Goal: Download file/media

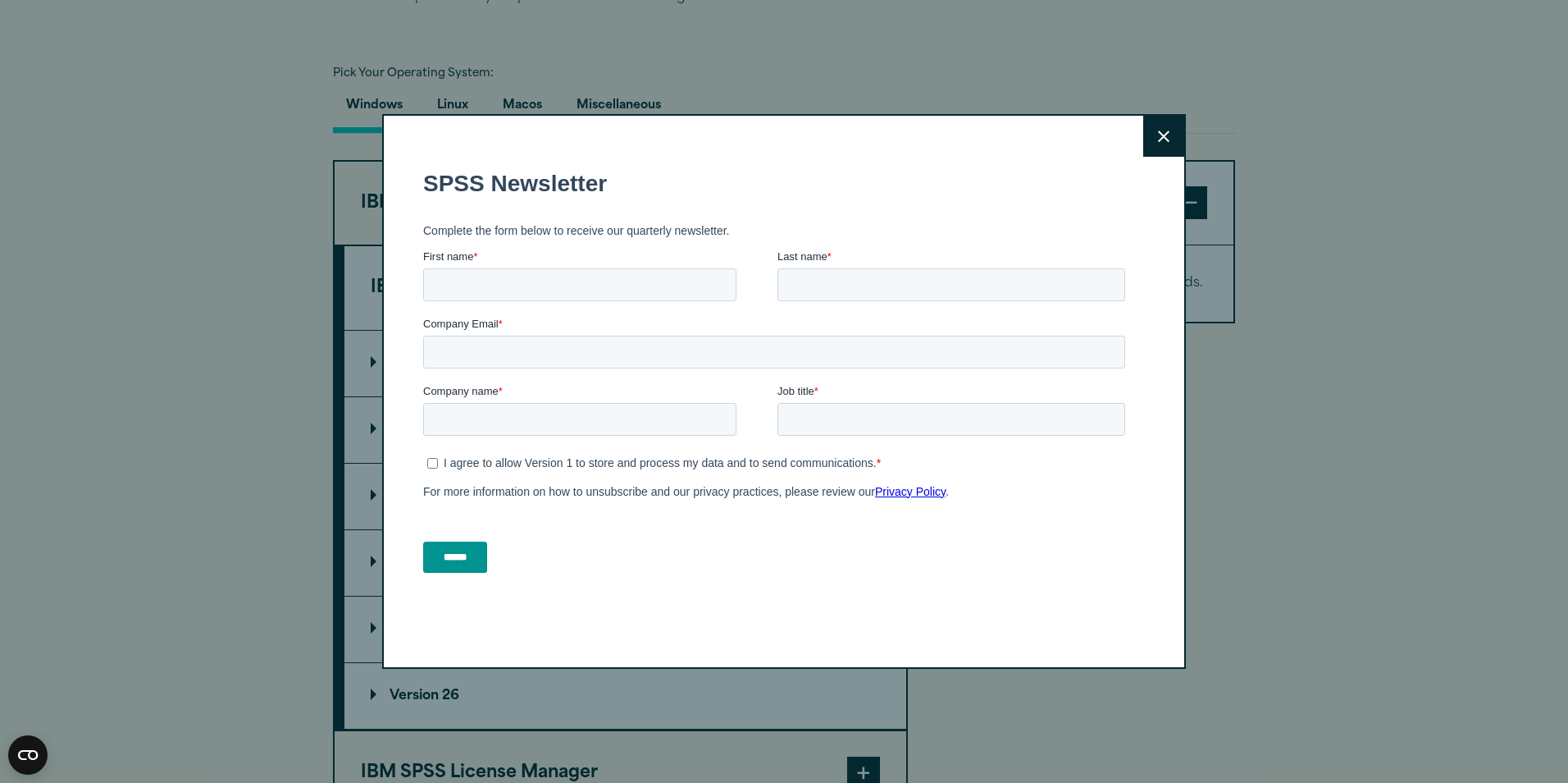
drag, startPoint x: 1150, startPoint y: 163, endPoint x: 1140, endPoint y: 712, distance: 549.1
click at [1156, 175] on div "Close" at bounding box center [784, 391] width 804 height 555
click at [1158, 139] on icon at bounding box center [1164, 136] width 11 height 12
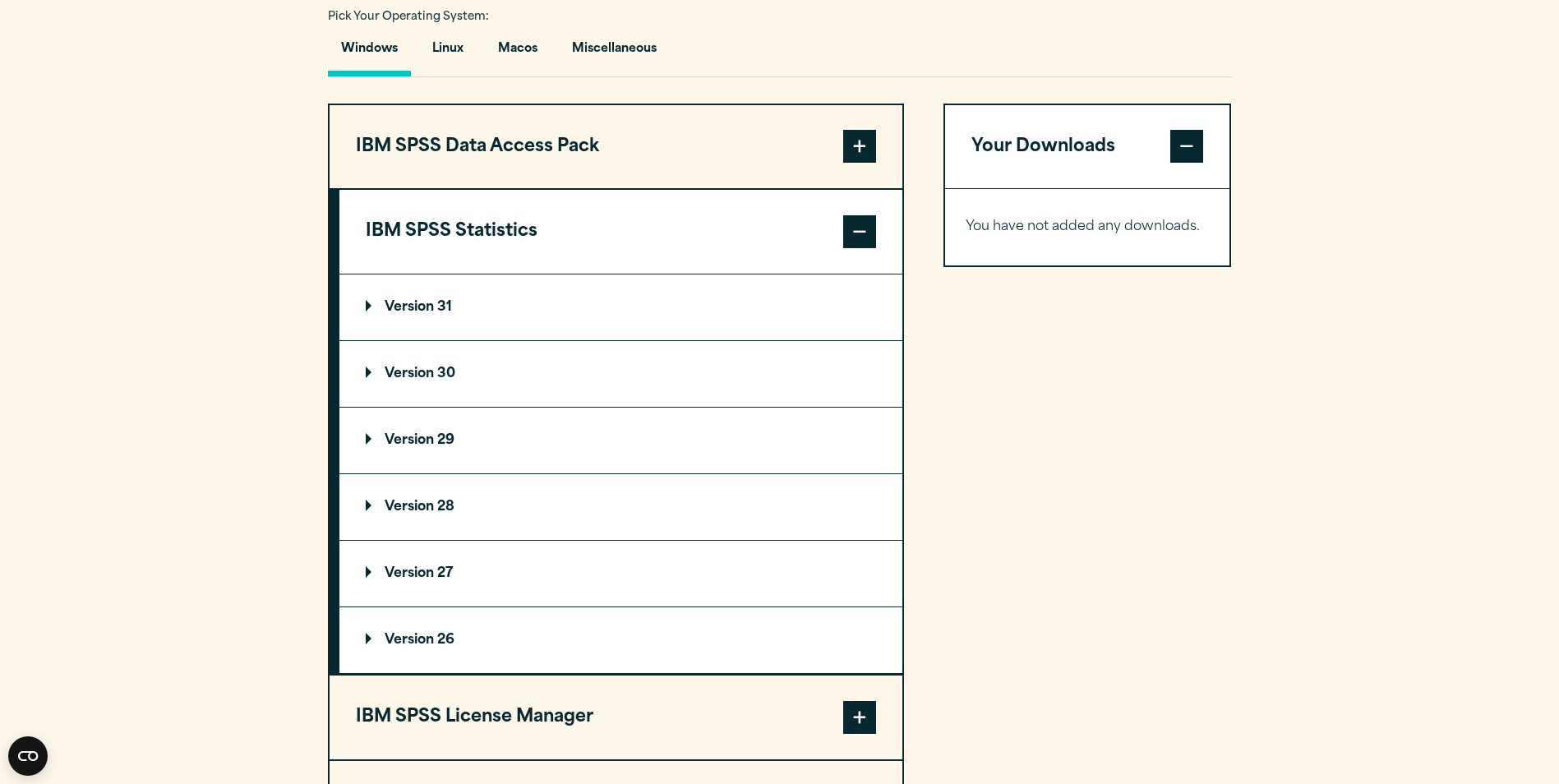
scroll to position [1232, 0]
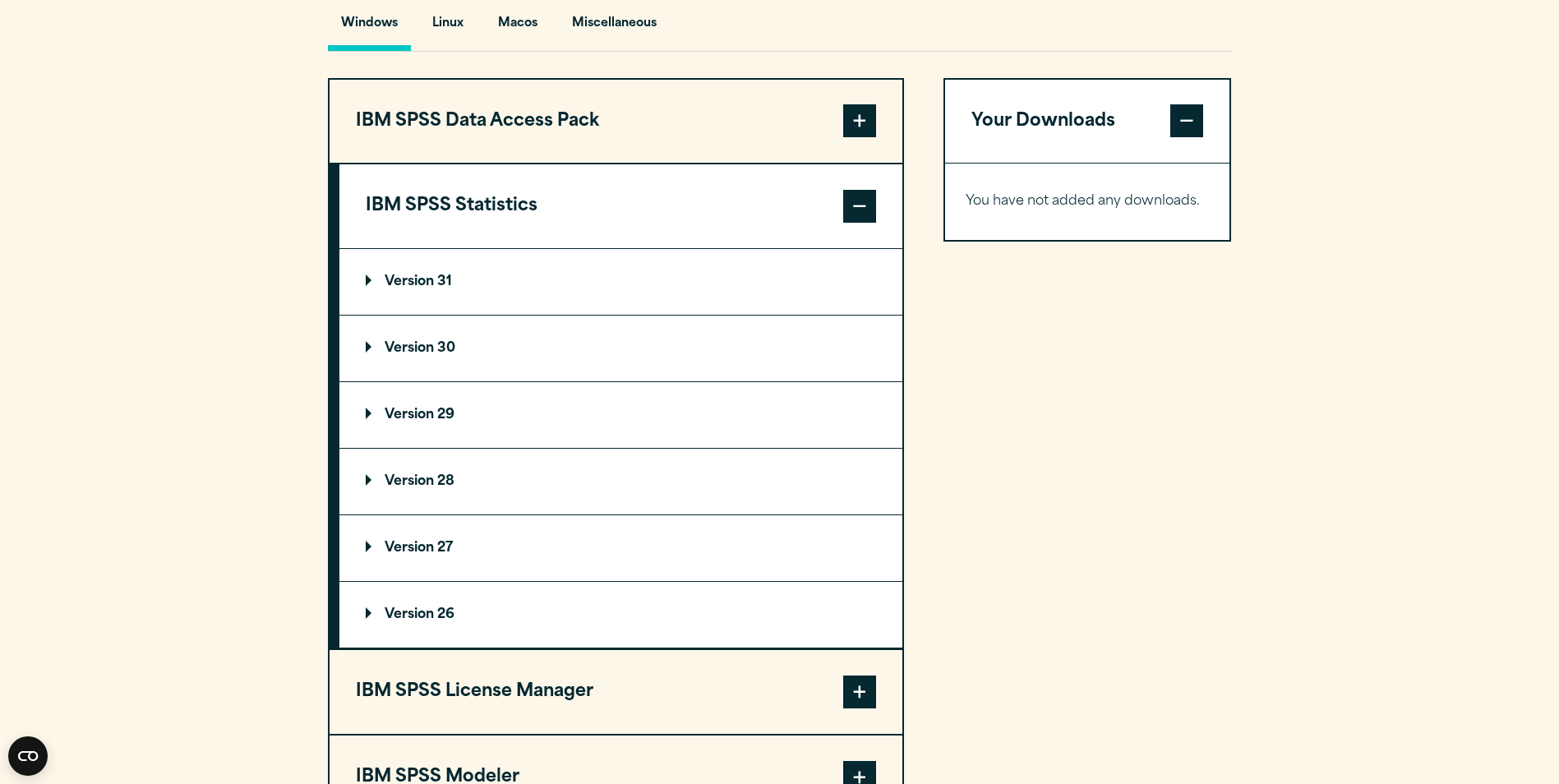
click at [519, 417] on summary "Version 29" at bounding box center [621, 415] width 563 height 66
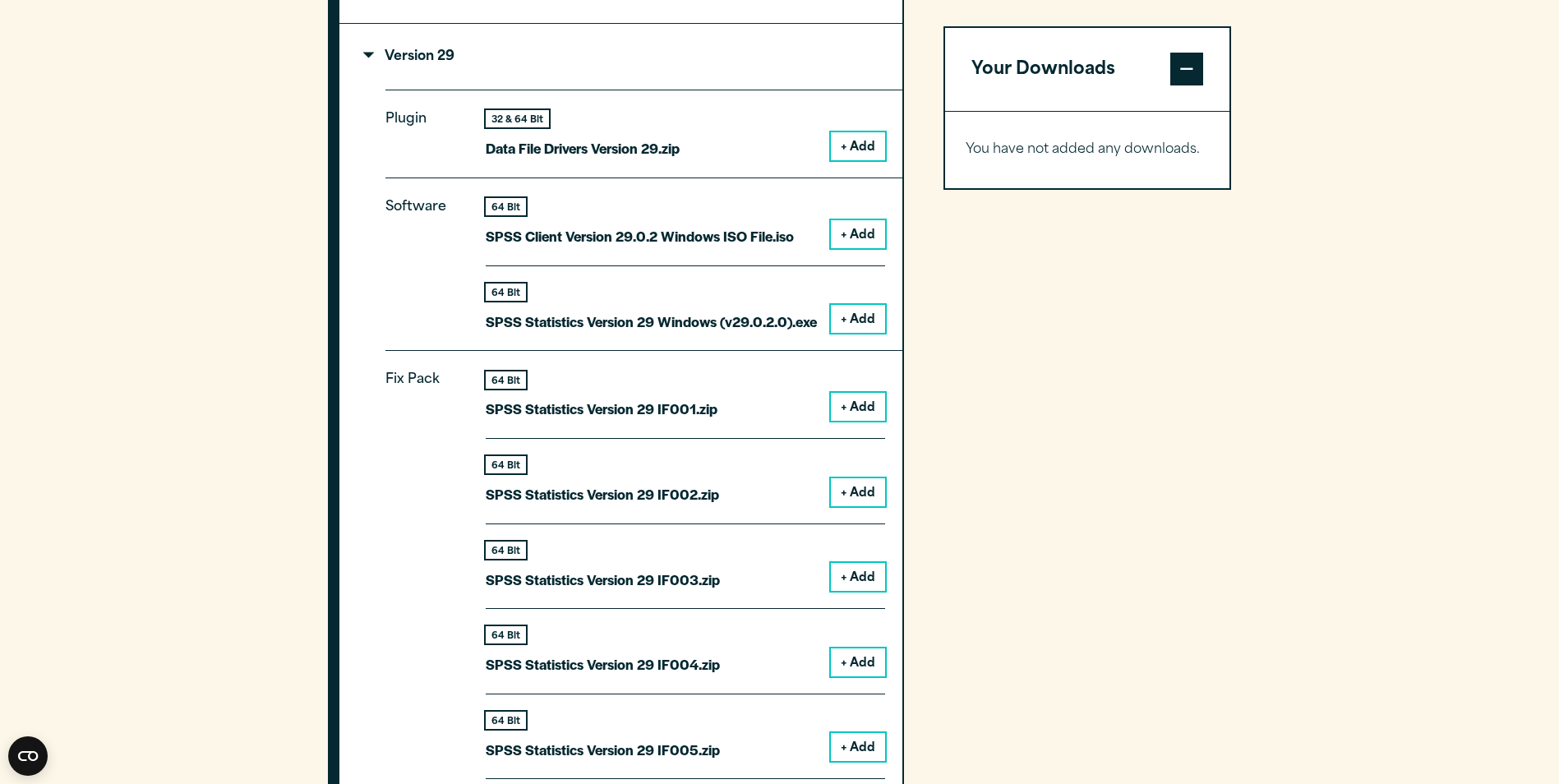
scroll to position [1315, 0]
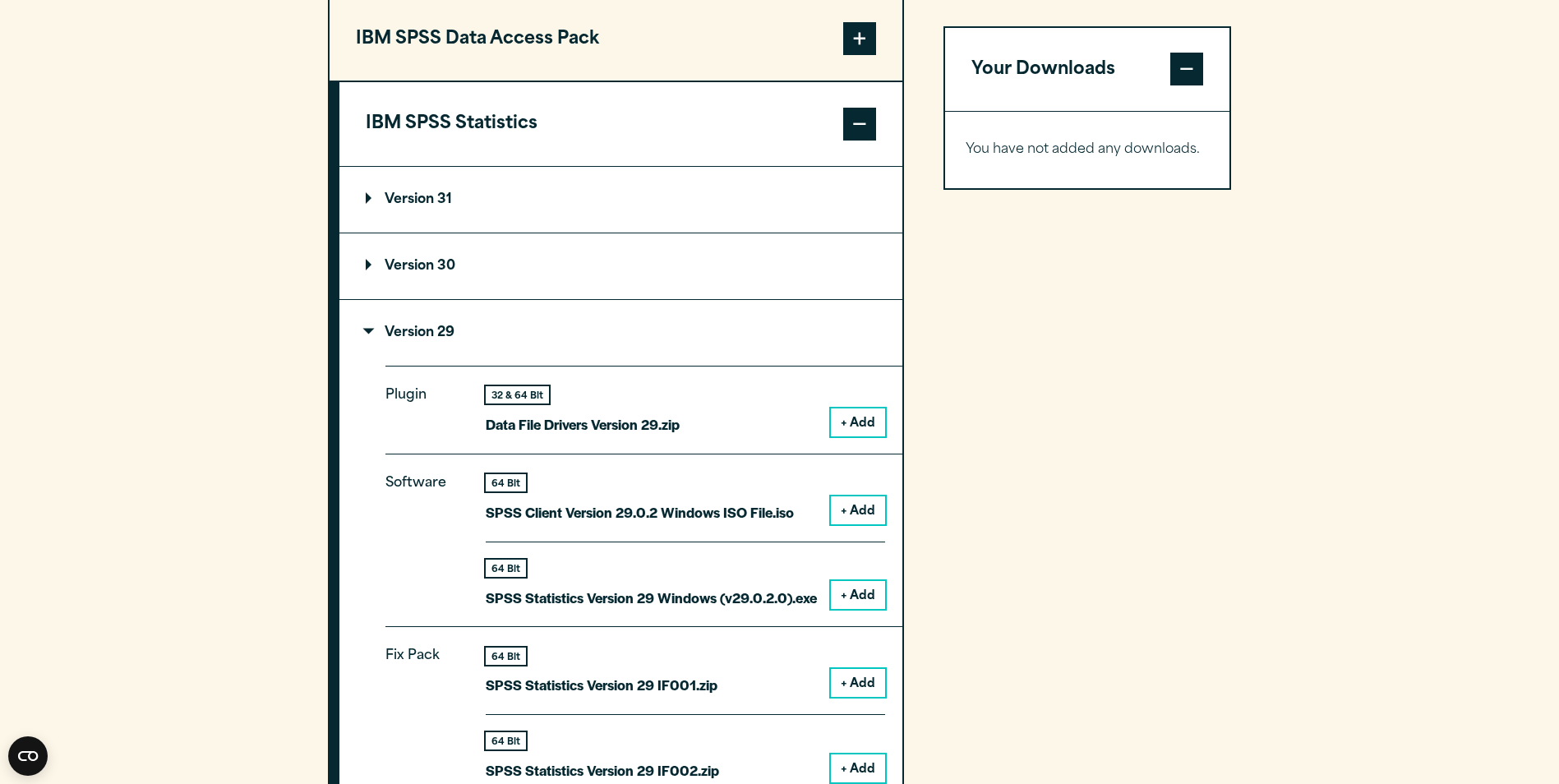
click at [437, 333] on p "Version 29" at bounding box center [410, 333] width 88 height 13
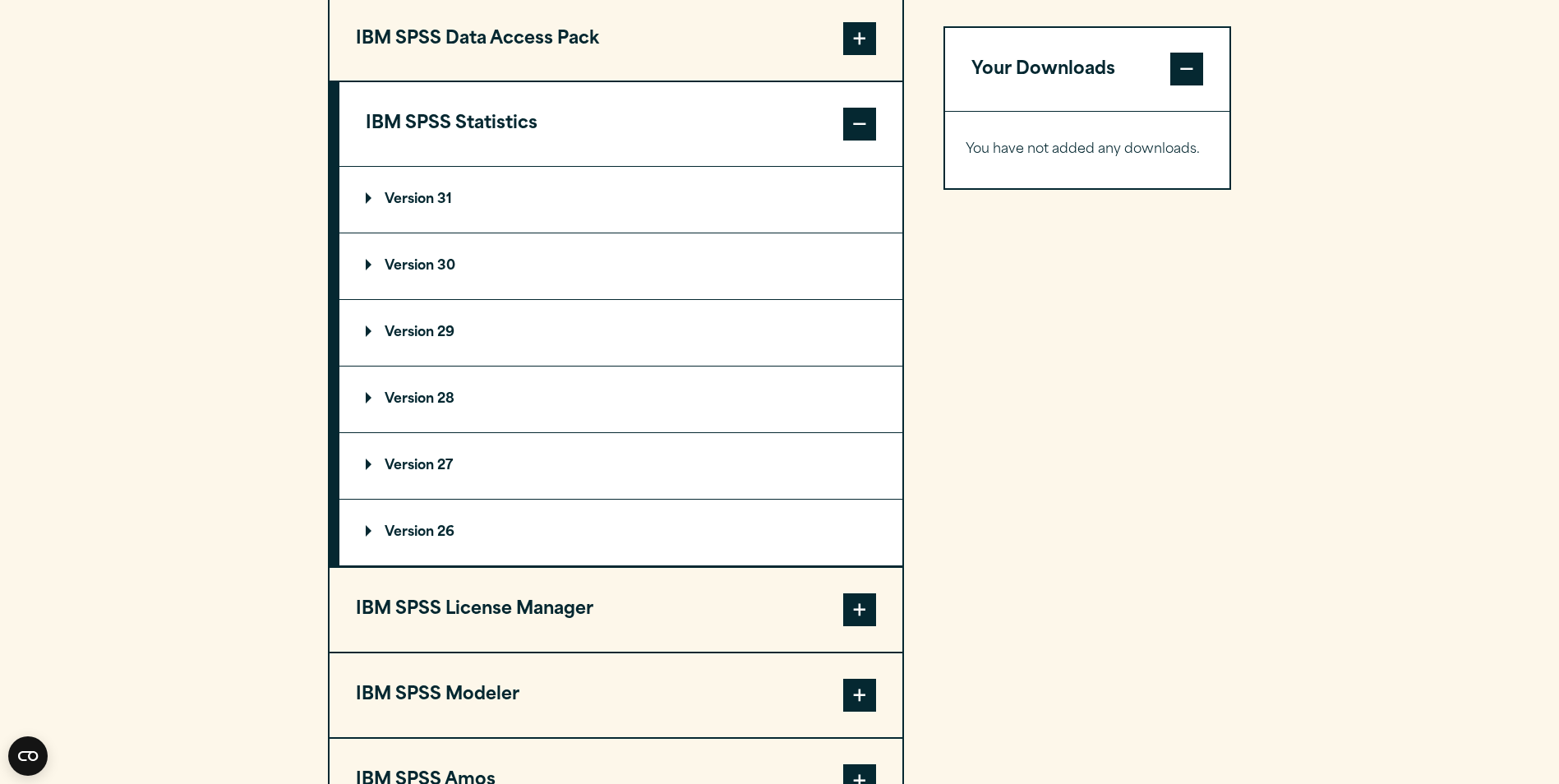
click at [396, 330] on p "Version 29" at bounding box center [410, 333] width 88 height 13
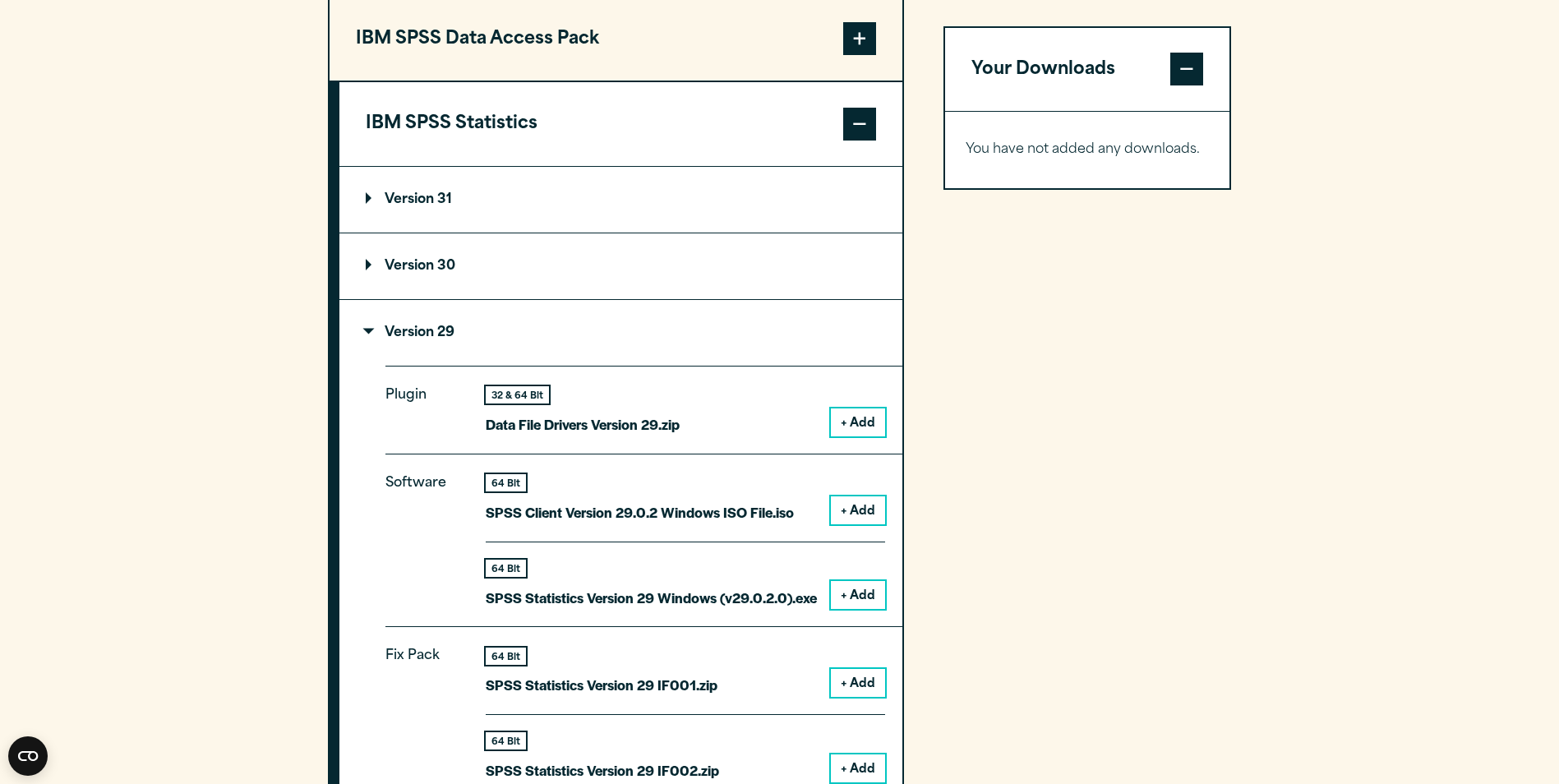
click at [883, 134] on button "IBM SPSS Statistics" at bounding box center [621, 123] width 563 height 84
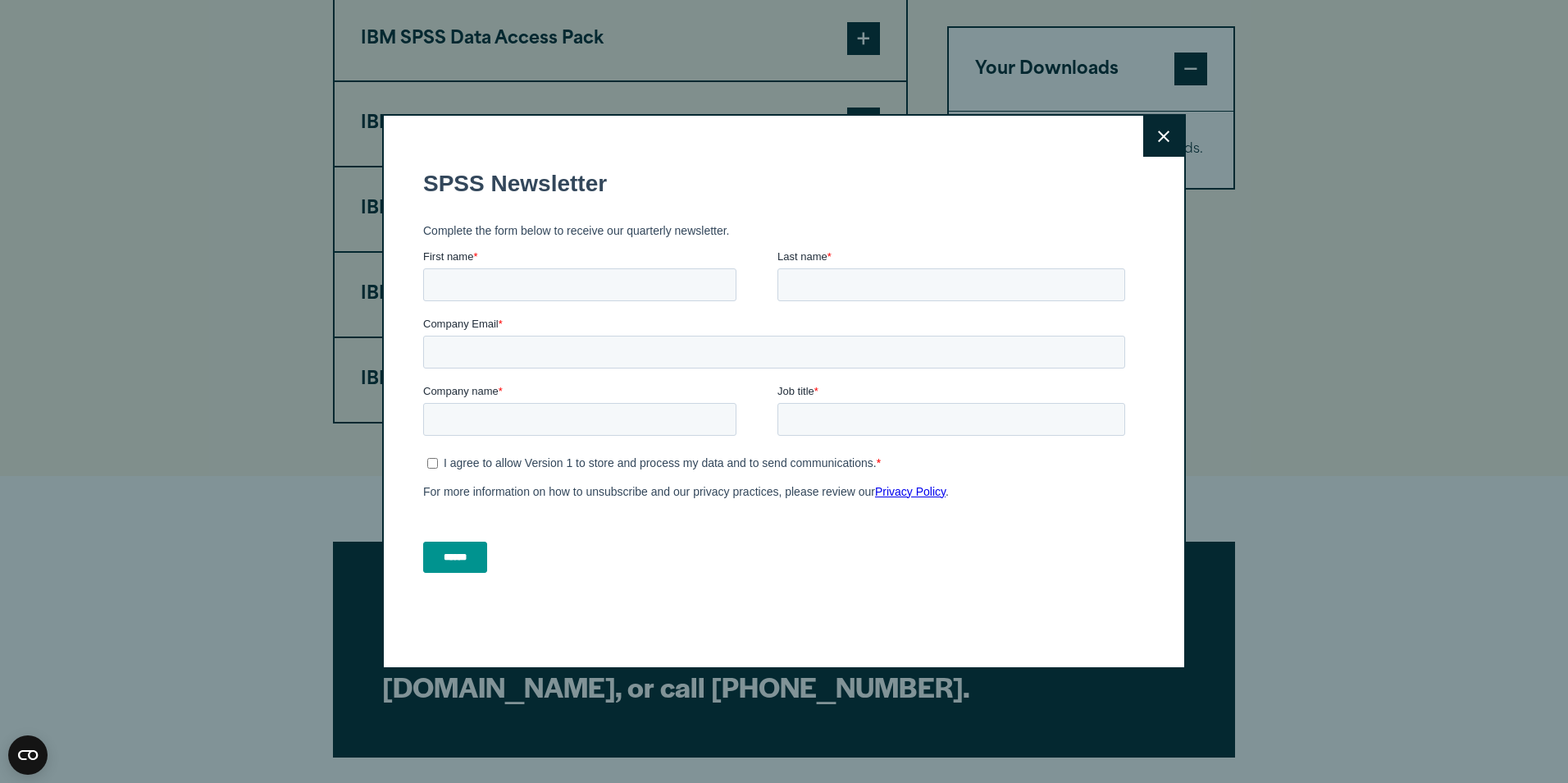
click at [1144, 134] on button "Close" at bounding box center [1164, 136] width 41 height 41
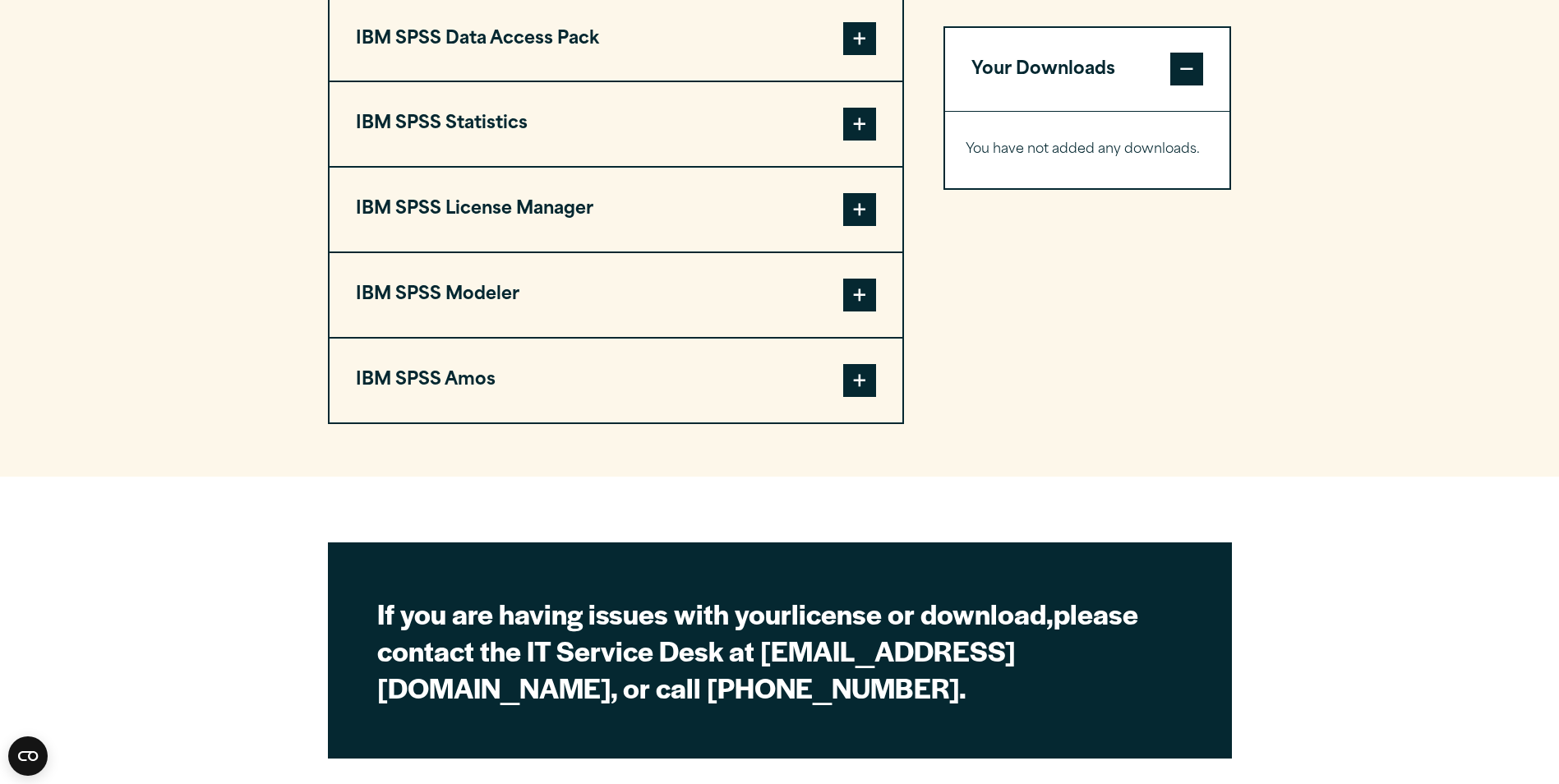
click at [547, 204] on button "IBM SPSS License Manager" at bounding box center [616, 209] width 572 height 84
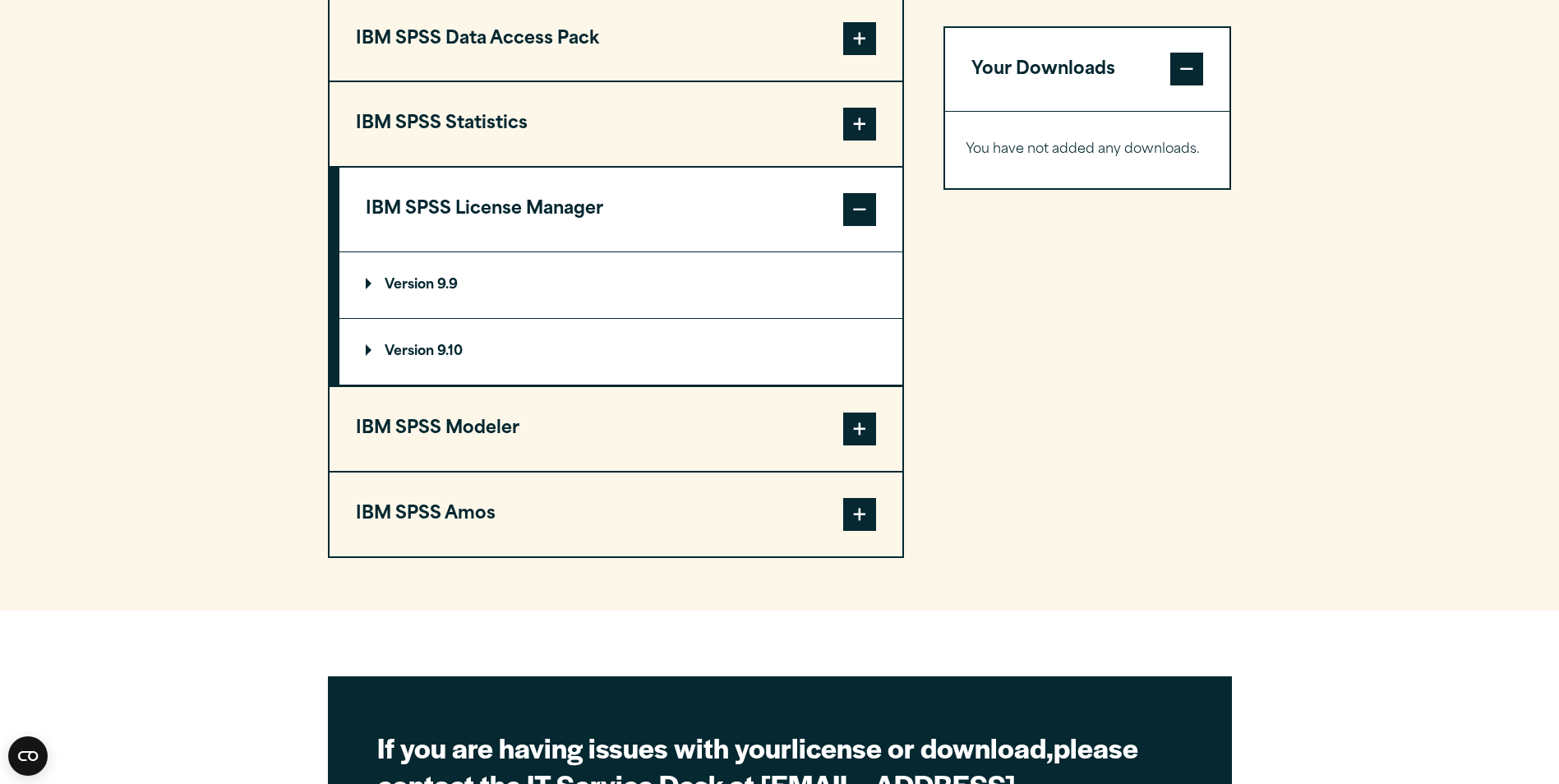
click at [438, 340] on summary "Version 9.10" at bounding box center [621, 352] width 563 height 66
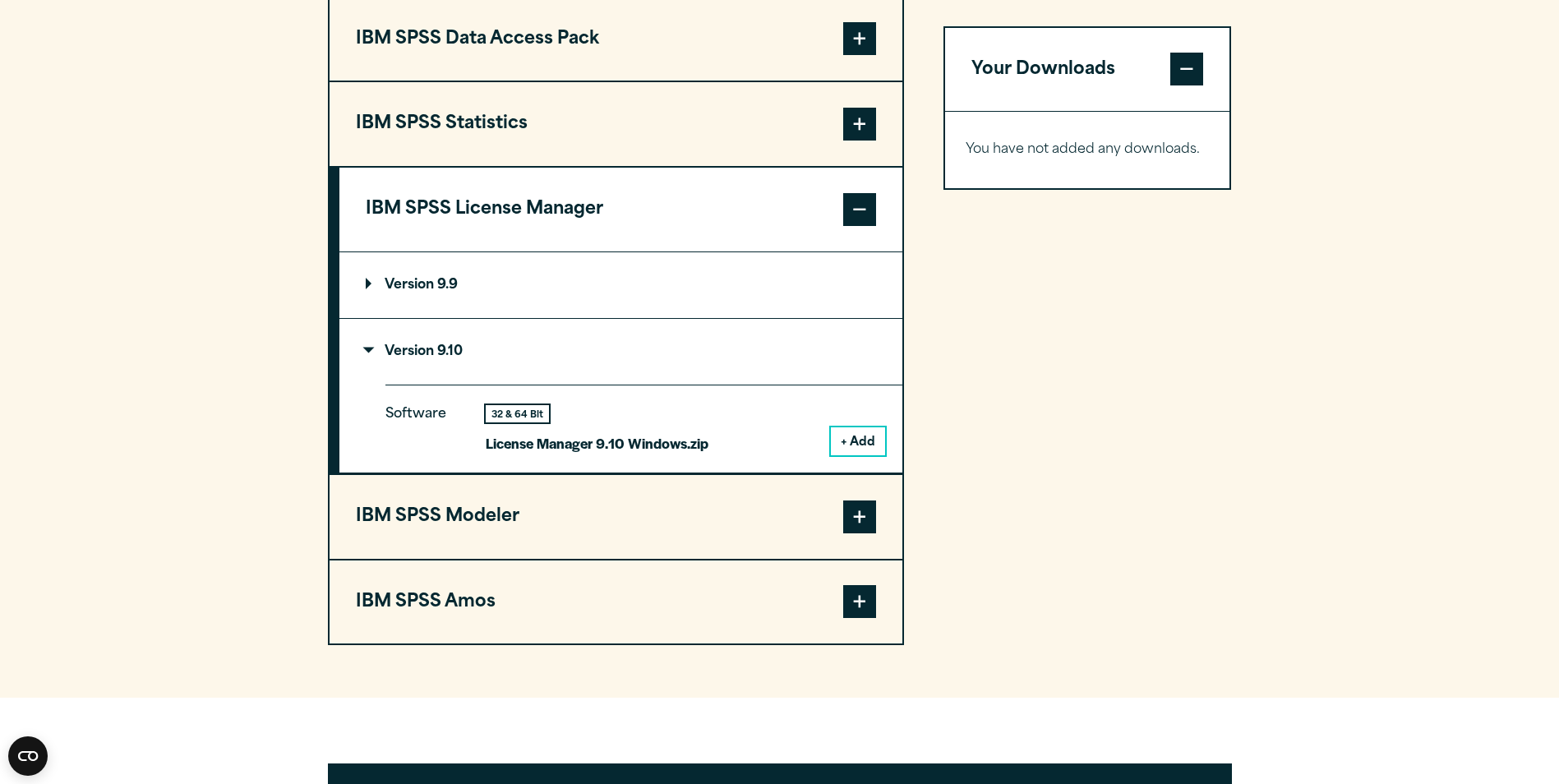
click at [863, 442] on button "+ Add" at bounding box center [859, 441] width 55 height 28
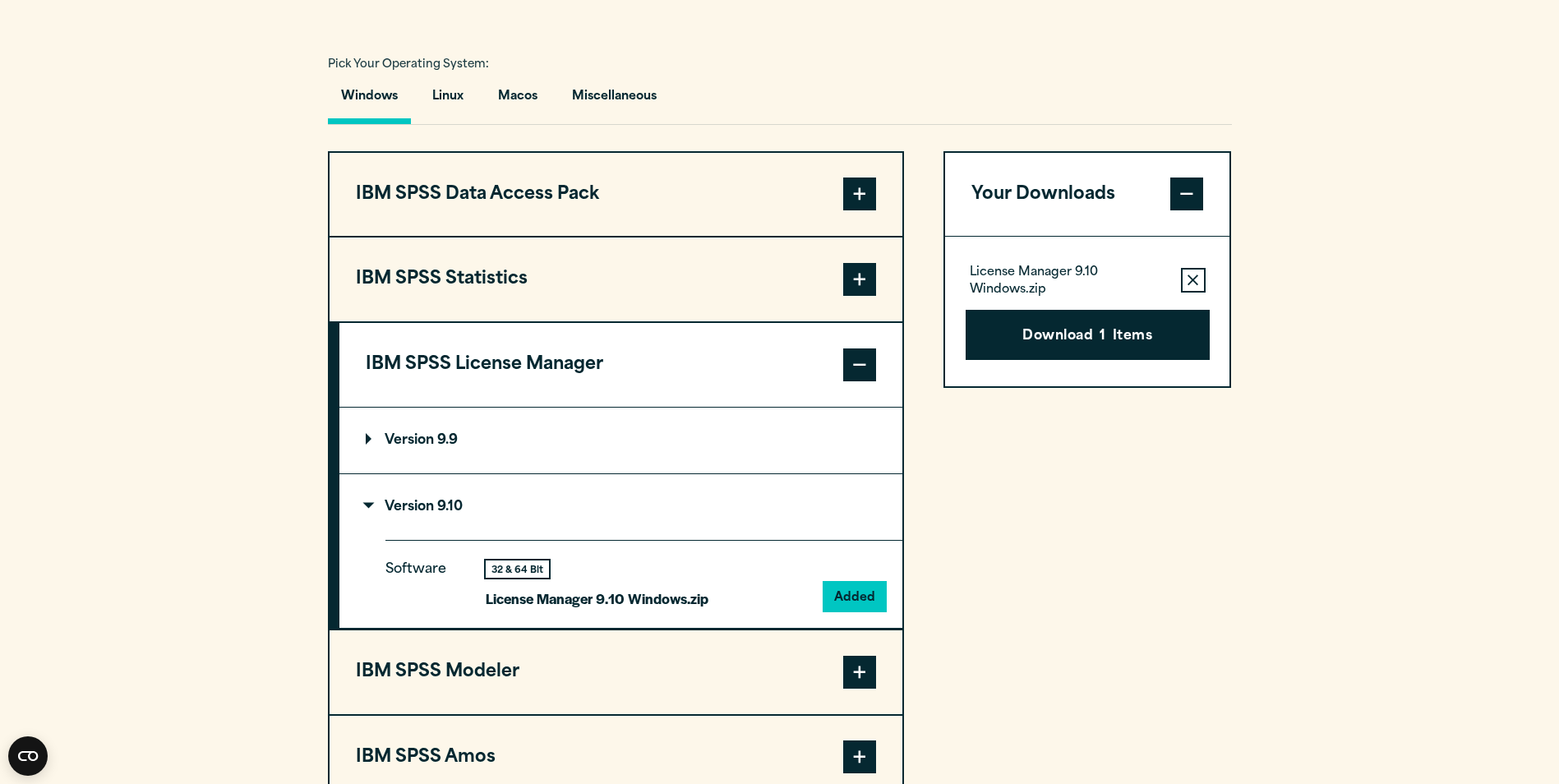
scroll to position [1150, 0]
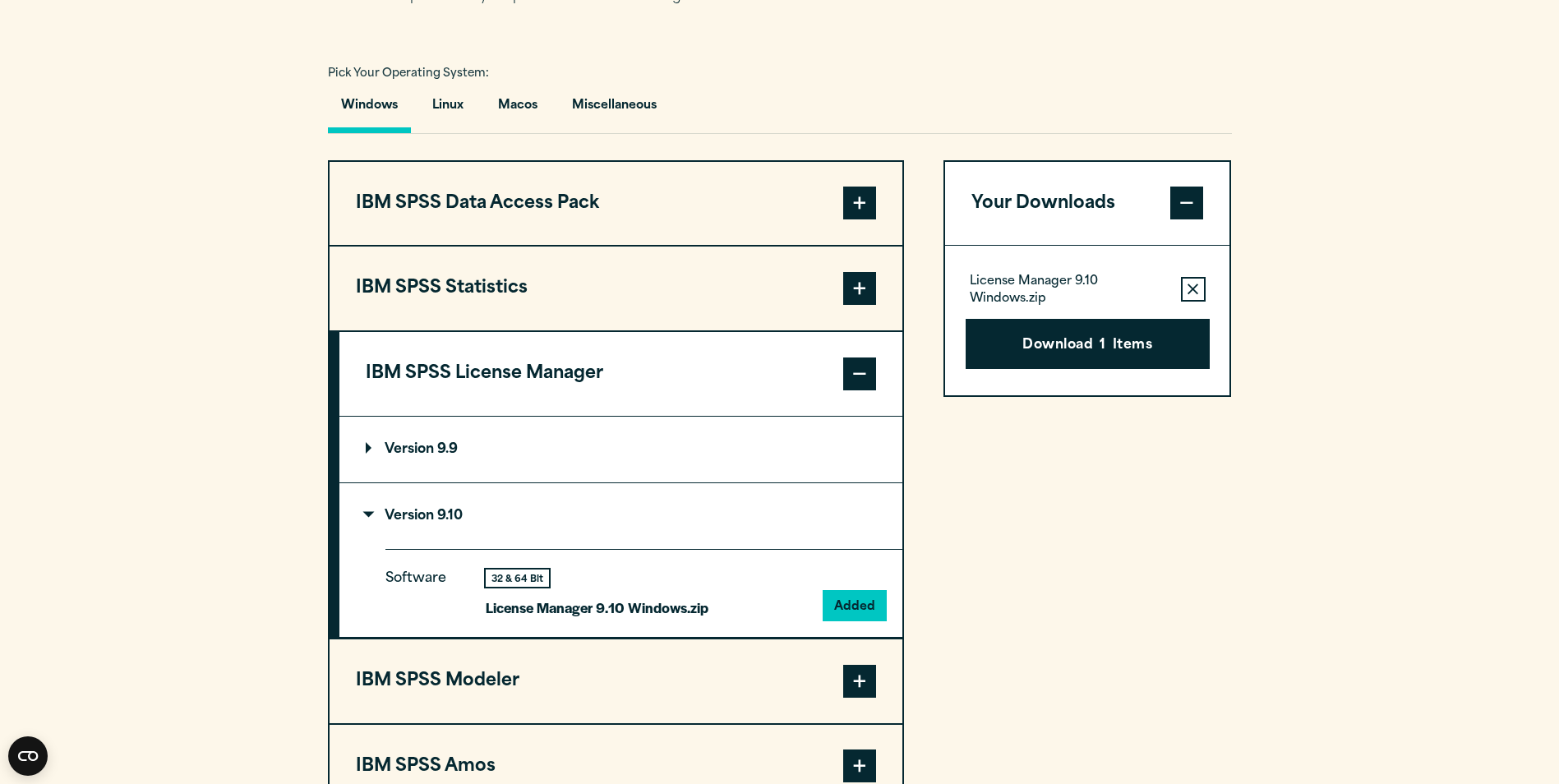
click at [851, 285] on span at bounding box center [860, 288] width 33 height 33
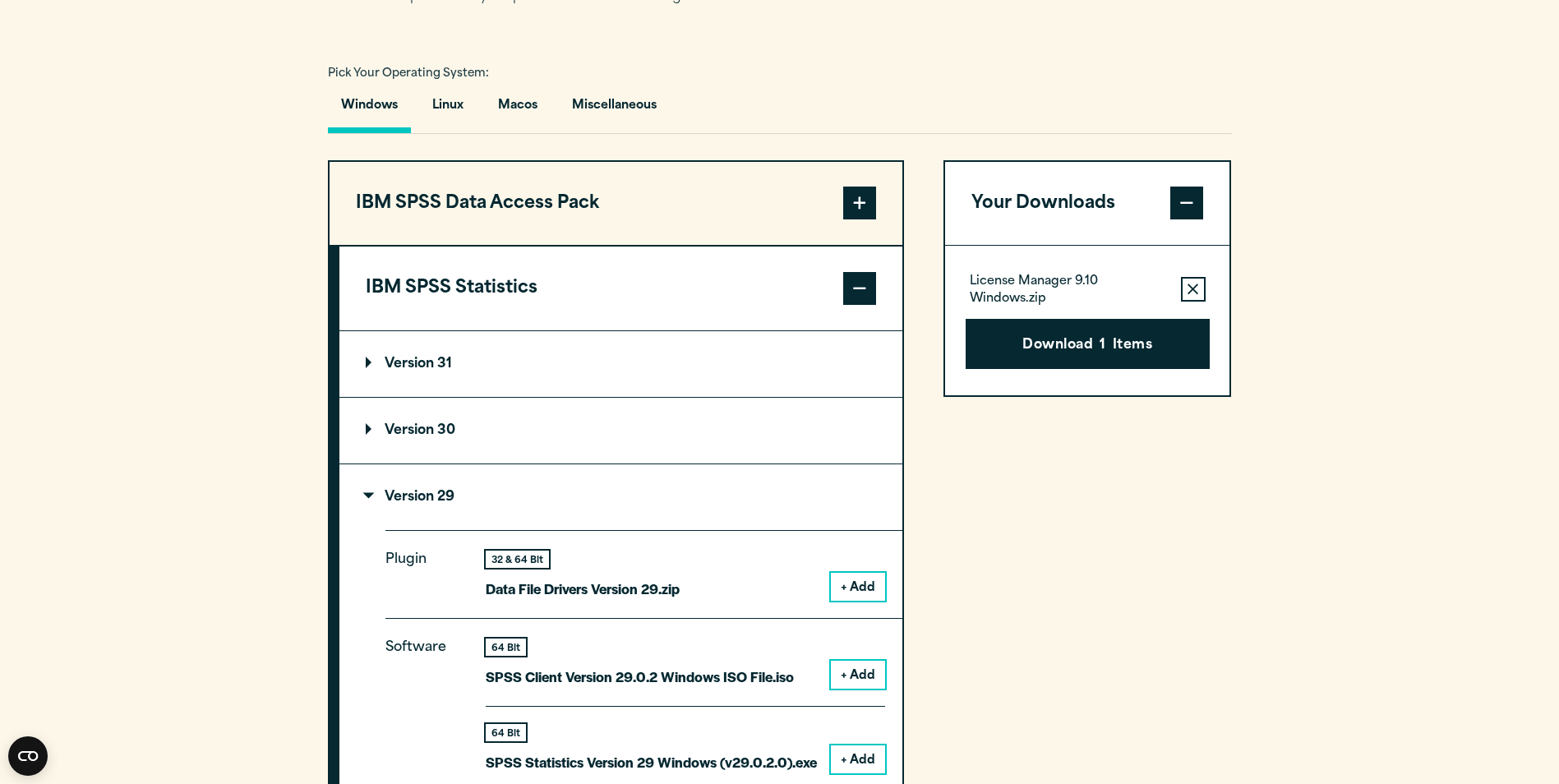
click at [851, 590] on button "+ Add" at bounding box center [859, 586] width 55 height 28
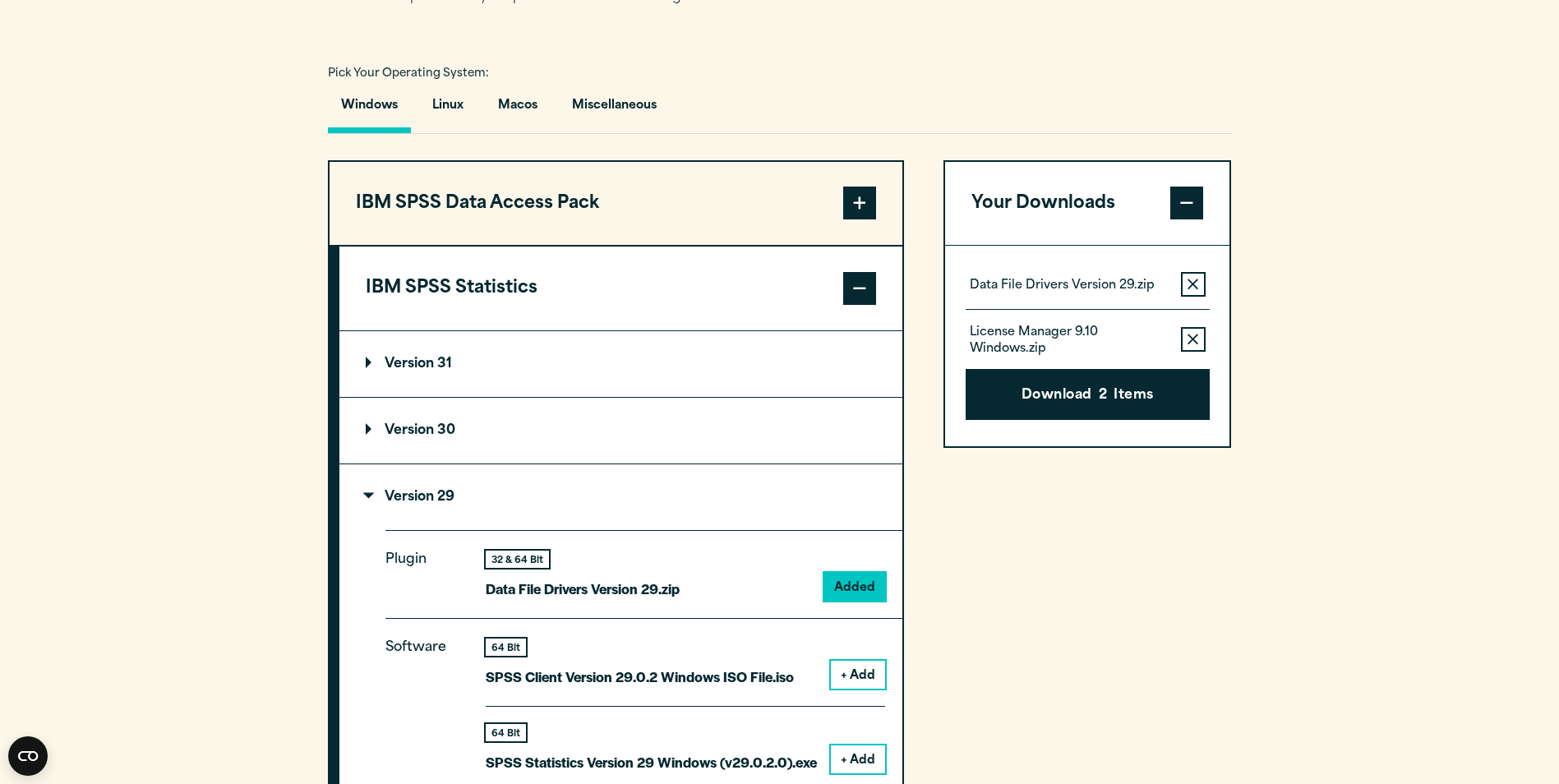
click at [854, 668] on button "+ Add" at bounding box center [859, 675] width 55 height 28
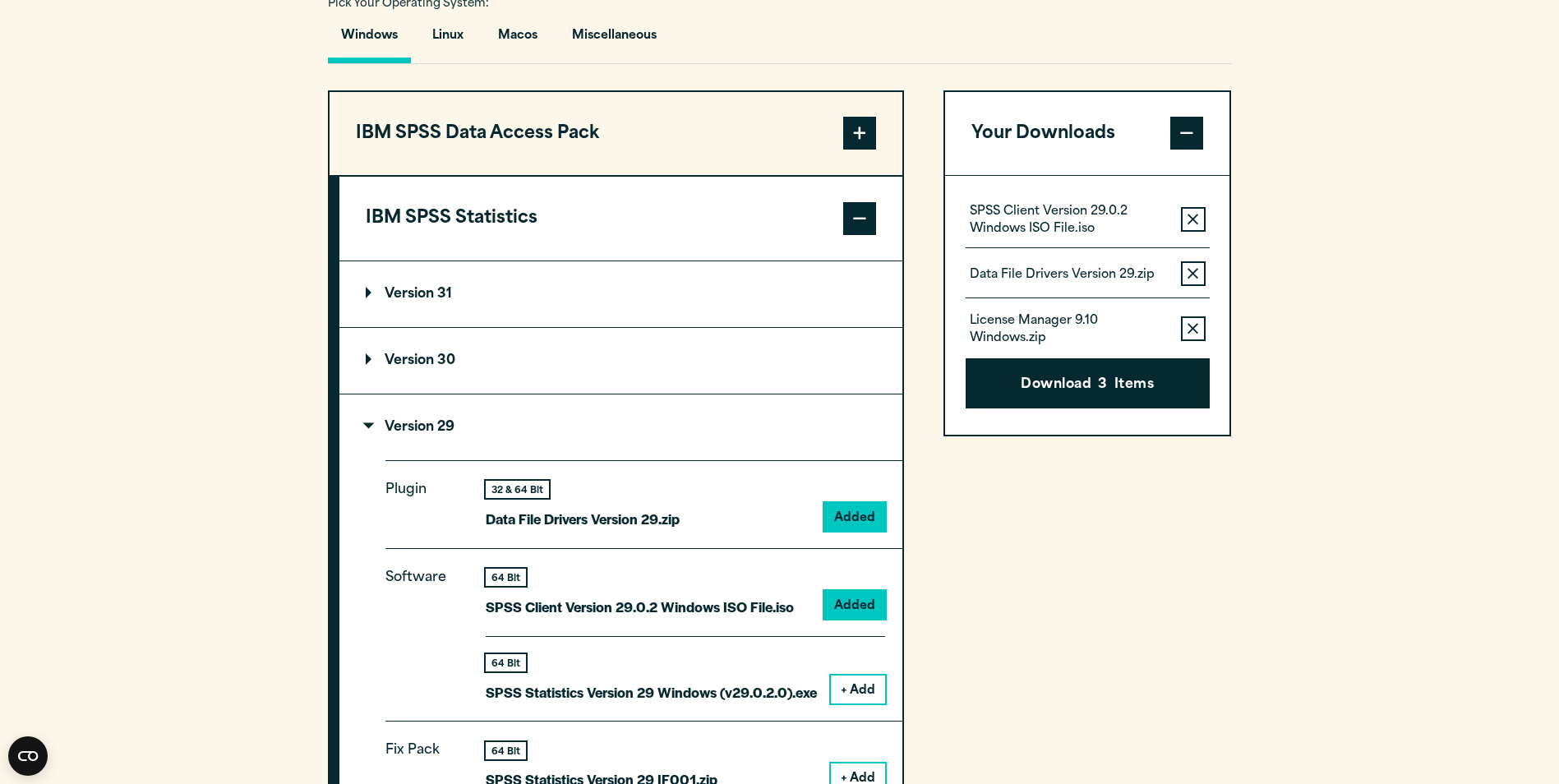
scroll to position [1315, 0]
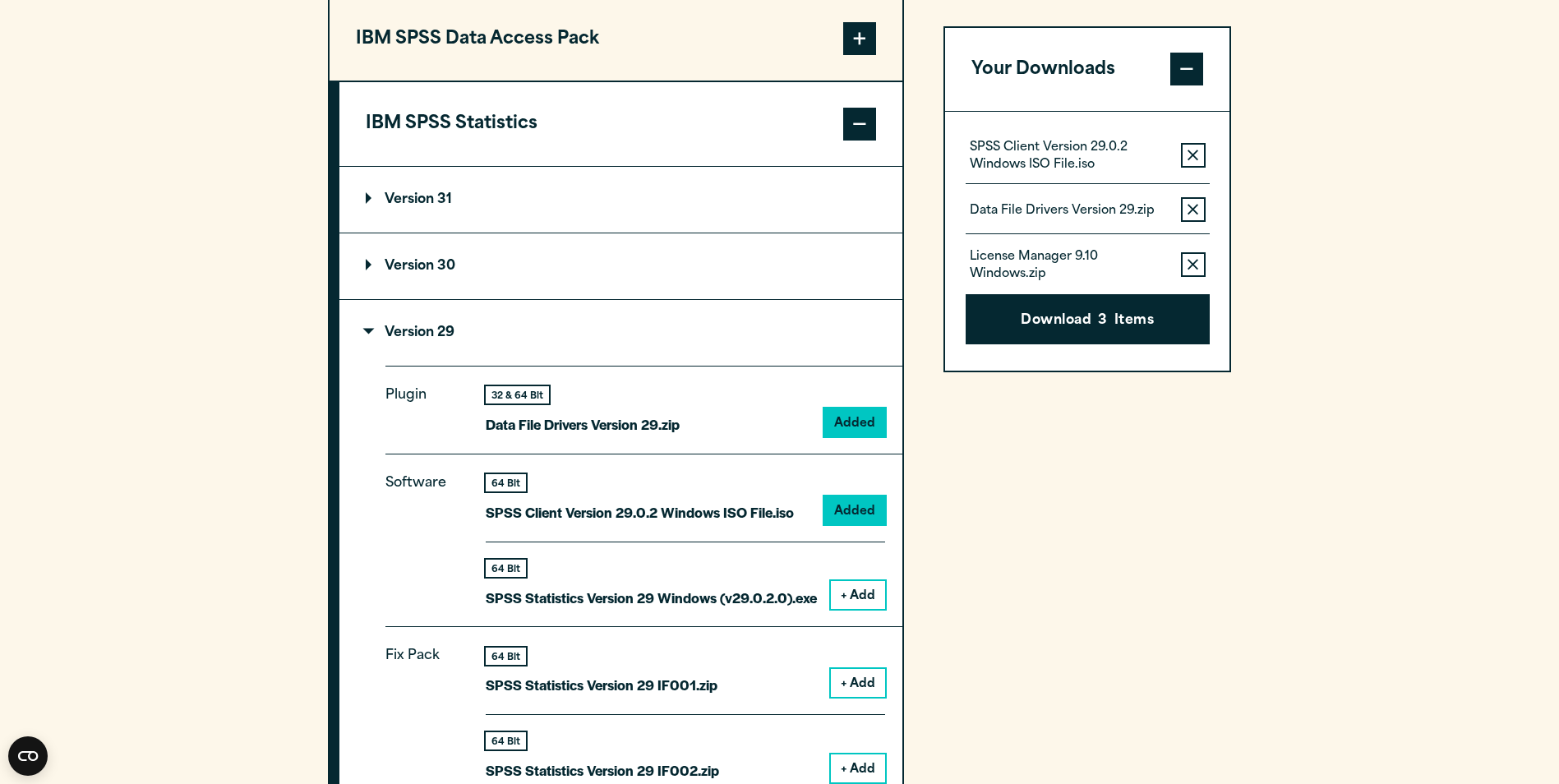
click at [860, 601] on button "+ Add" at bounding box center [859, 595] width 55 height 28
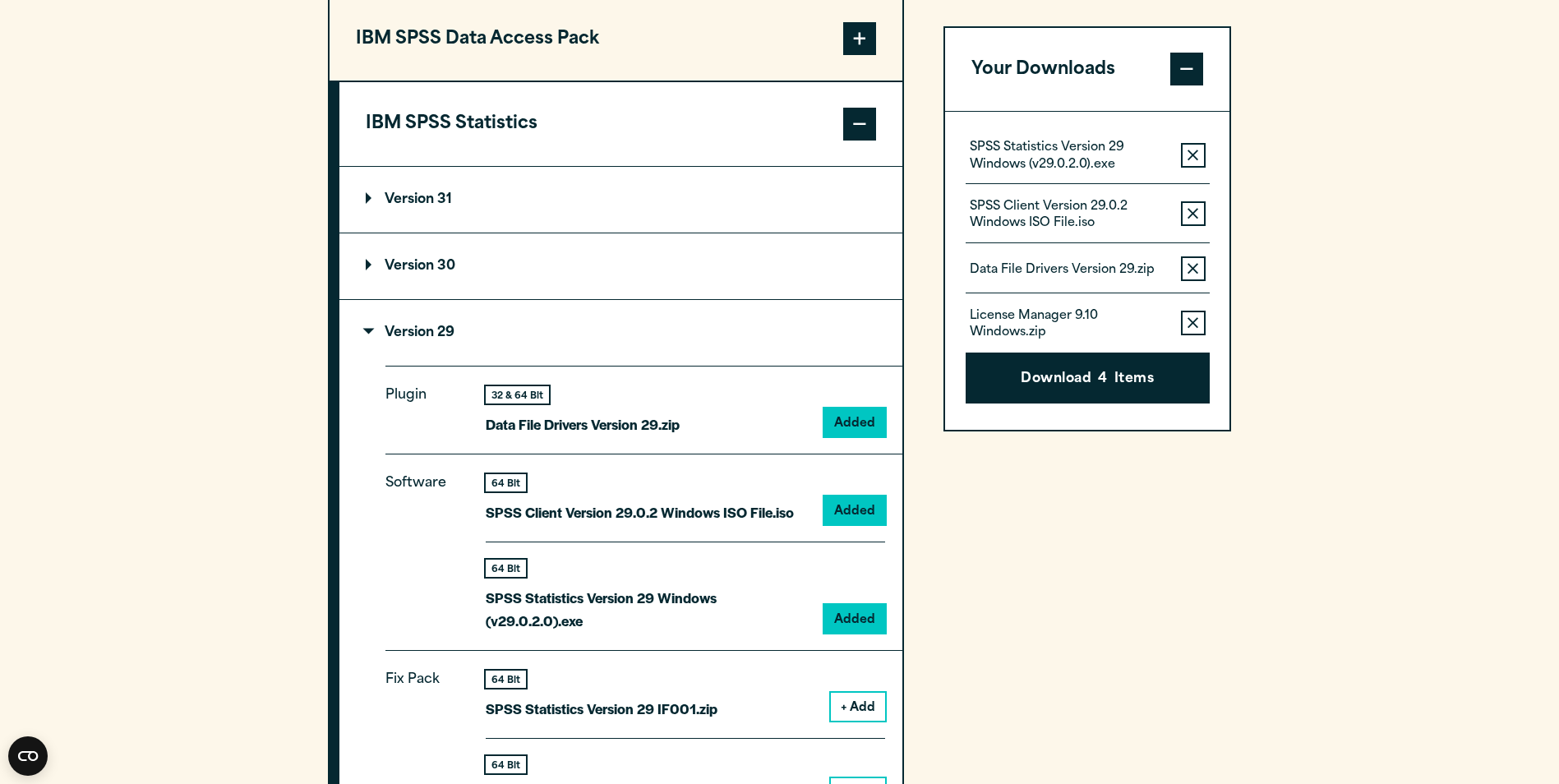
click at [861, 697] on button "+ Add" at bounding box center [859, 707] width 55 height 28
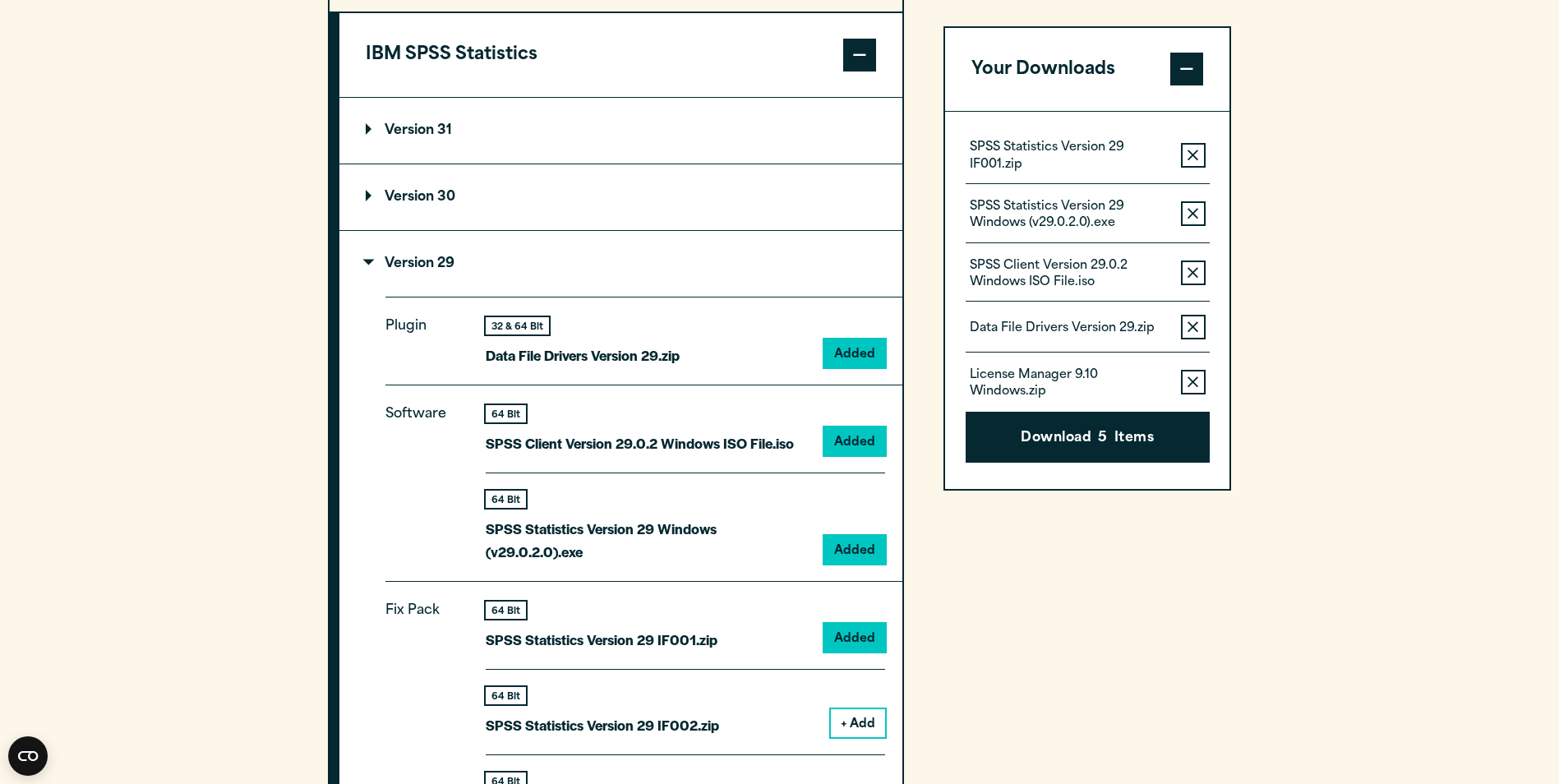
scroll to position [1479, 0]
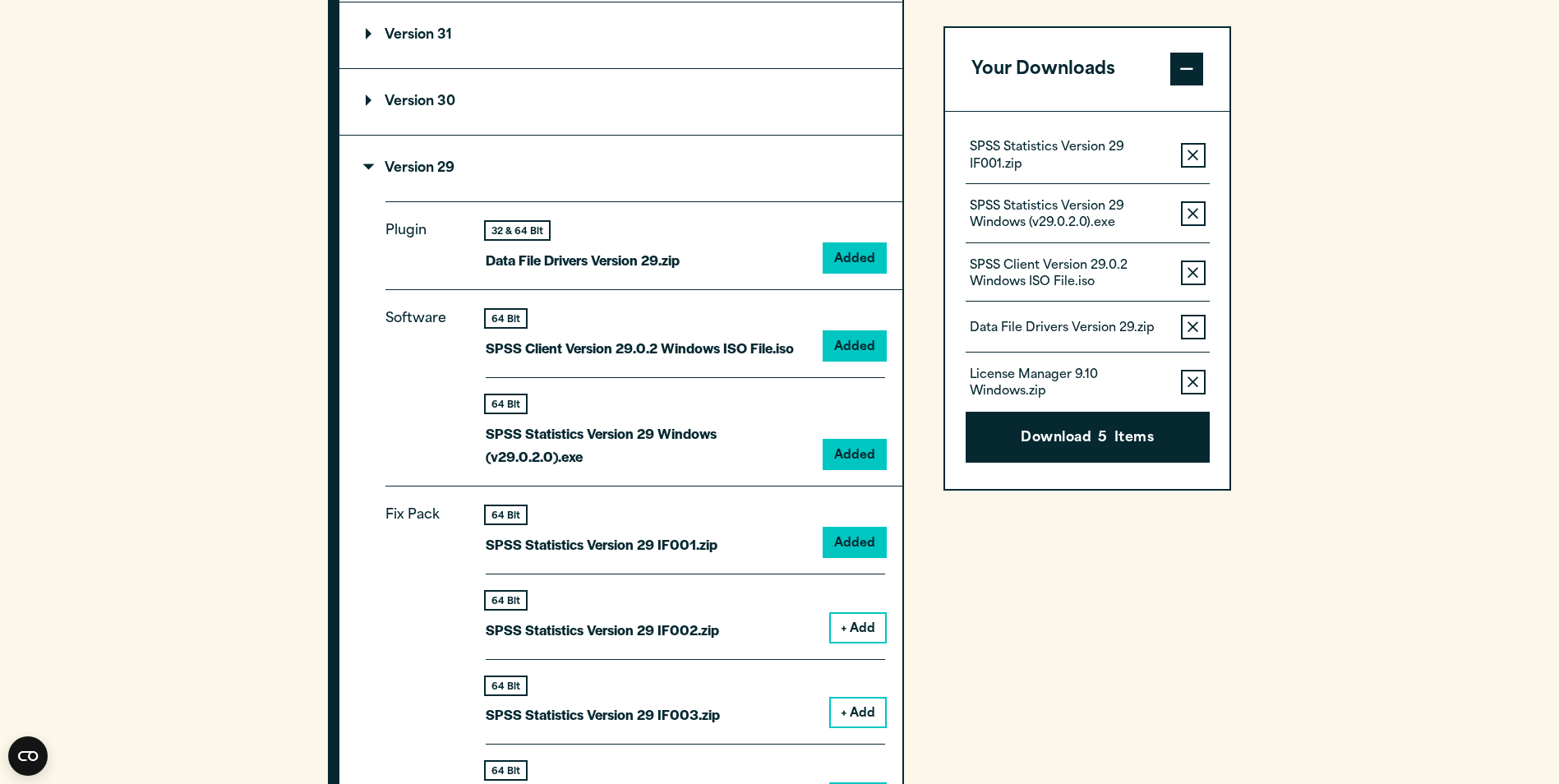
drag, startPoint x: 857, startPoint y: 636, endPoint x: 848, endPoint y: 677, distance: 42.0
click at [855, 634] on button "+ Add" at bounding box center [859, 628] width 55 height 28
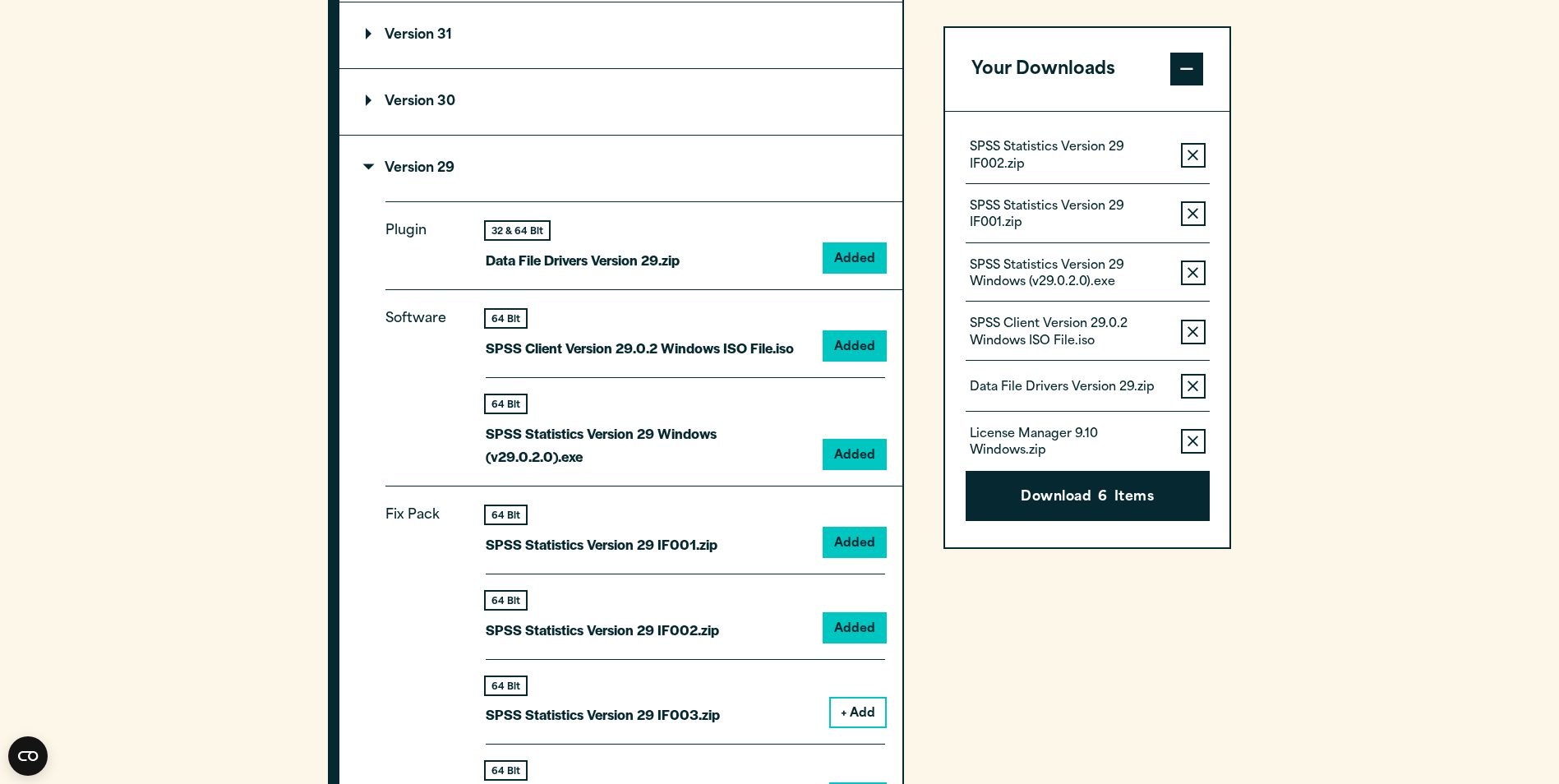
click at [850, 702] on button "+ Add" at bounding box center [859, 712] width 55 height 28
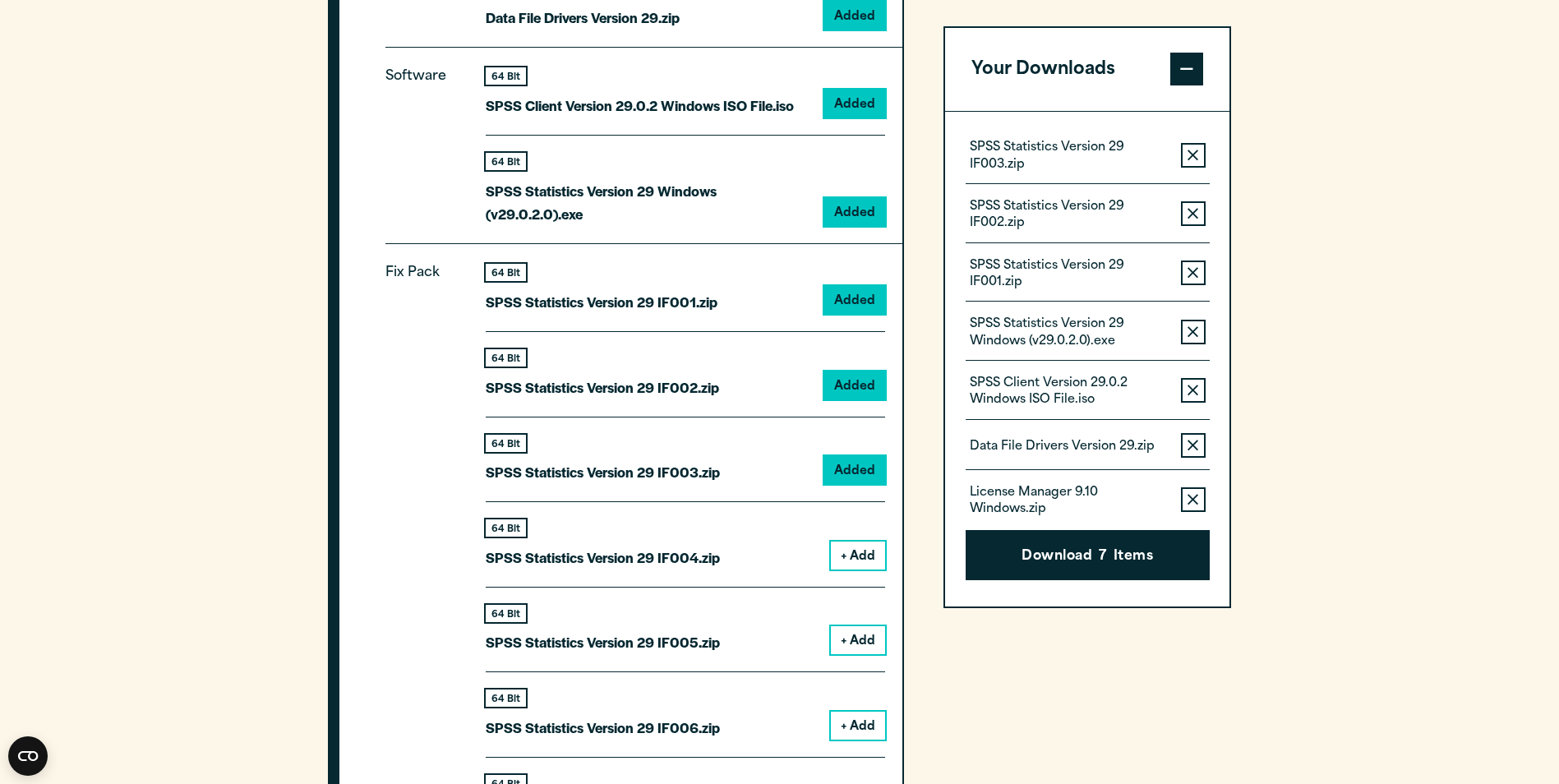
scroll to position [1725, 0]
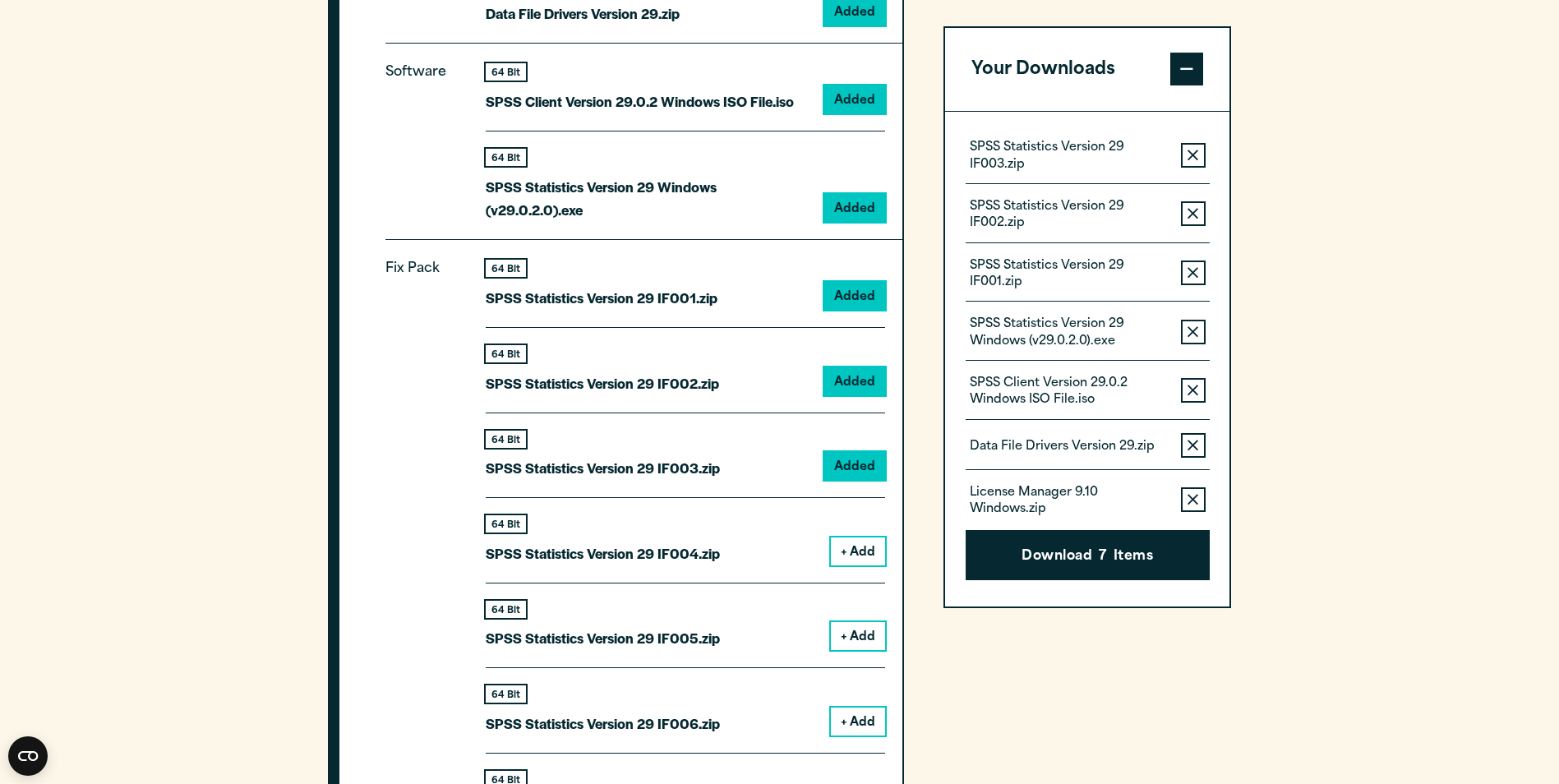
click at [871, 540] on button "+ Add" at bounding box center [859, 552] width 55 height 28
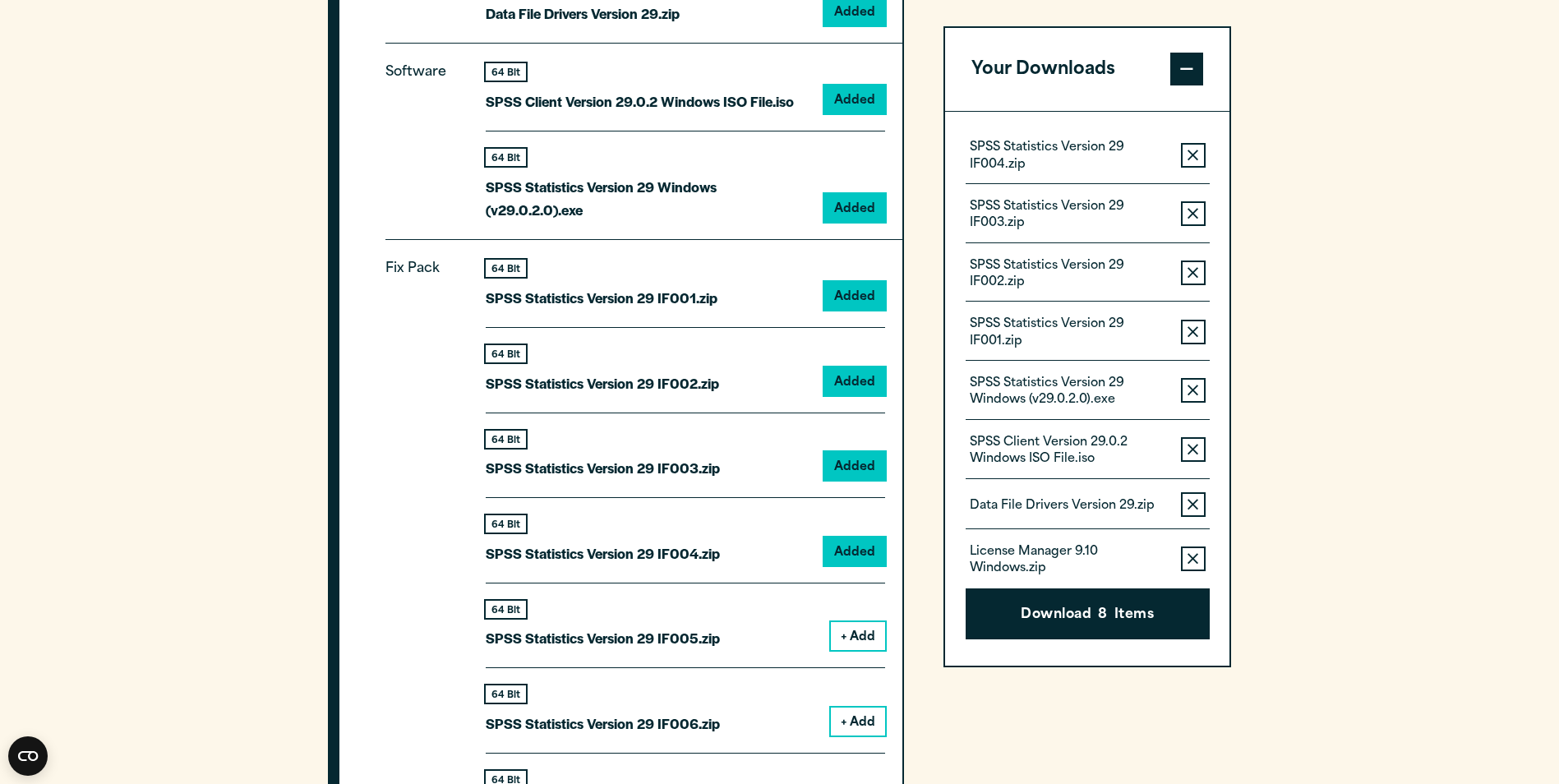
click at [856, 612] on div "64 Bit SPSS Statistics Version 29 IF005.zip + Add" at bounding box center [685, 625] width 399 height 86
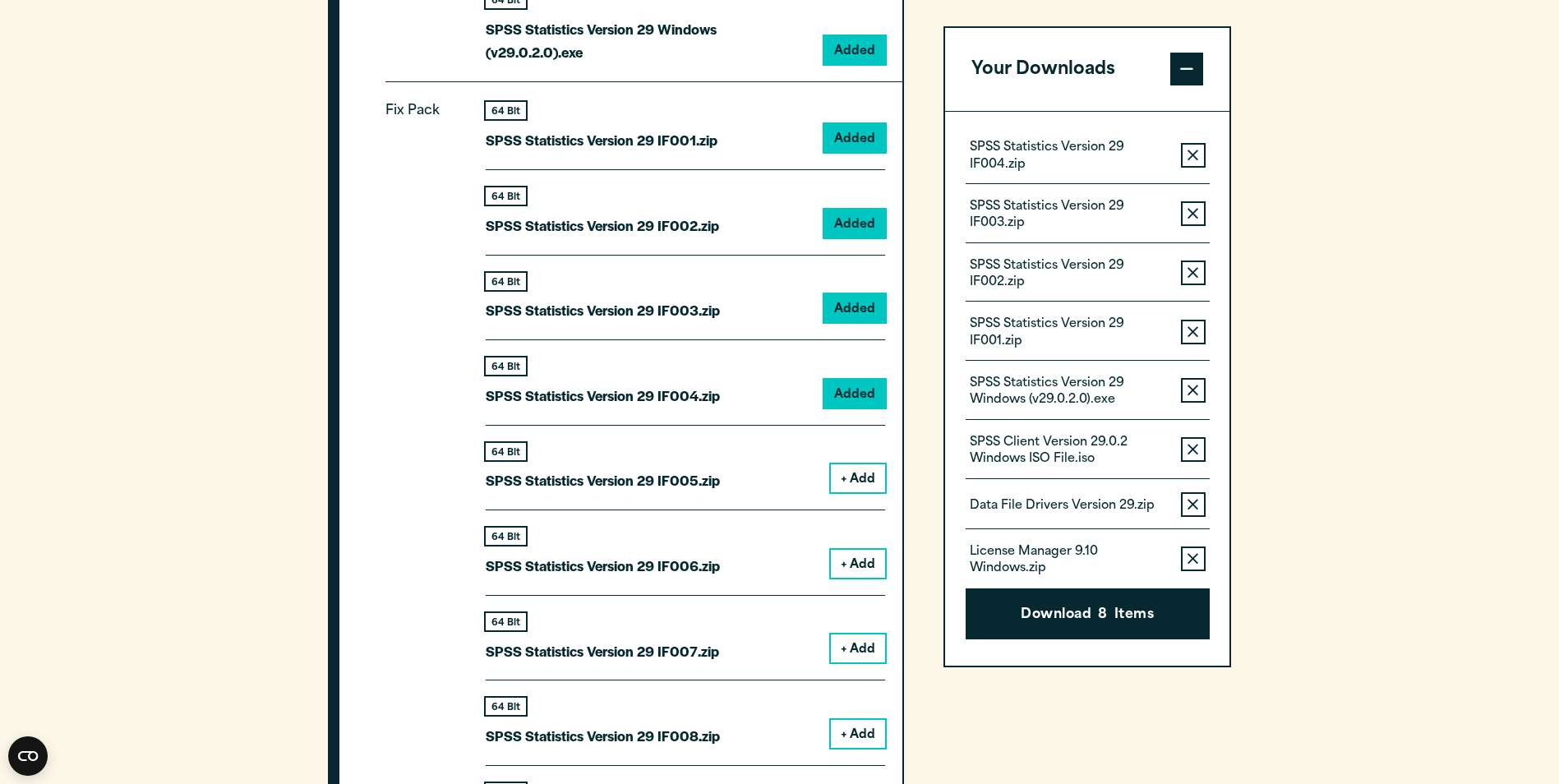
scroll to position [1890, 0]
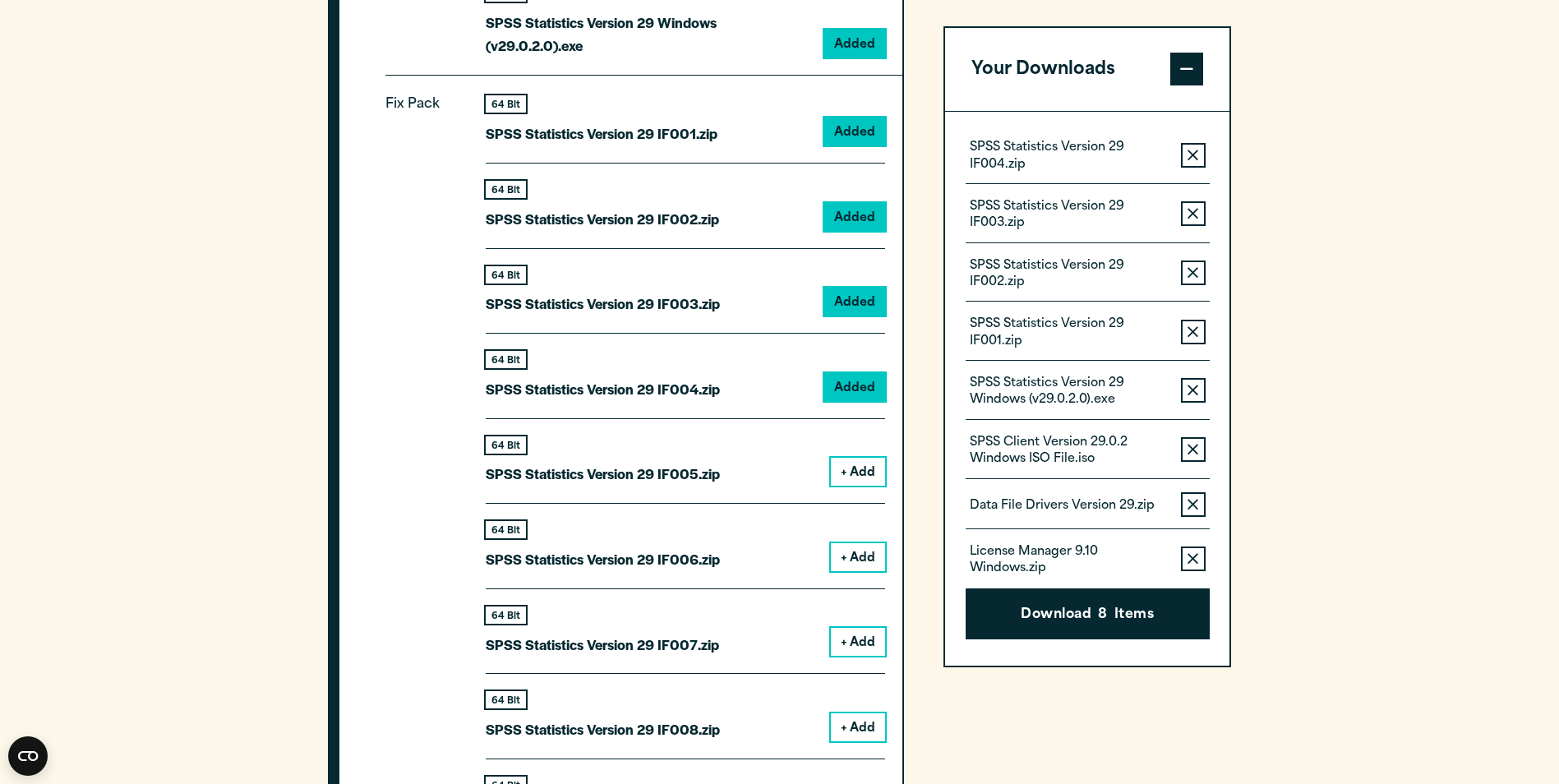
click at [875, 480] on button "+ Add" at bounding box center [859, 472] width 55 height 28
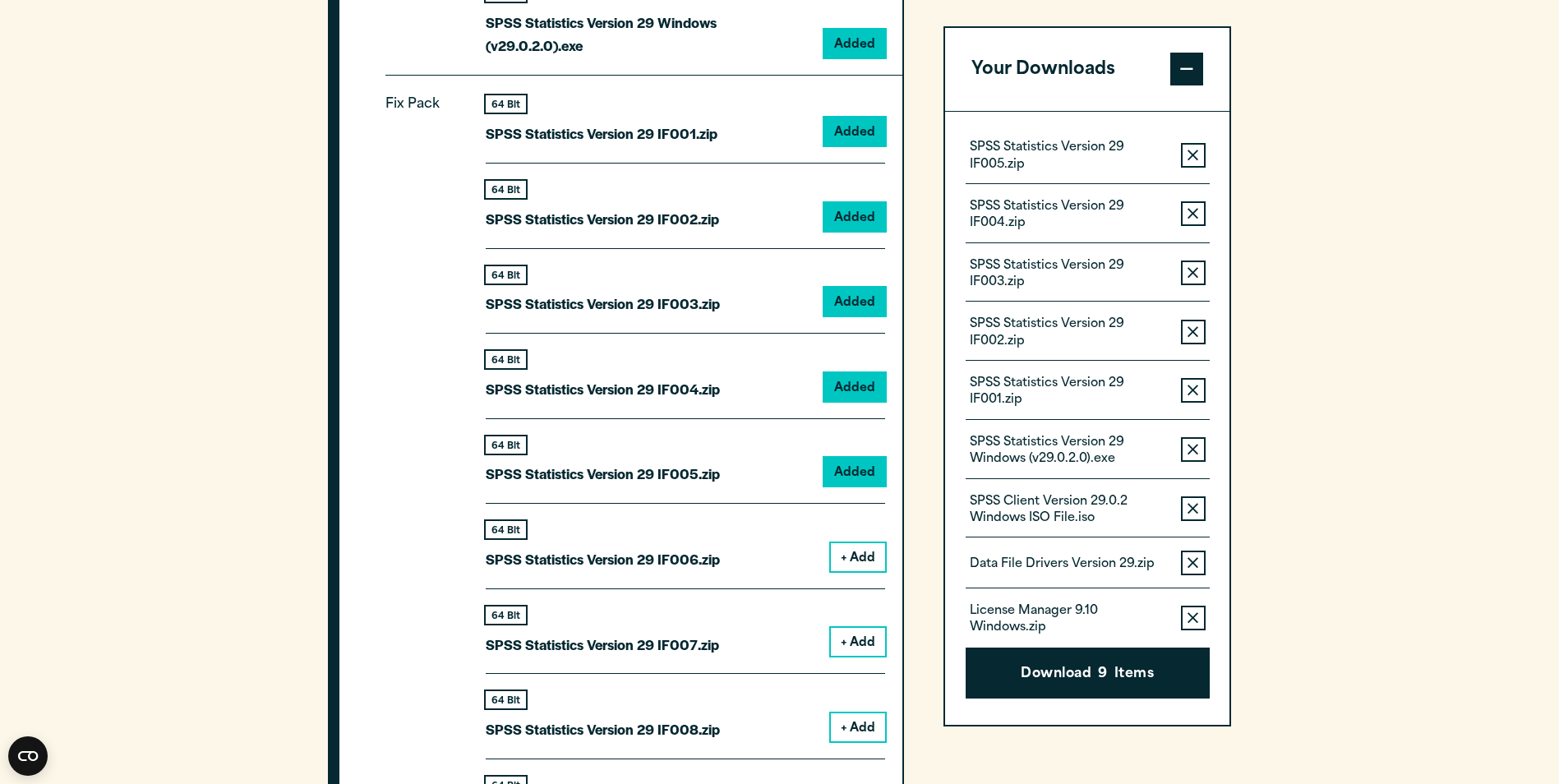
click at [852, 552] on button "+ Add" at bounding box center [859, 557] width 55 height 28
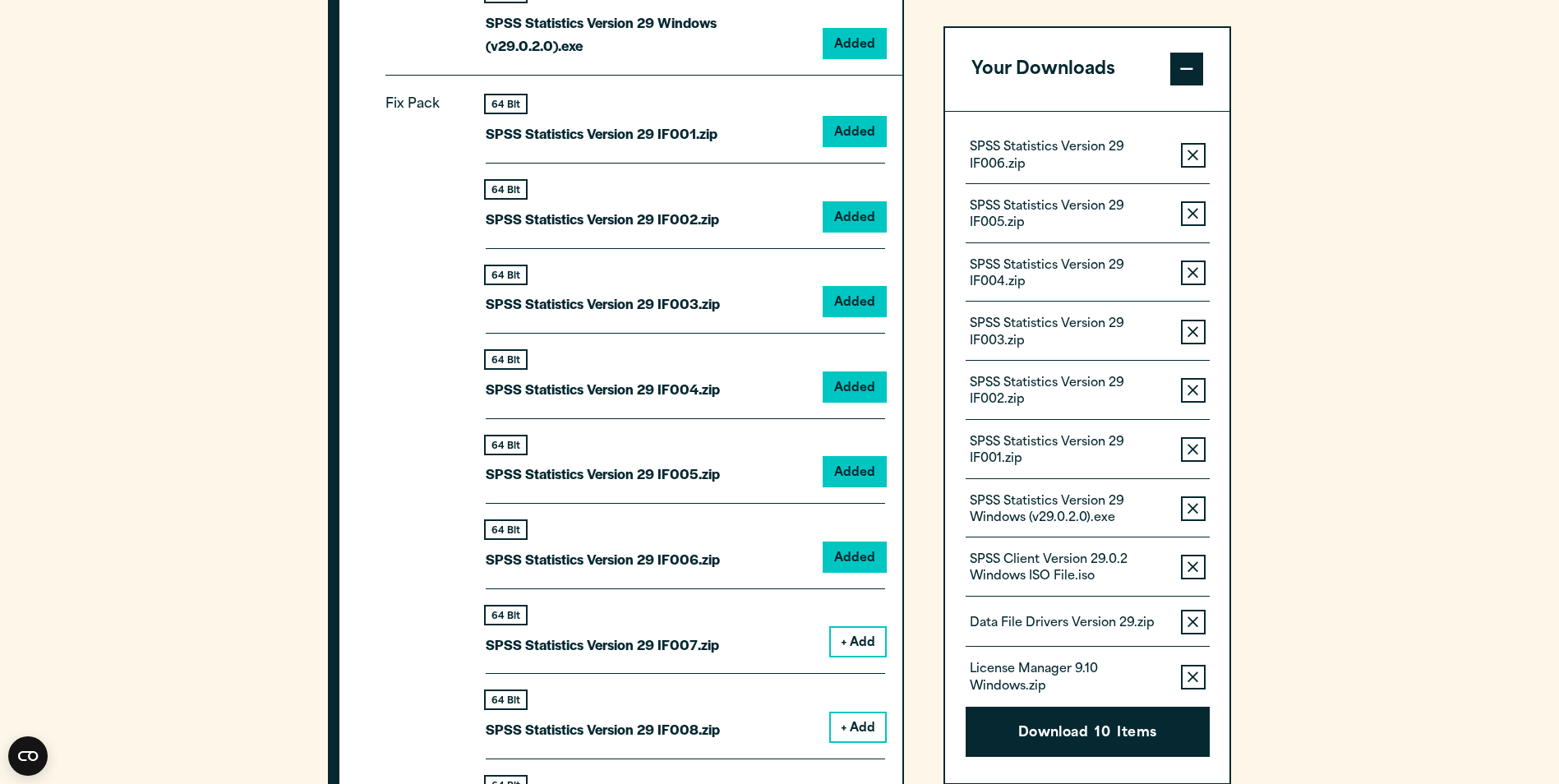
click at [866, 637] on button "+ Add" at bounding box center [859, 642] width 55 height 28
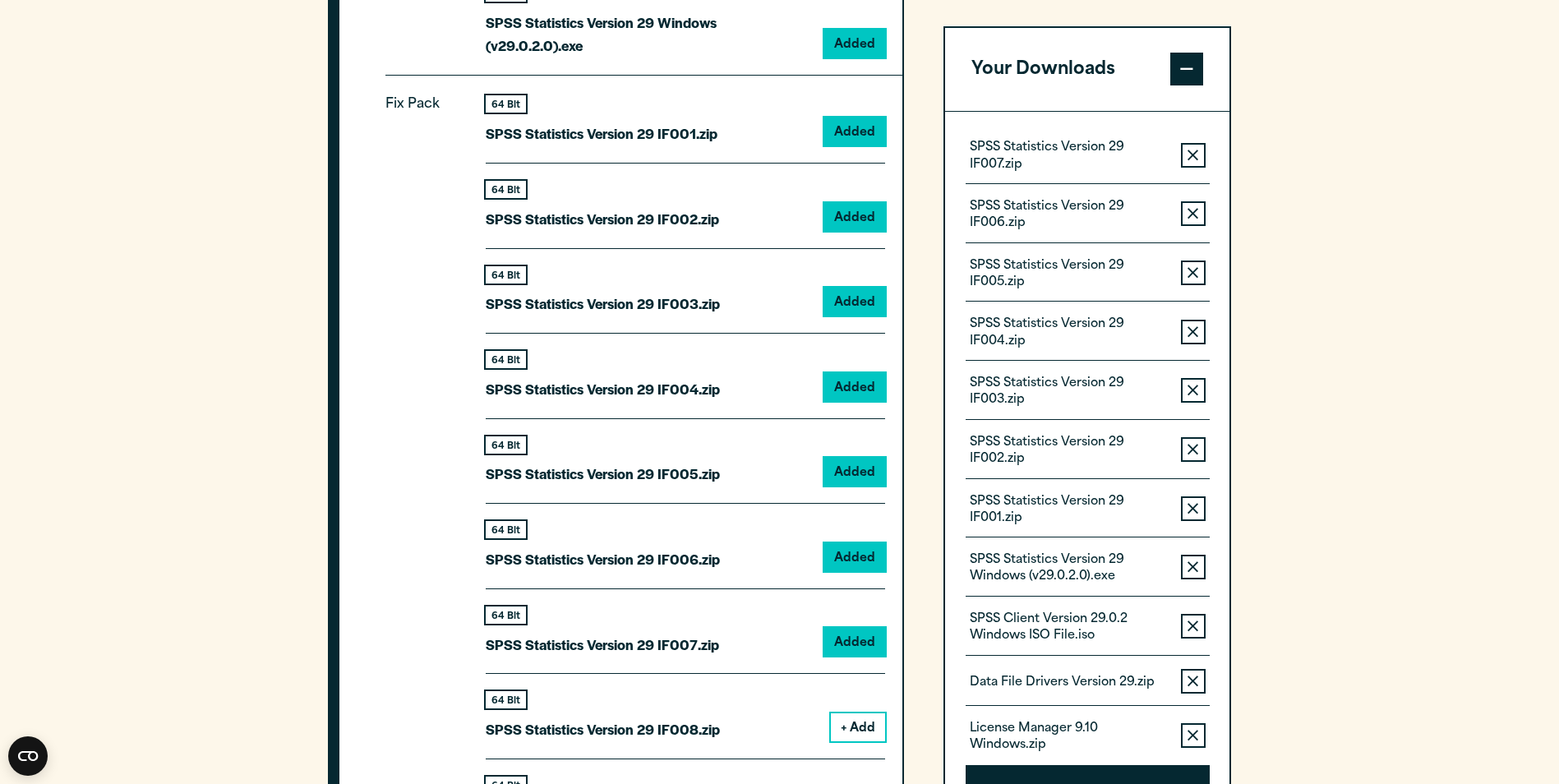
drag, startPoint x: 857, startPoint y: 713, endPoint x: 836, endPoint y: 696, distance: 27.0
click at [856, 714] on button "+ Add" at bounding box center [859, 728] width 55 height 28
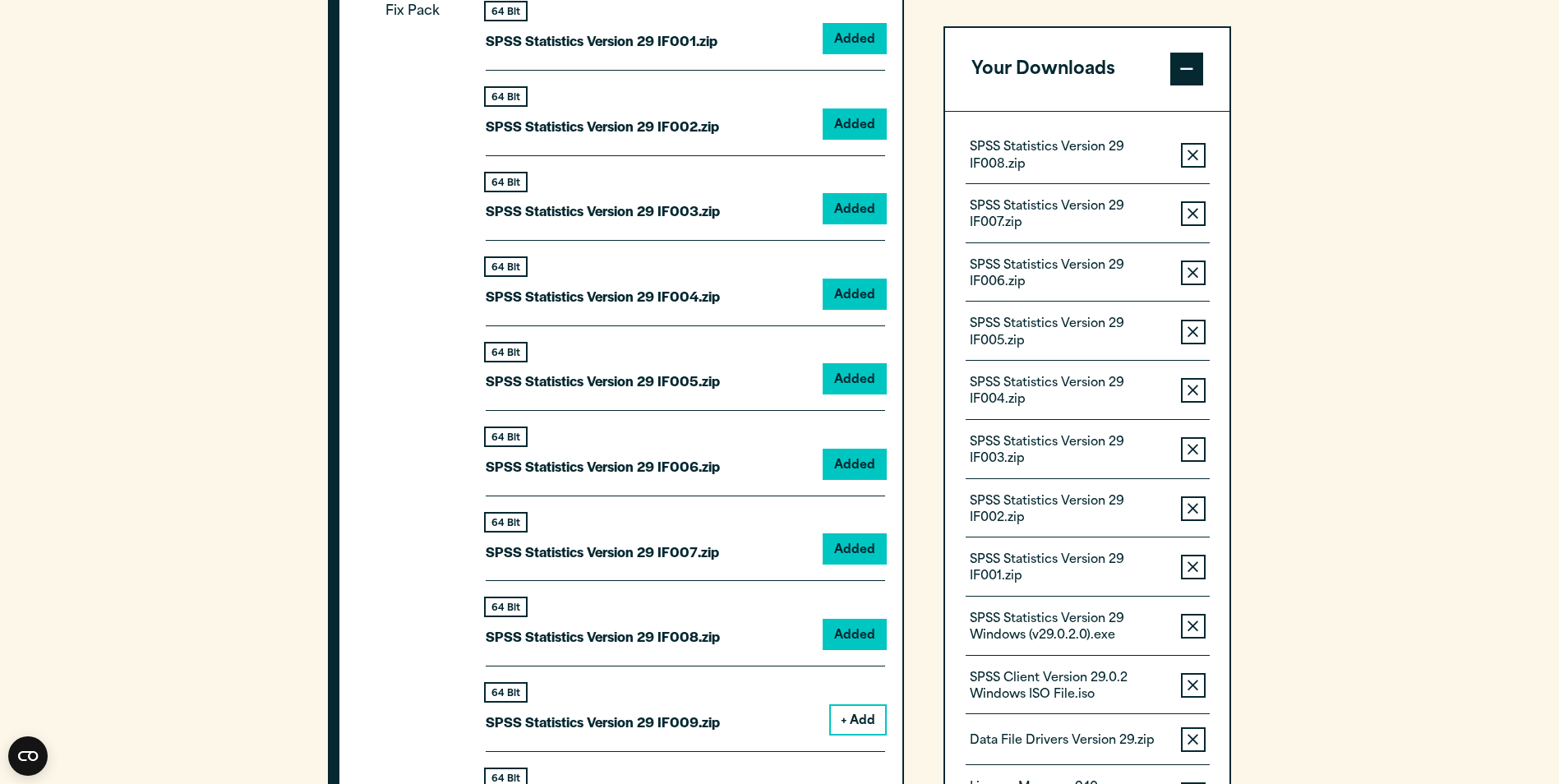
scroll to position [2136, 0]
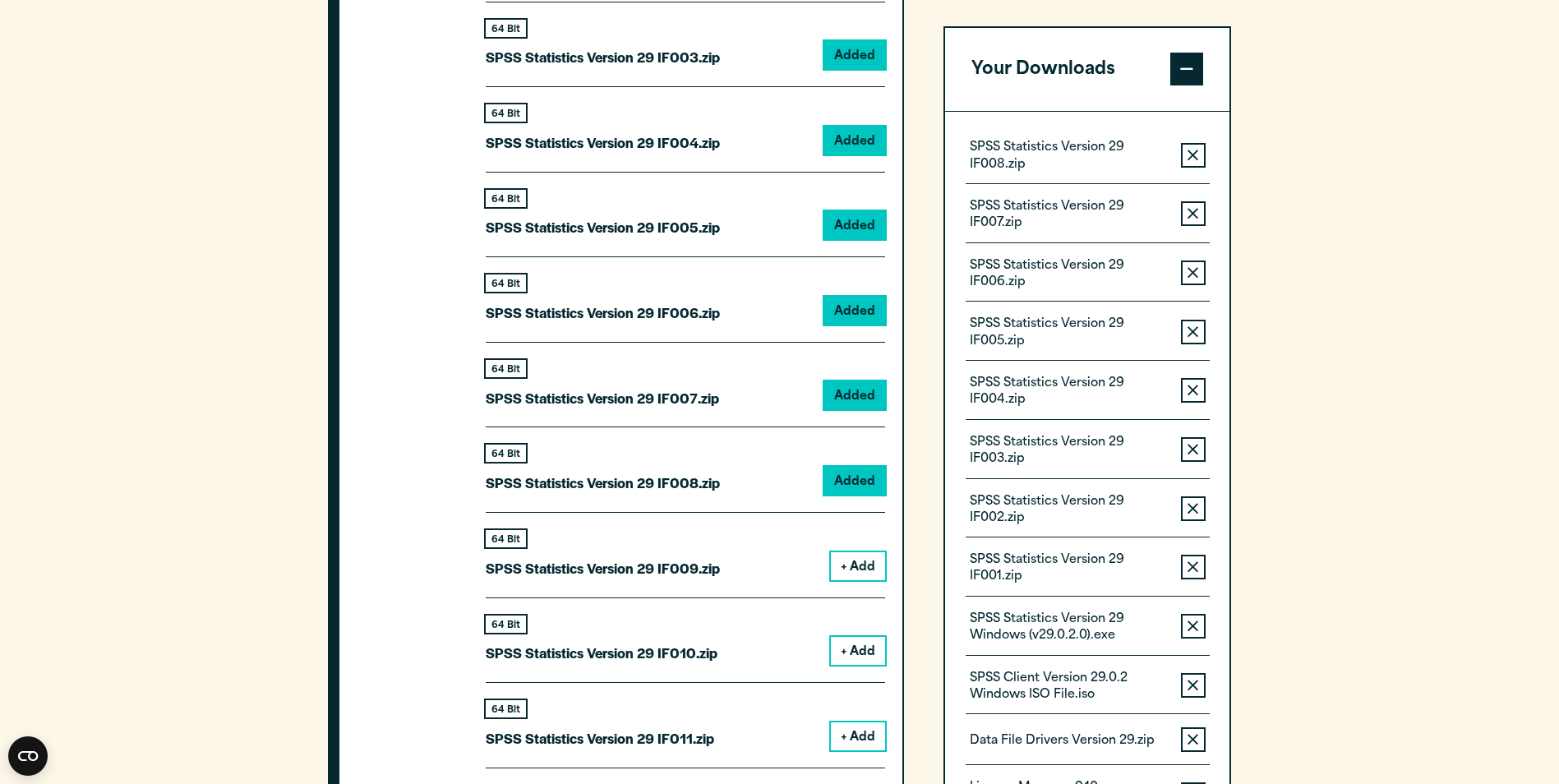
click at [850, 557] on button "+ Add" at bounding box center [859, 567] width 55 height 28
click at [860, 646] on button "+ Add" at bounding box center [859, 651] width 55 height 28
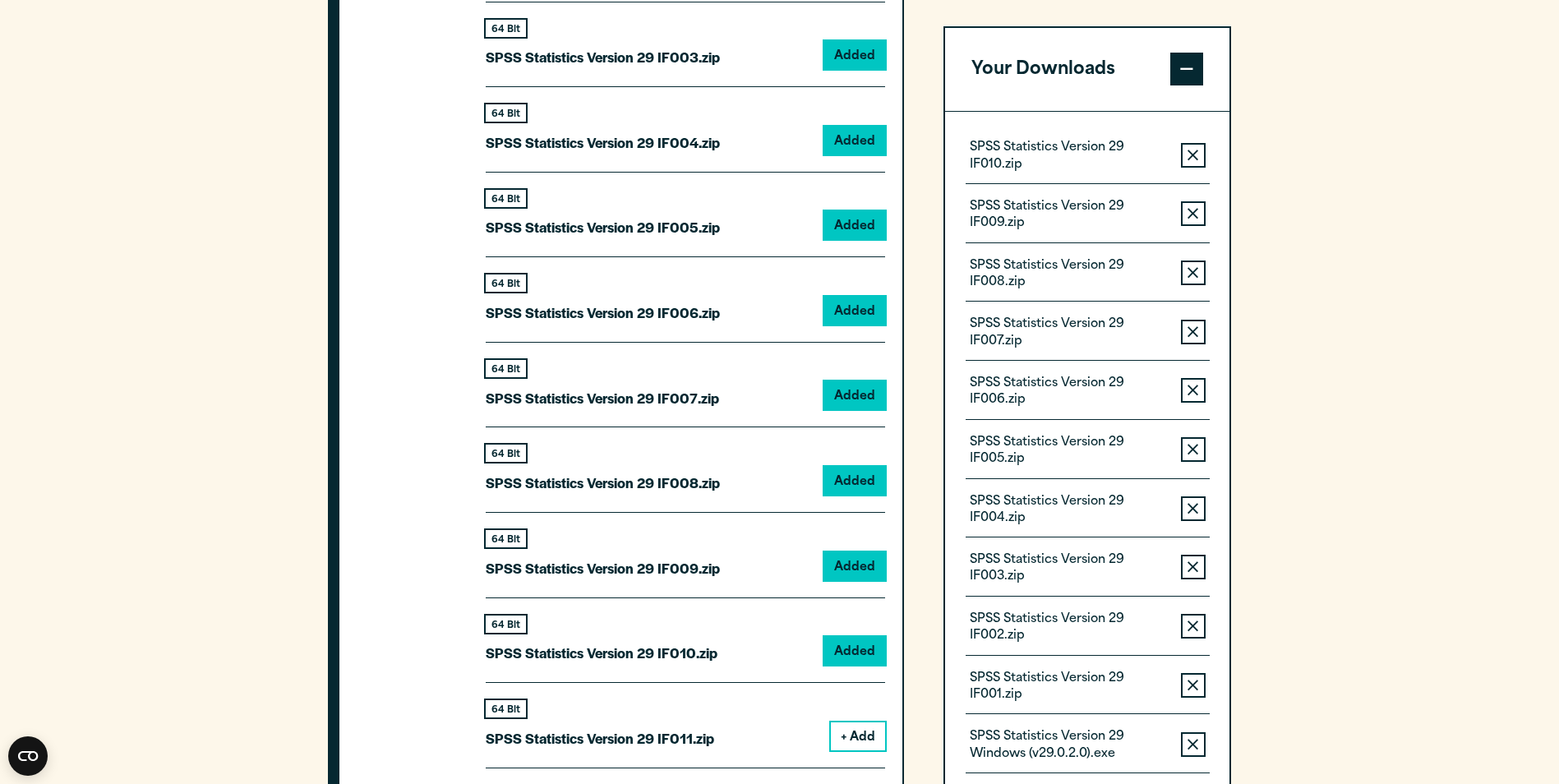
drag, startPoint x: 876, startPoint y: 734, endPoint x: 675, endPoint y: 673, distance: 210.1
click at [876, 735] on button "+ Add" at bounding box center [859, 736] width 55 height 28
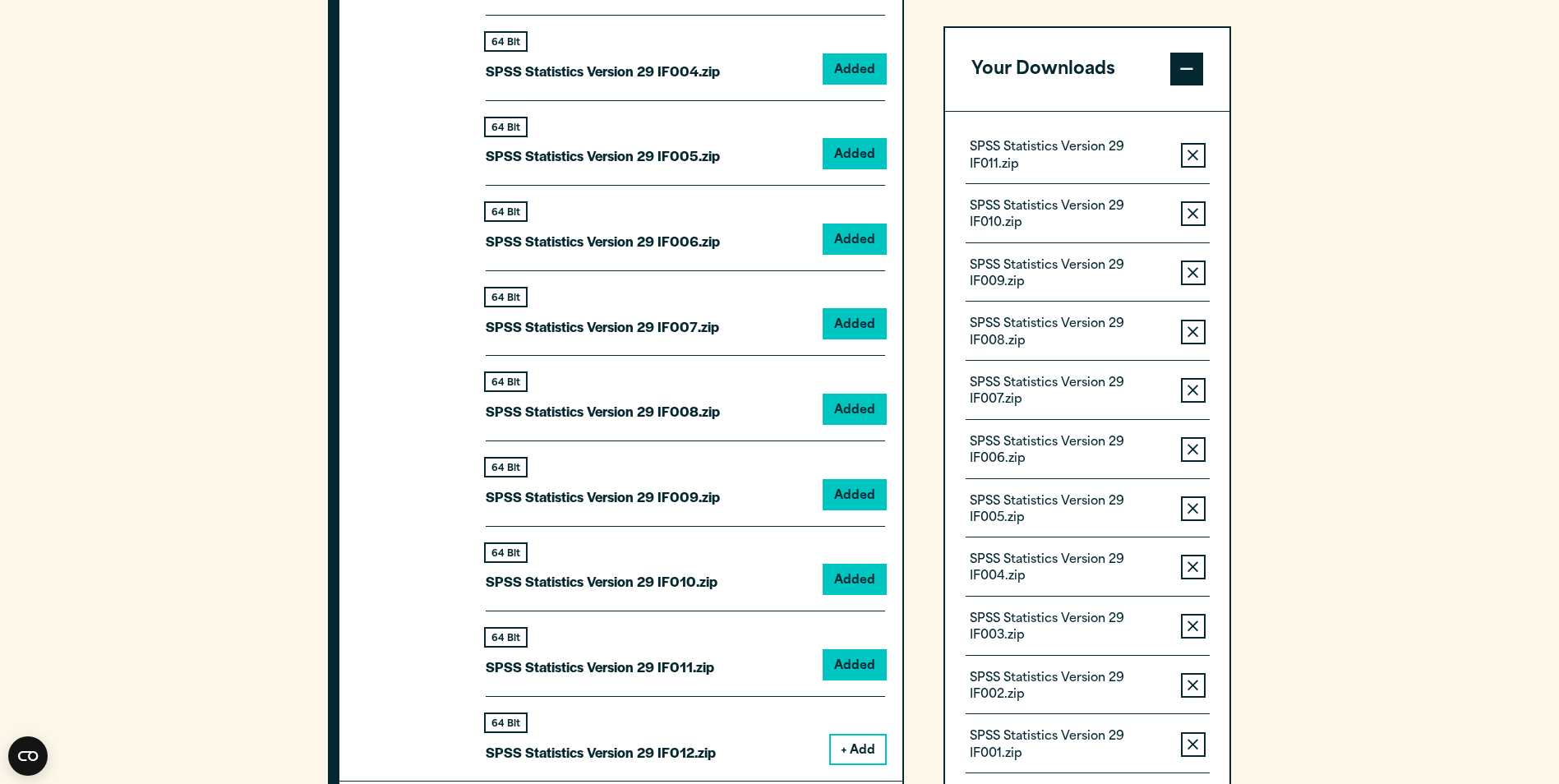
scroll to position [2300, 0]
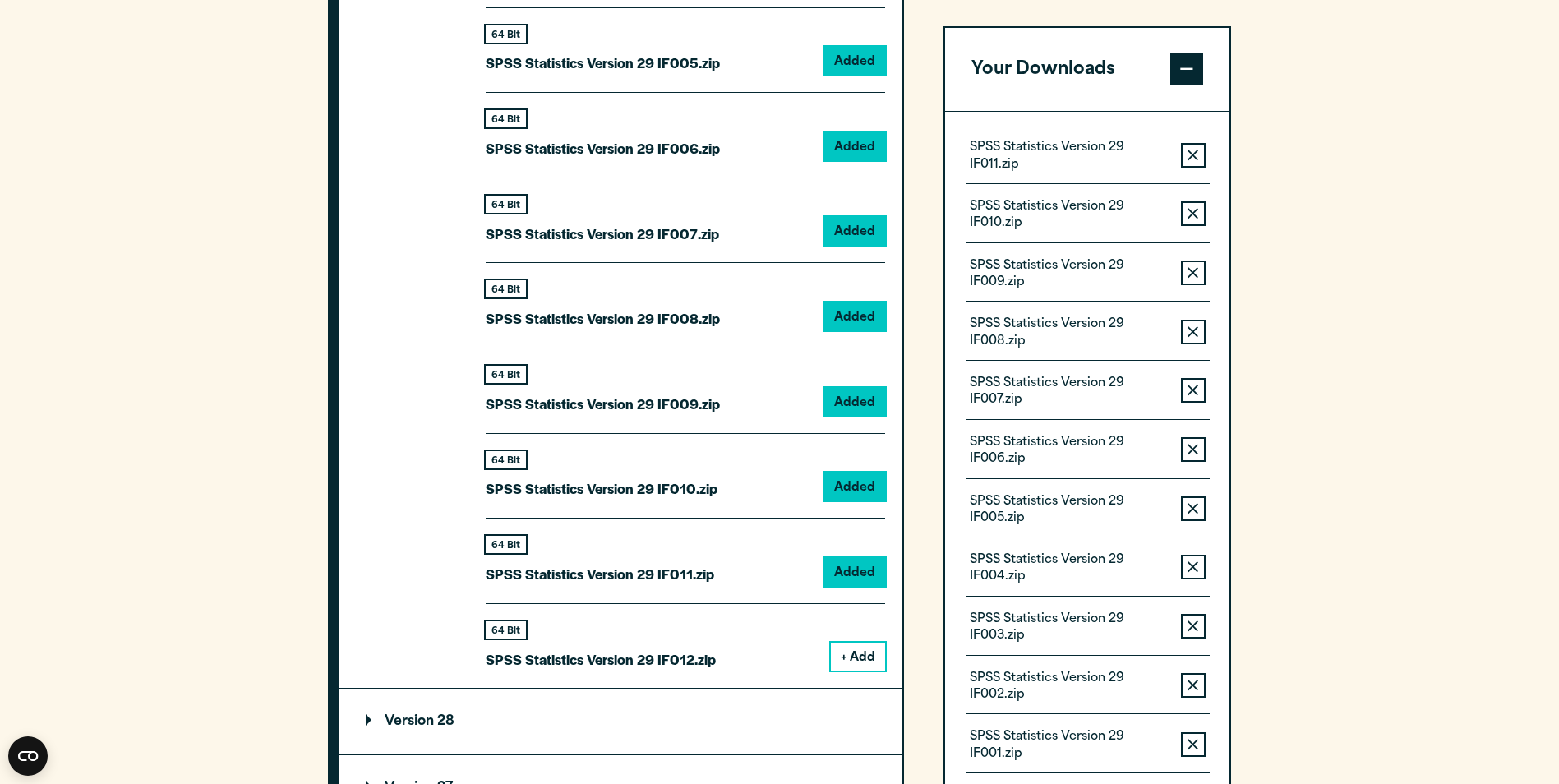
click at [866, 638] on div "64 Bit SPSS Statistics Version 29 IF012.zip + Add" at bounding box center [685, 637] width 399 height 68
click at [846, 658] on button "+ Add" at bounding box center [859, 657] width 55 height 28
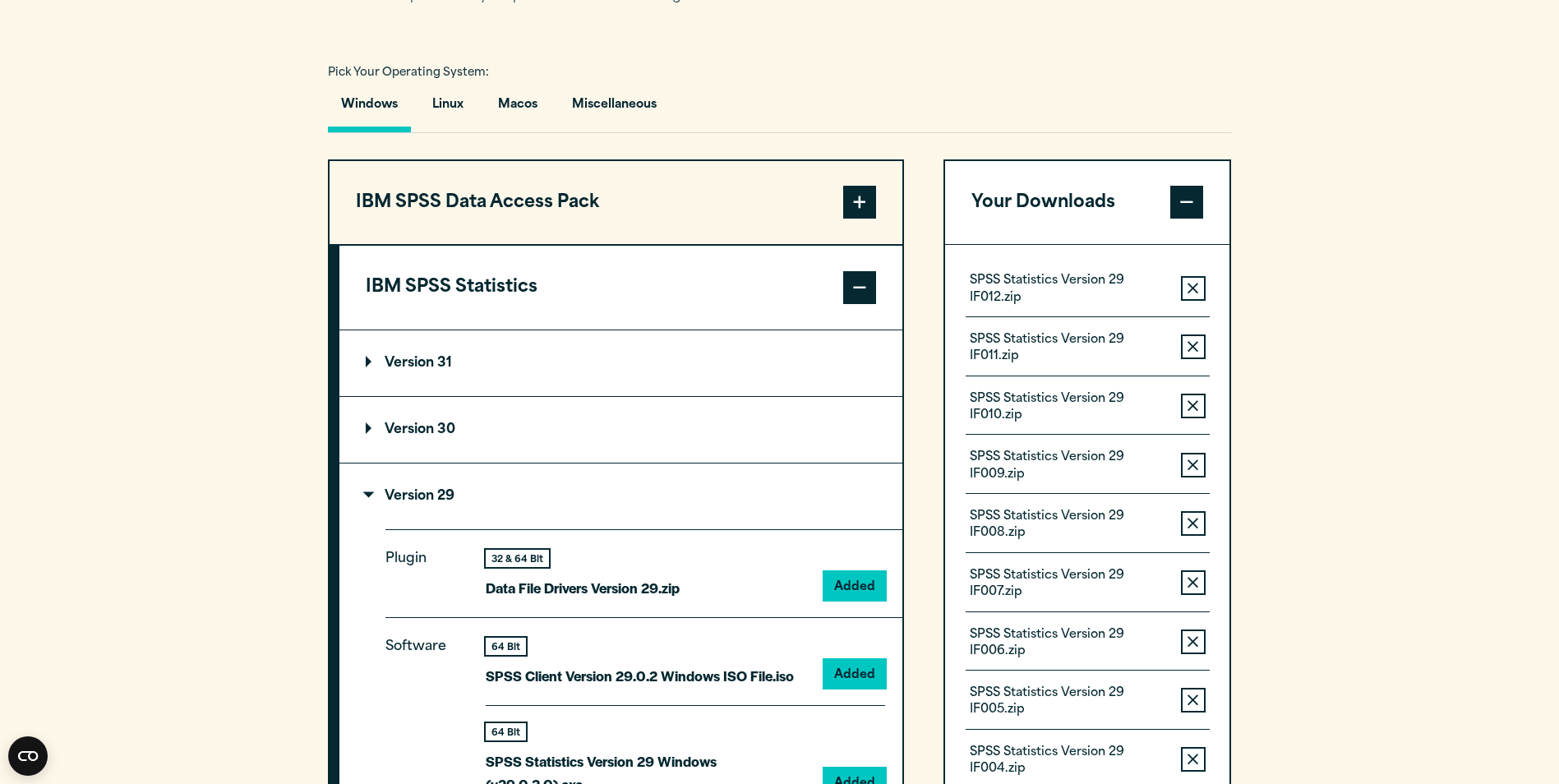
scroll to position [1150, 0]
click at [853, 208] on span at bounding box center [860, 202] width 33 height 33
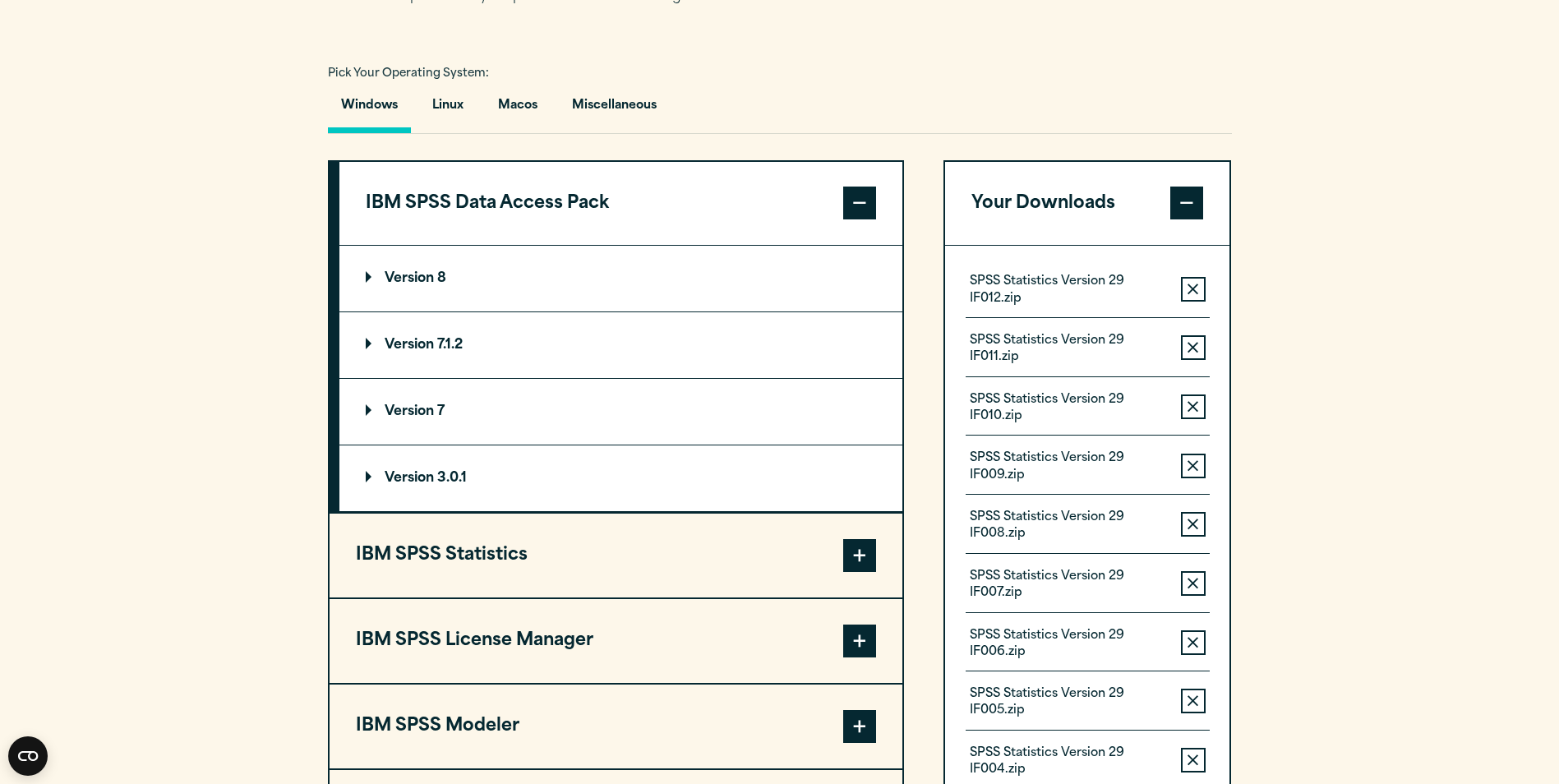
click at [856, 214] on span at bounding box center [860, 202] width 33 height 33
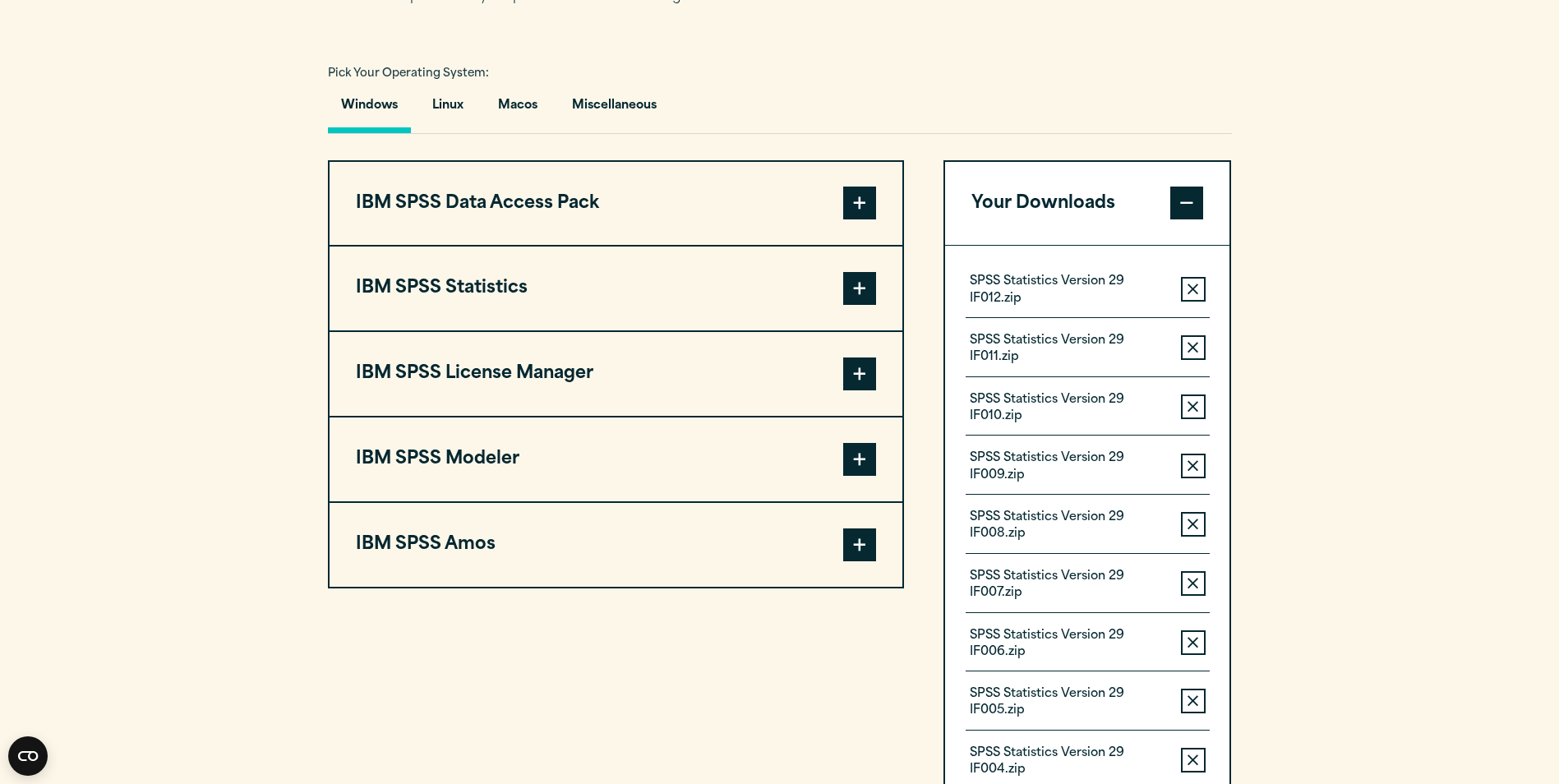
click at [861, 540] on span at bounding box center [860, 544] width 33 height 33
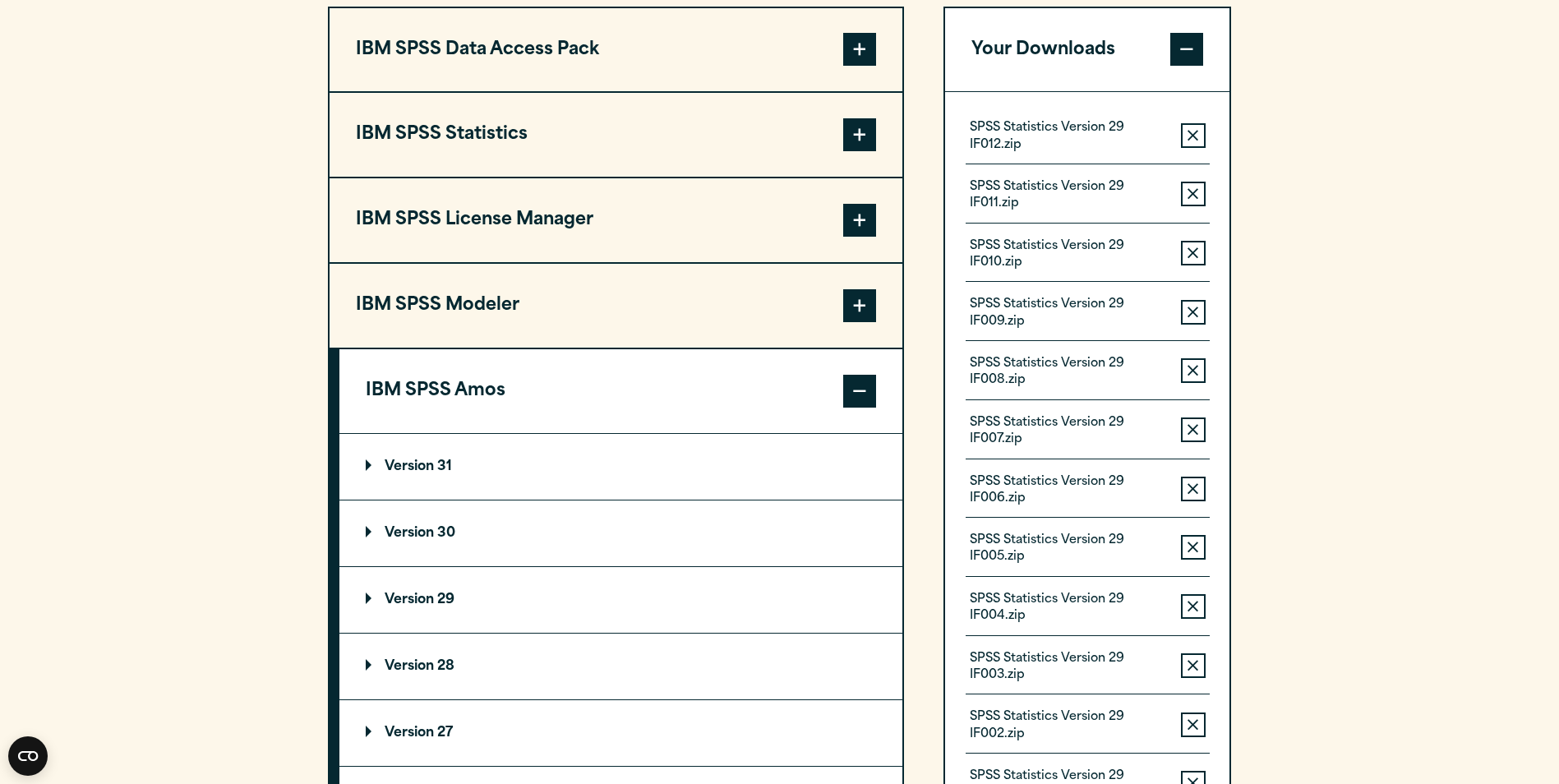
scroll to position [1315, 0]
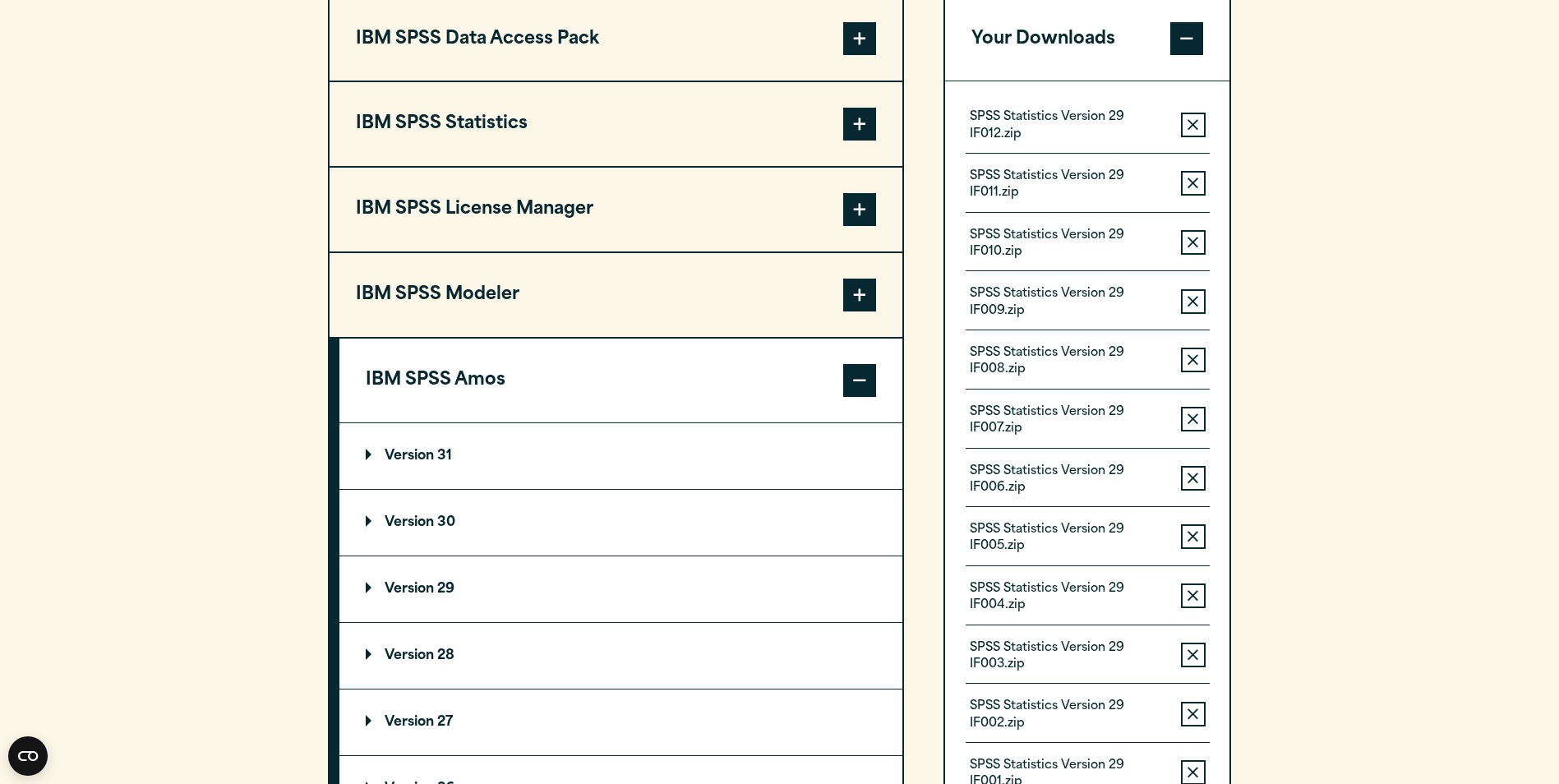
drag, startPoint x: 430, startPoint y: 637, endPoint x: 429, endPoint y: 648, distance: 11.0
click at [430, 637] on summary "Version 28" at bounding box center [621, 656] width 563 height 66
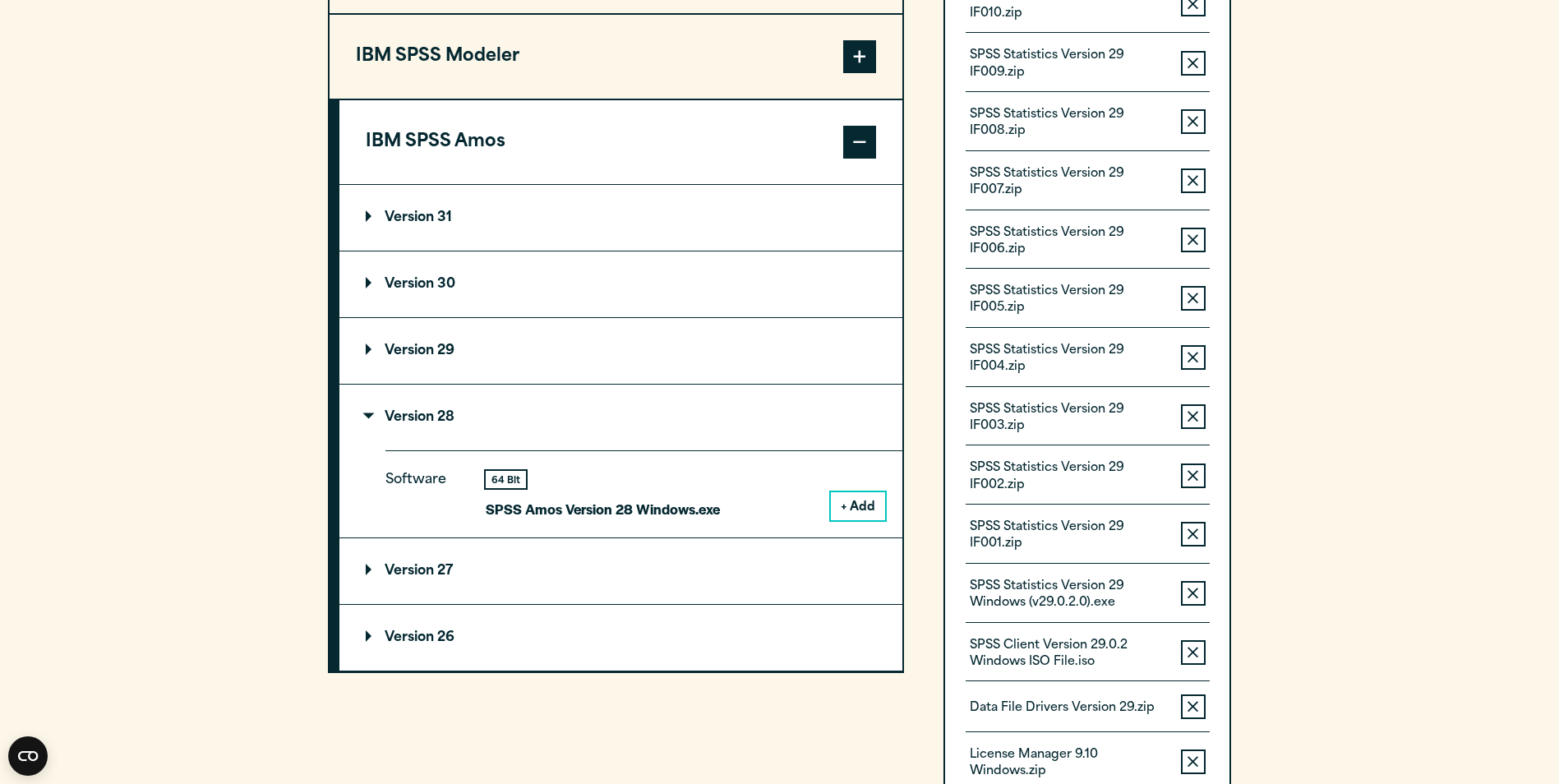
scroll to position [1561, 0]
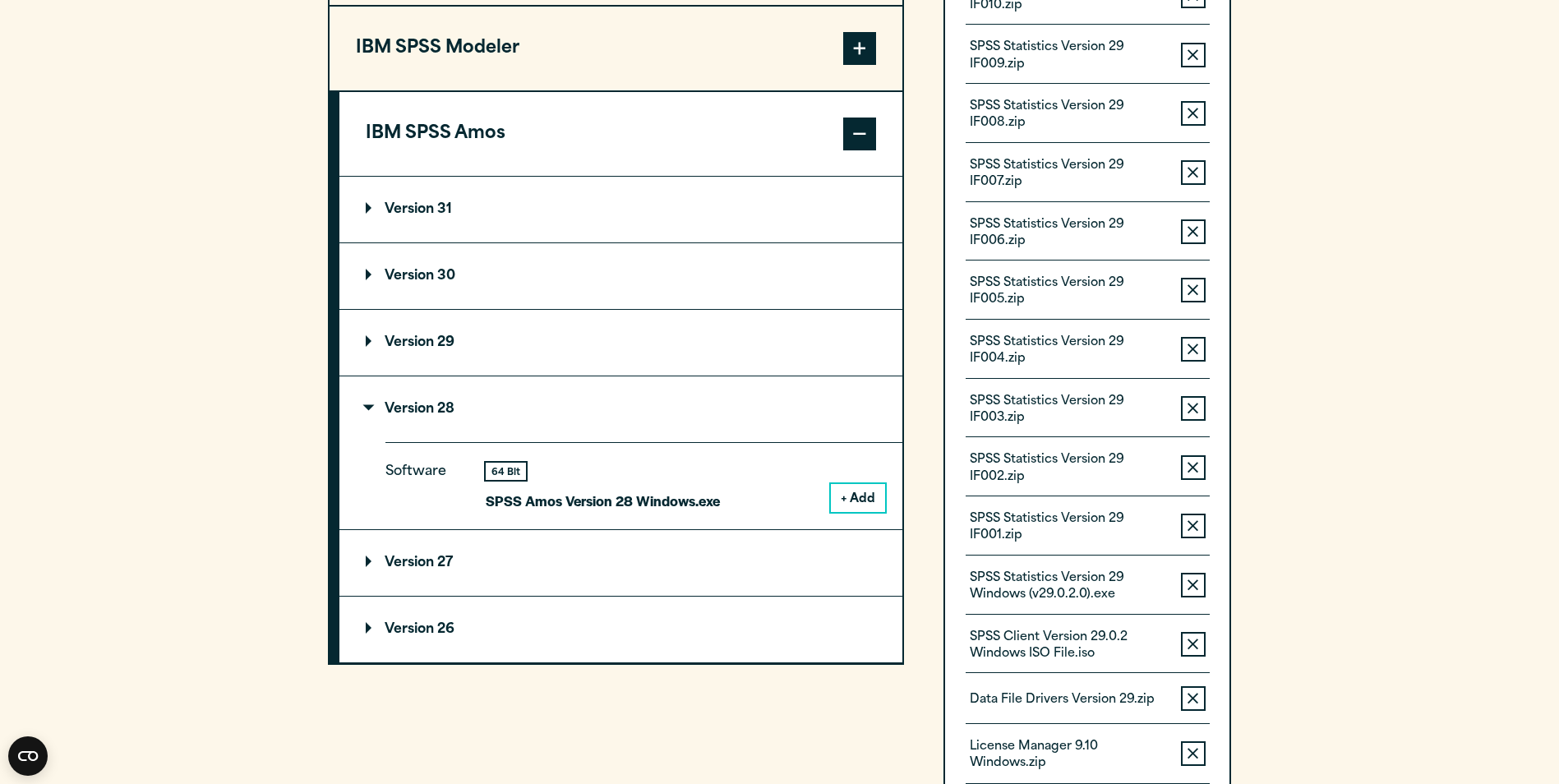
click at [857, 503] on button "+ Add" at bounding box center [859, 498] width 55 height 28
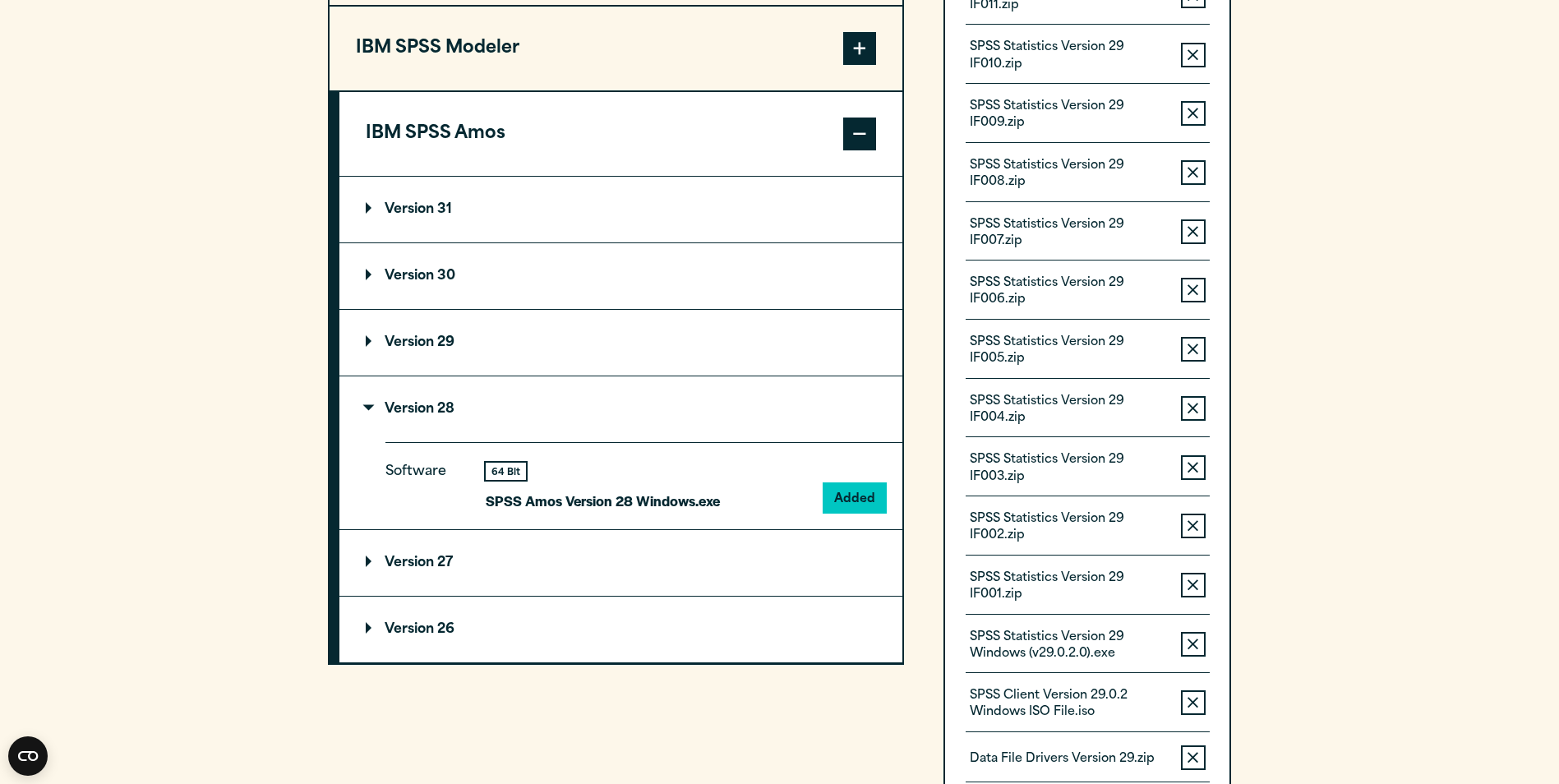
scroll to position [1232, 0]
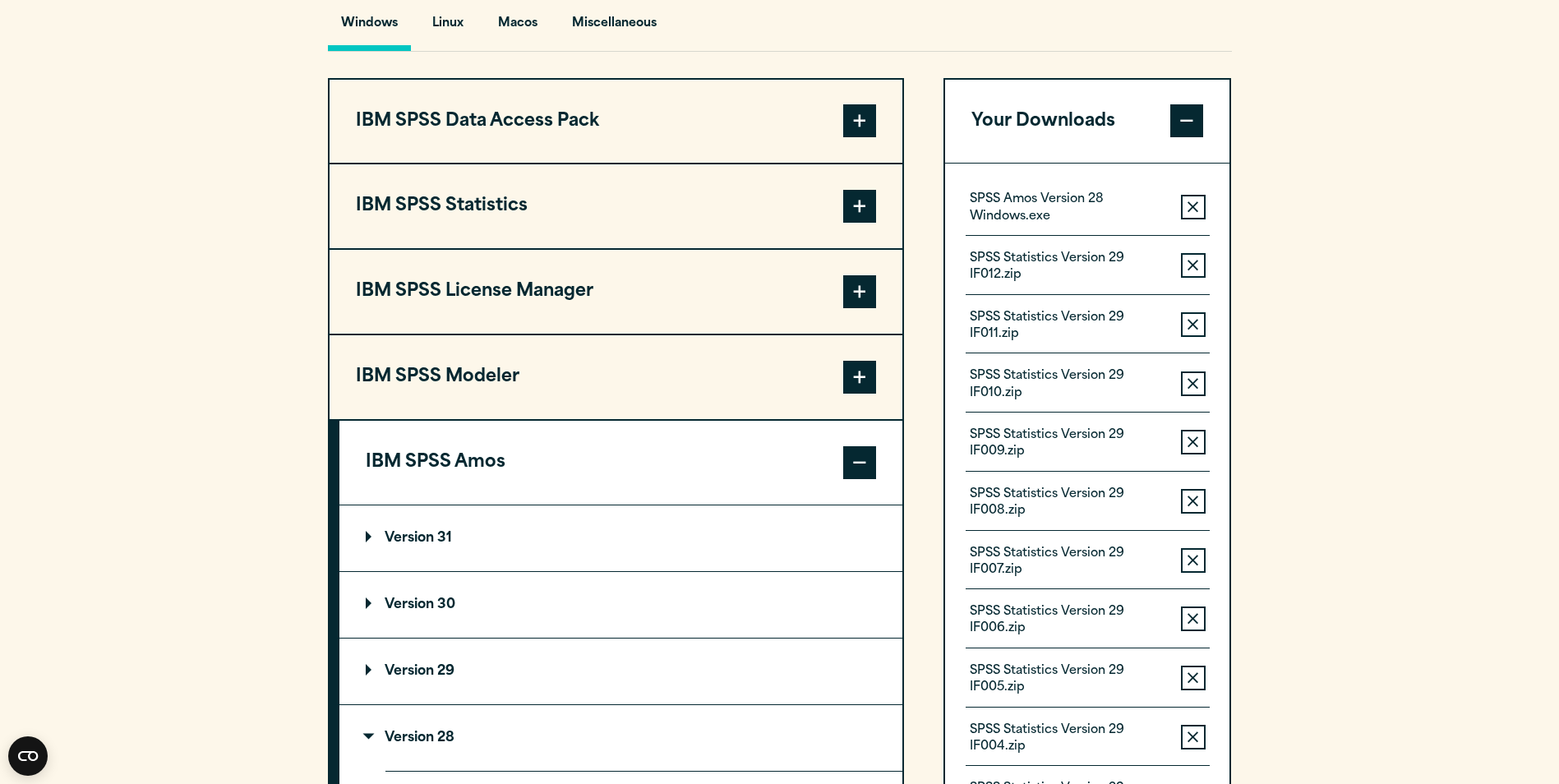
click at [859, 458] on span at bounding box center [860, 462] width 33 height 33
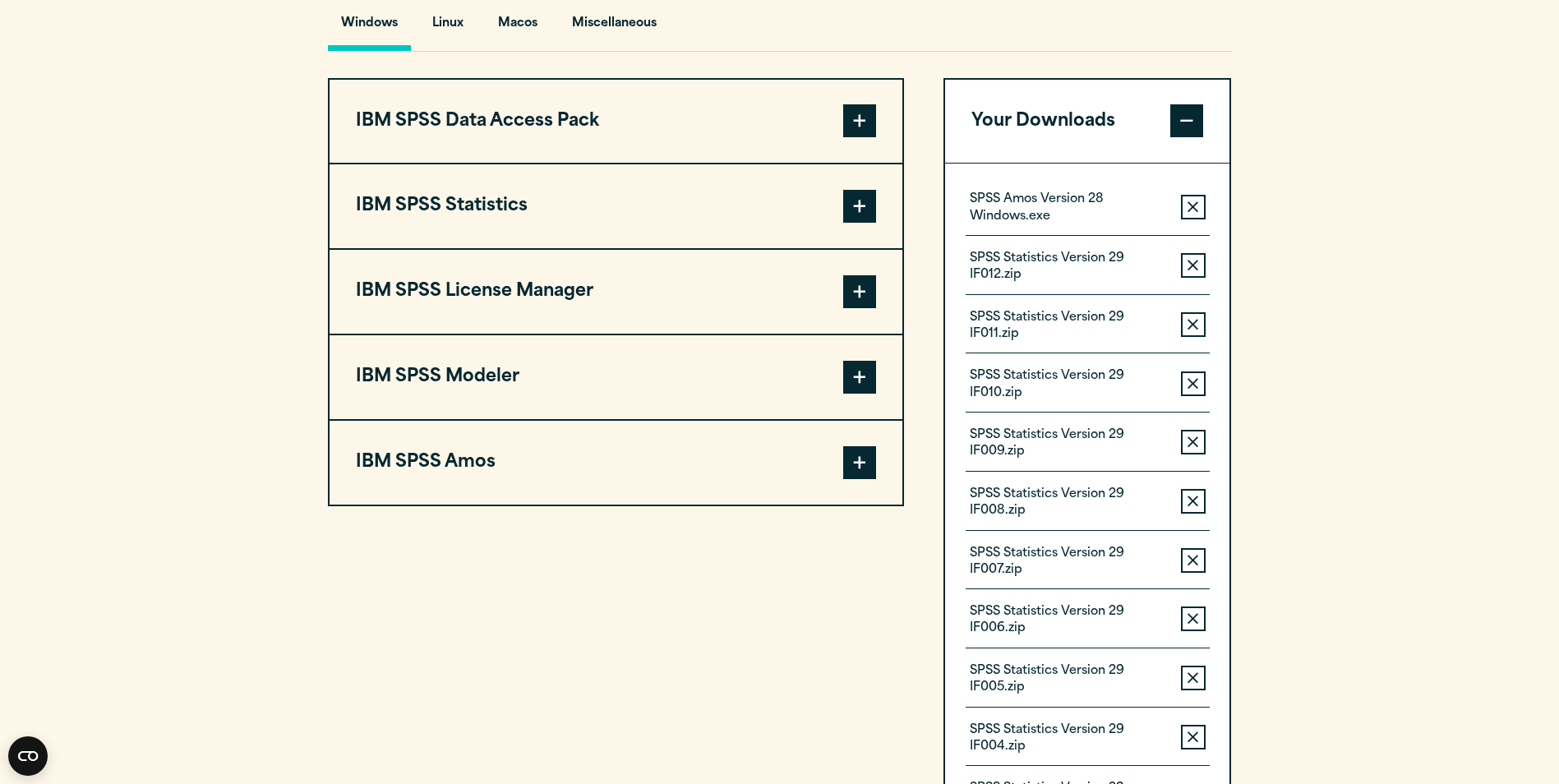
click at [860, 374] on span at bounding box center [860, 376] width 33 height 33
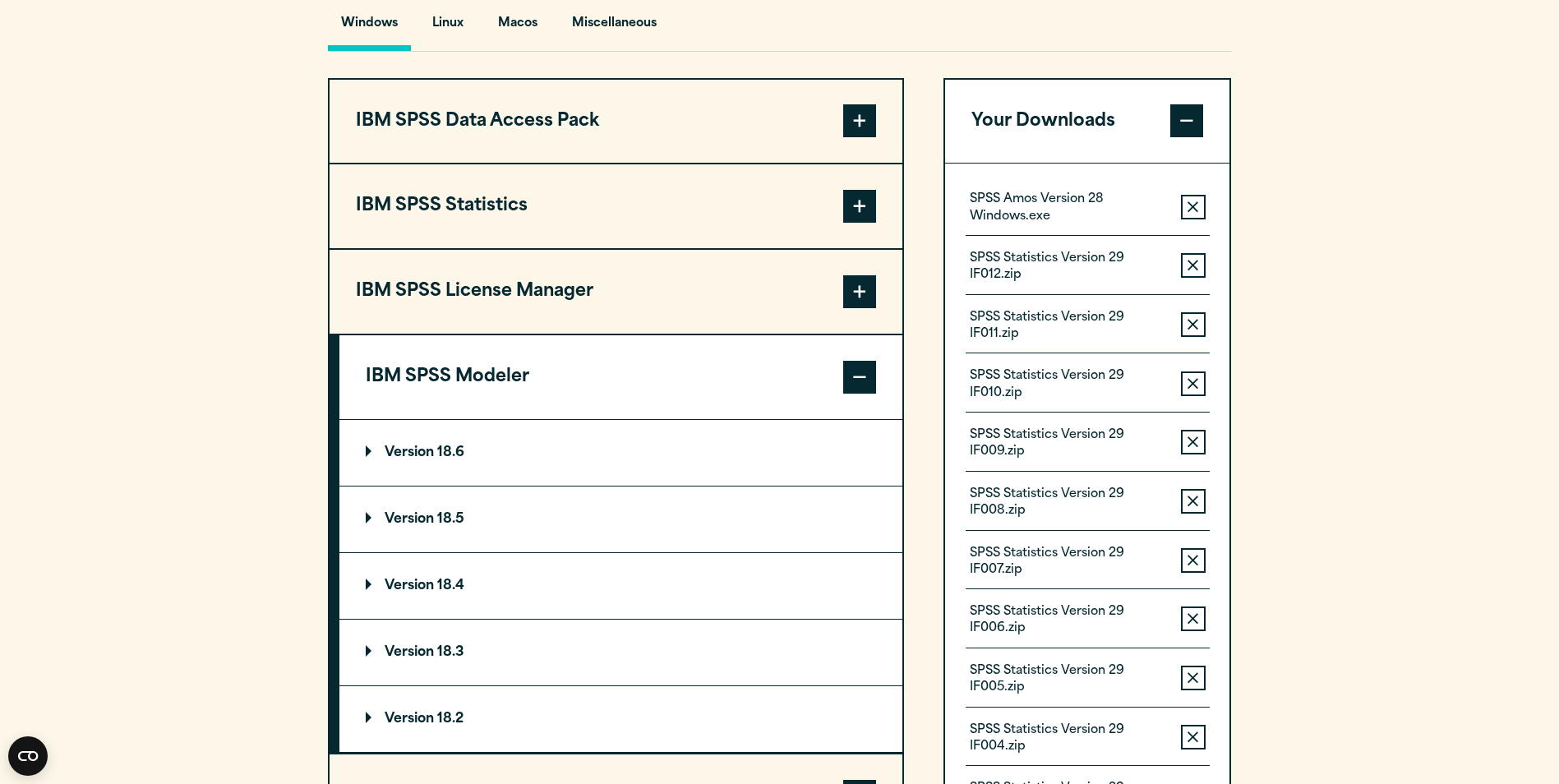
click at [828, 375] on button "IBM SPSS Modeler" at bounding box center [621, 376] width 563 height 84
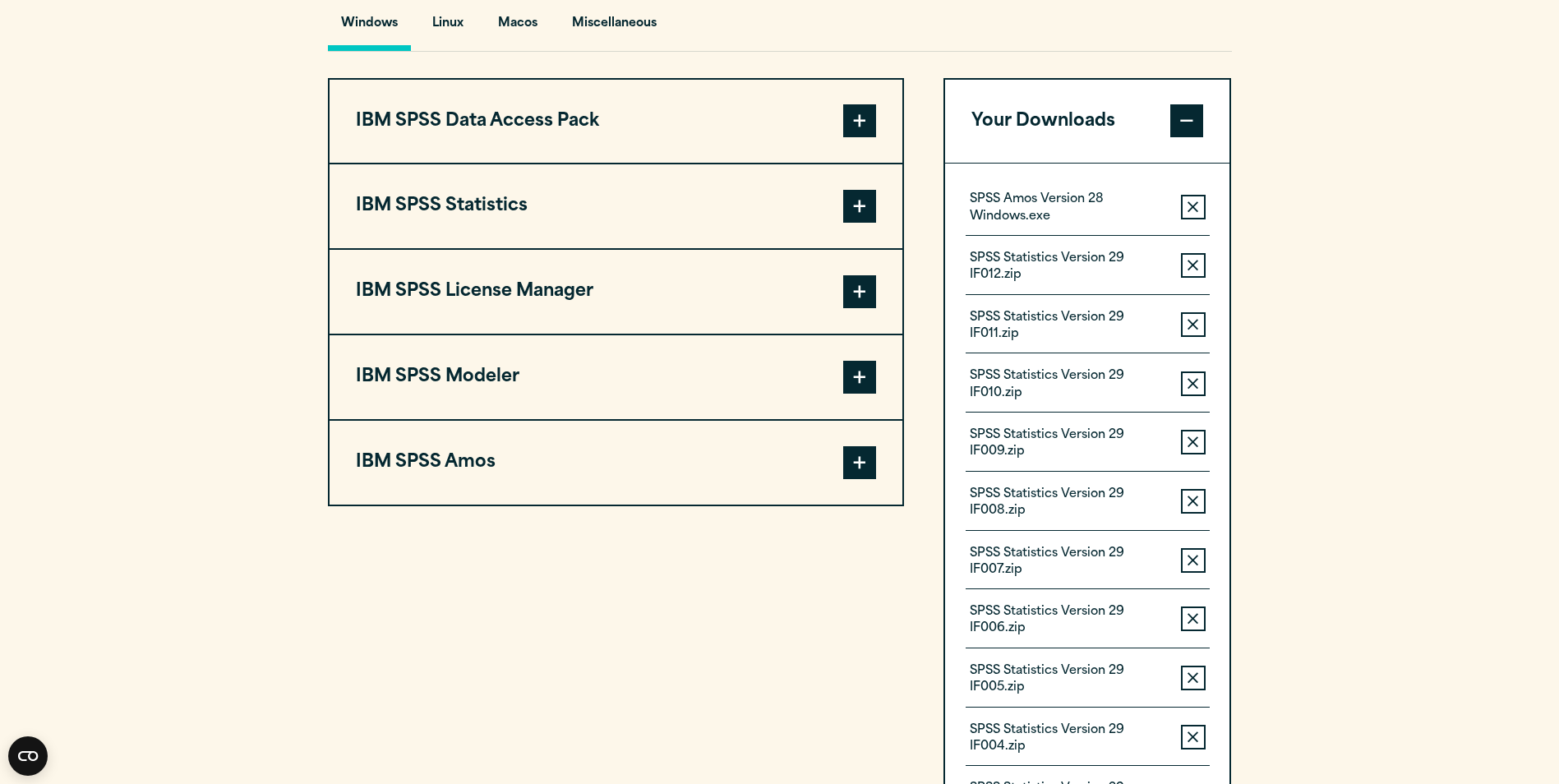
click at [849, 124] on span at bounding box center [860, 120] width 33 height 33
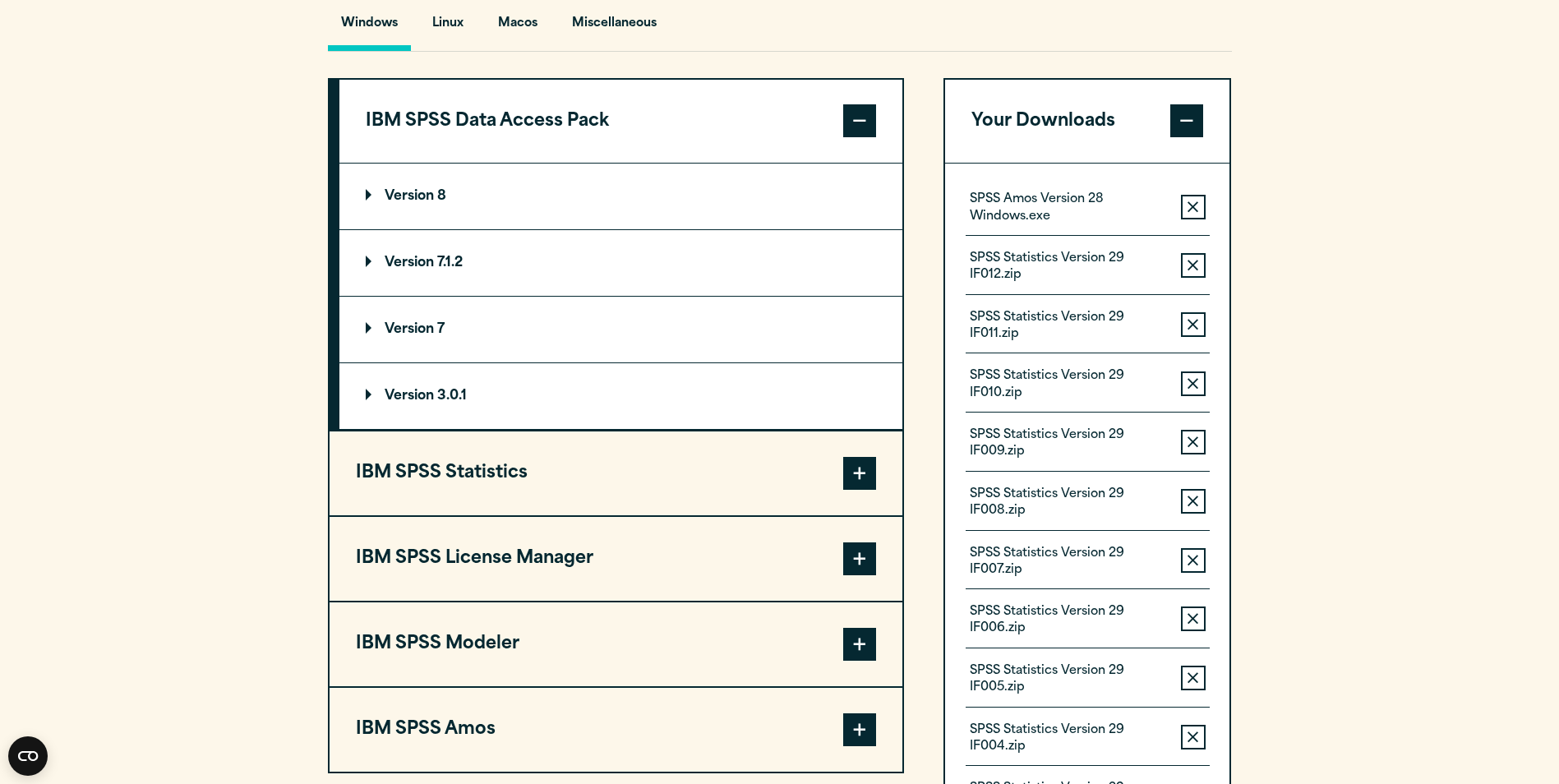
click at [849, 124] on span at bounding box center [860, 120] width 33 height 33
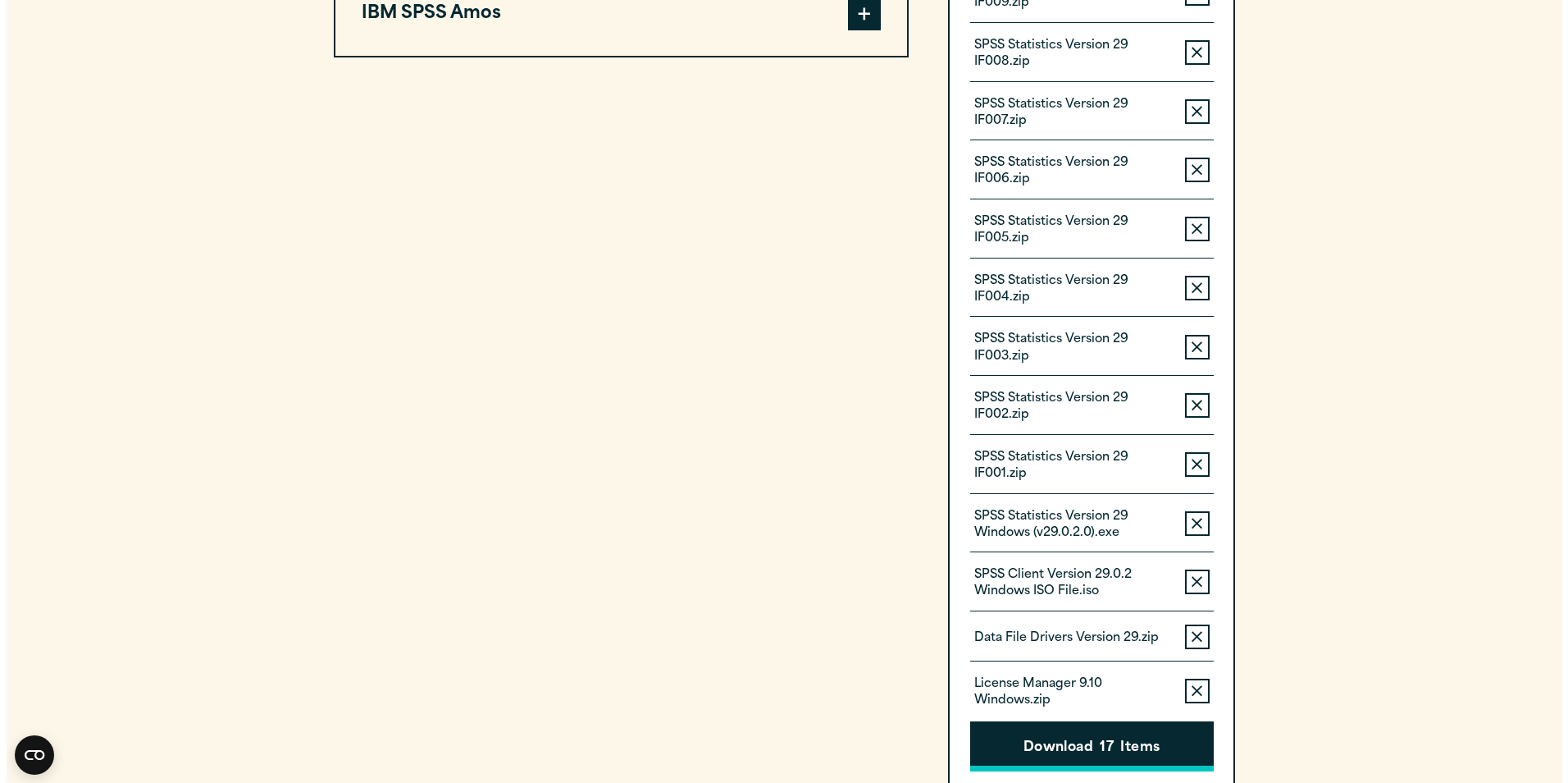
scroll to position [1887, 0]
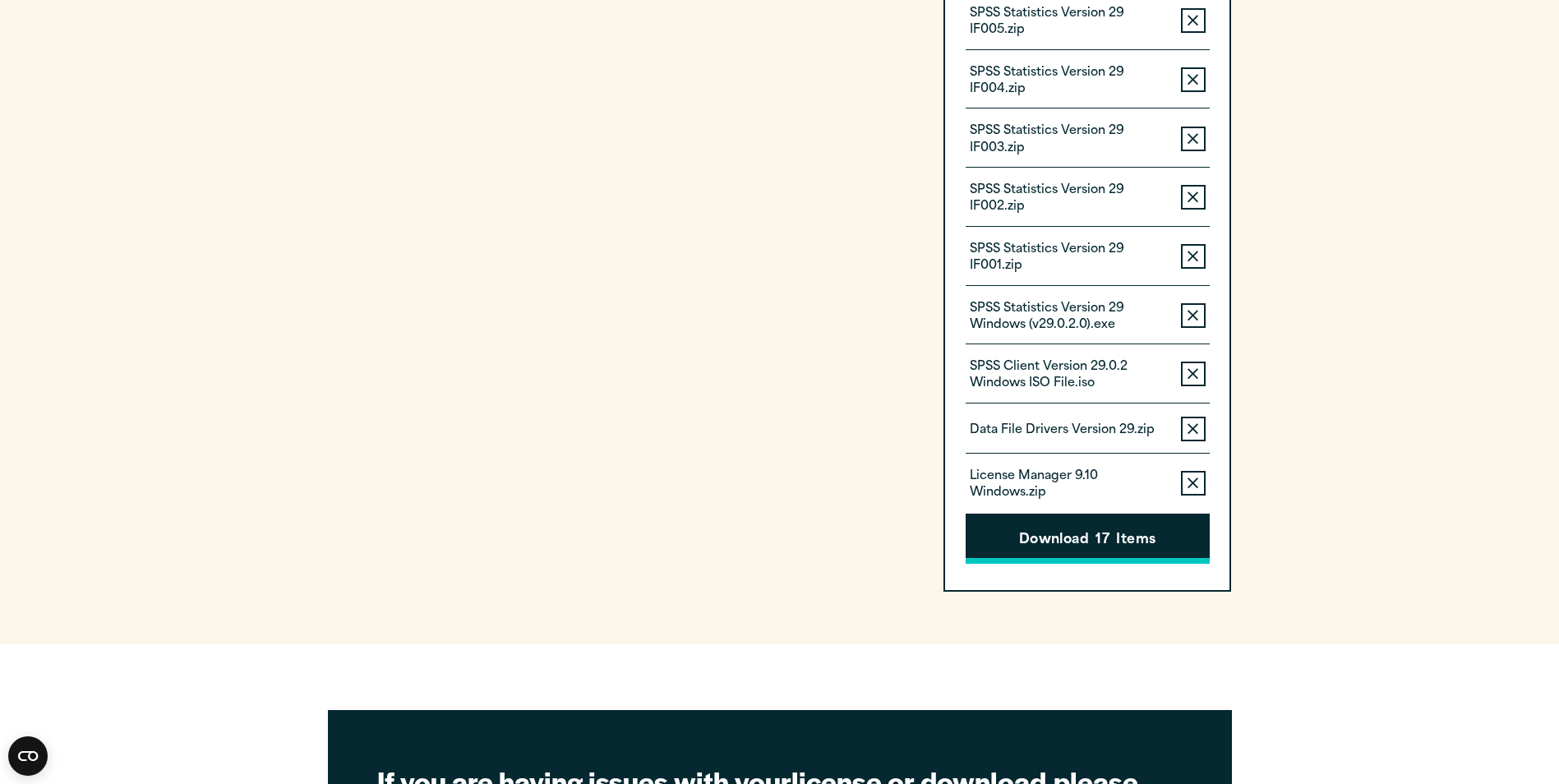
click at [1089, 540] on button "Download 17 Items" at bounding box center [1087, 539] width 244 height 51
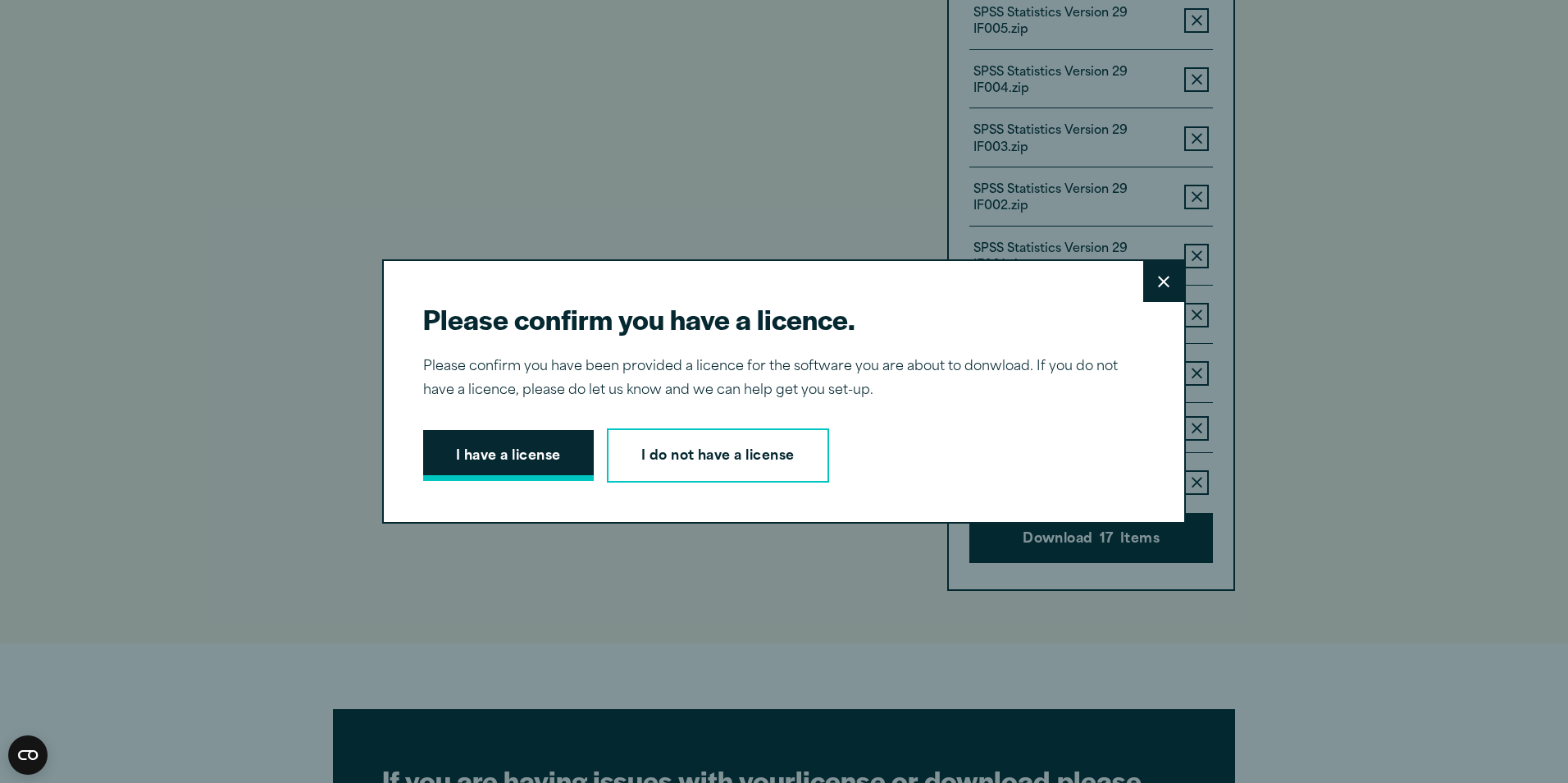
click at [482, 454] on button "I have a license" at bounding box center [508, 455] width 171 height 51
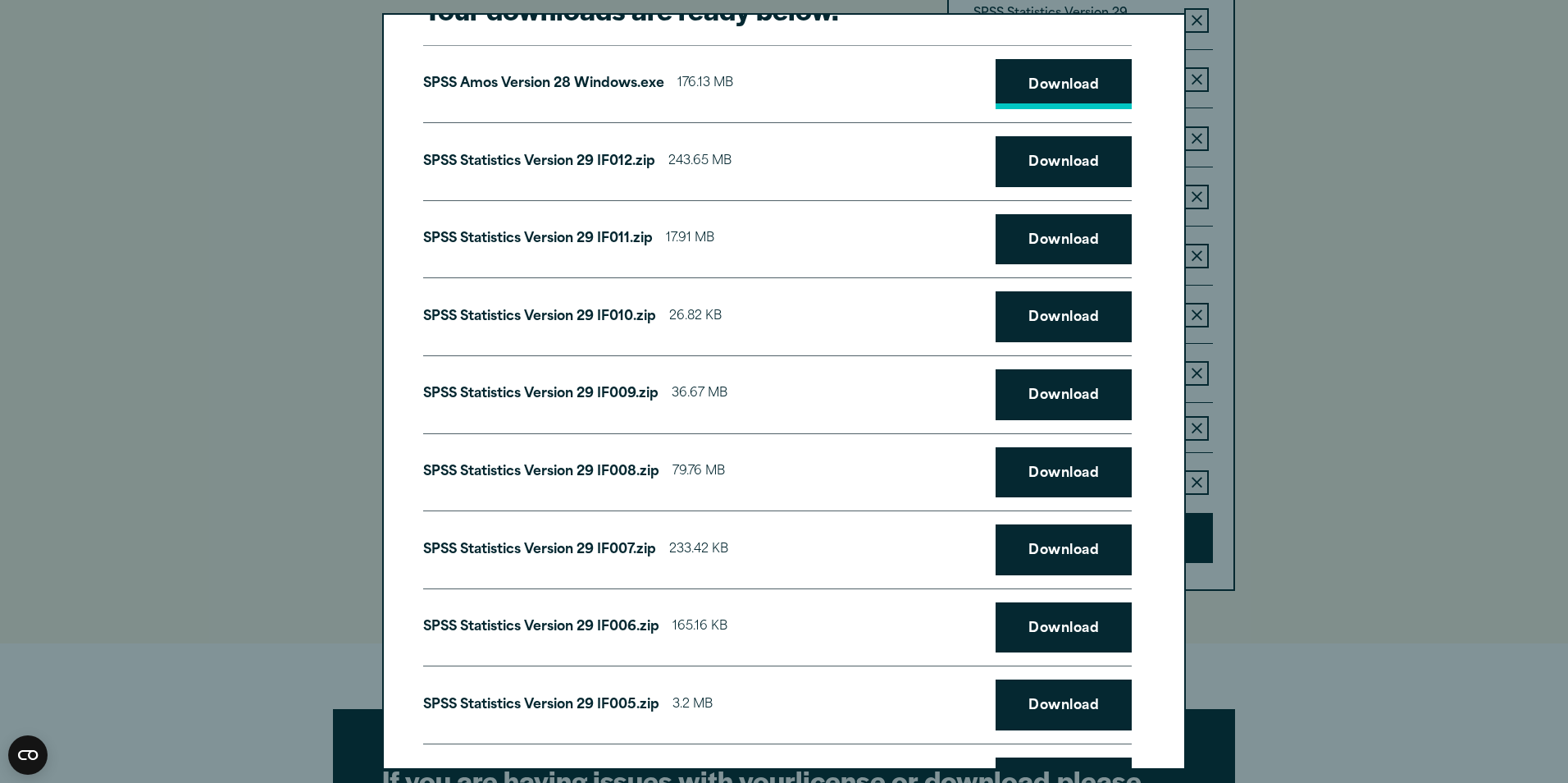
scroll to position [0, 0]
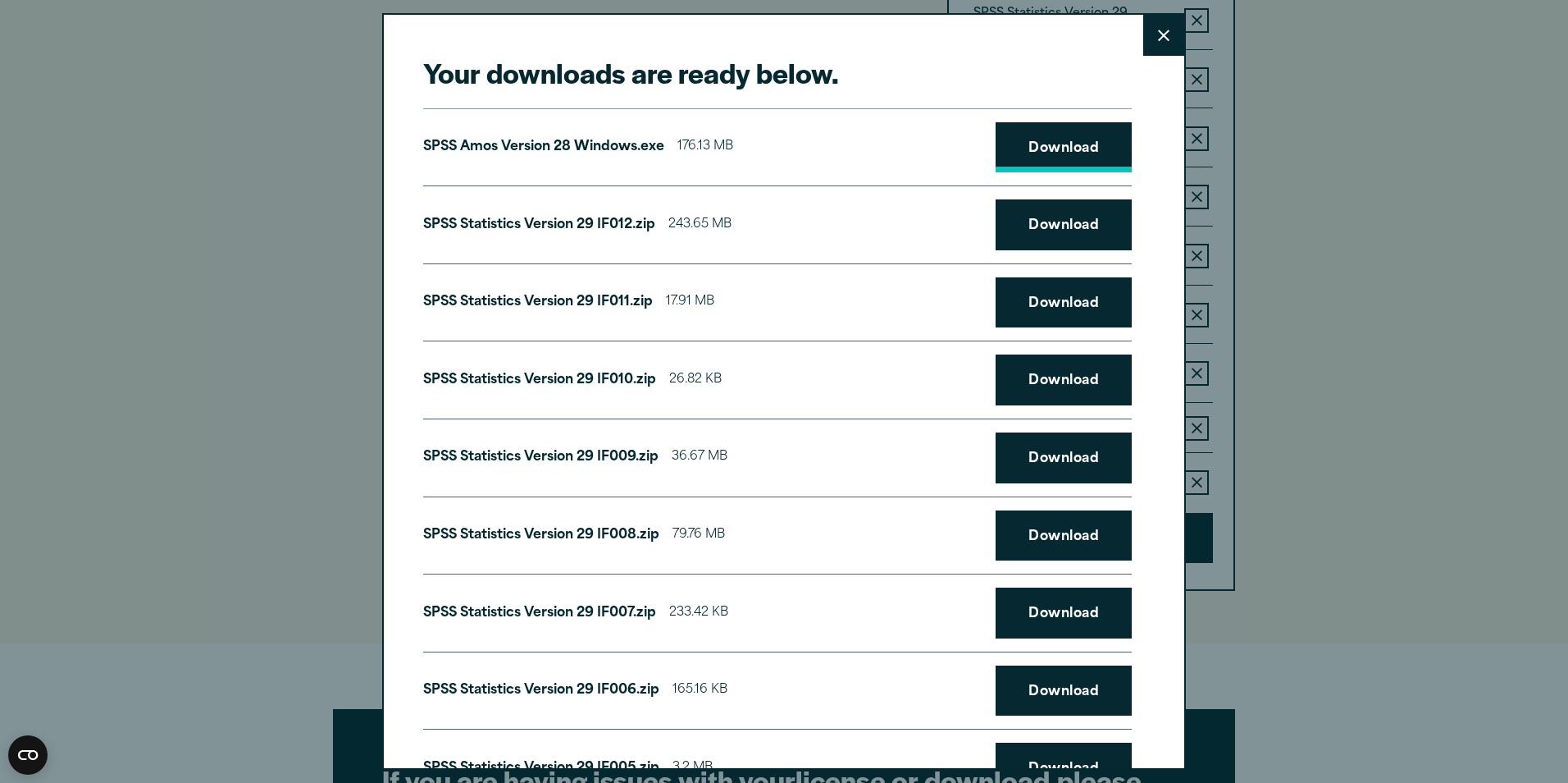
click at [1039, 150] on link "Download" at bounding box center [1063, 148] width 136 height 51
click at [1066, 227] on link "Download" at bounding box center [1063, 225] width 136 height 51
click at [1040, 289] on link "Download" at bounding box center [1063, 303] width 136 height 51
click at [1034, 370] on link "Download" at bounding box center [1063, 380] width 136 height 51
click at [1038, 449] on link "Download" at bounding box center [1063, 458] width 136 height 51
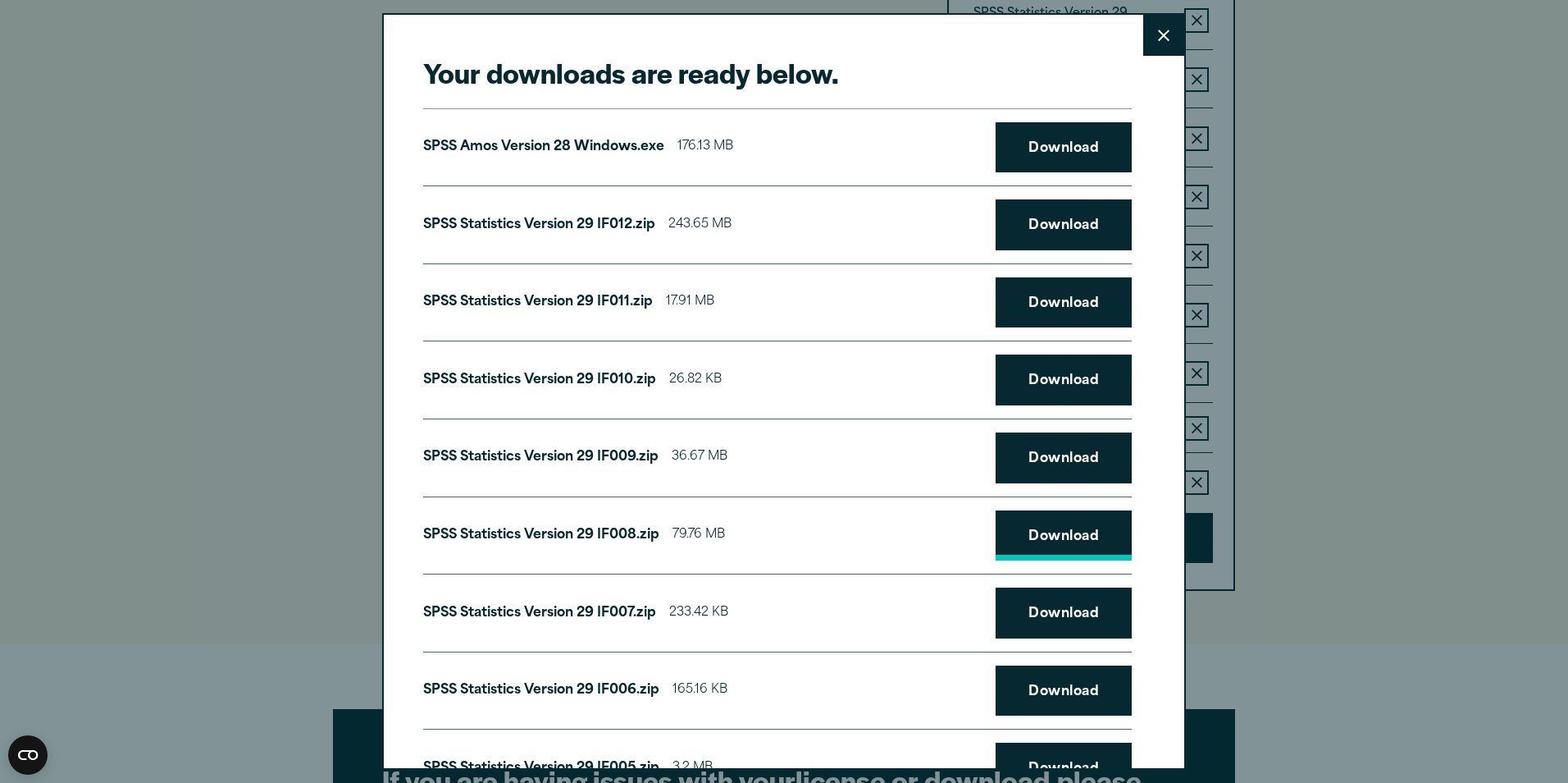
click at [1045, 549] on link "Download" at bounding box center [1063, 536] width 136 height 51
click at [1049, 613] on link "Download" at bounding box center [1063, 613] width 136 height 51
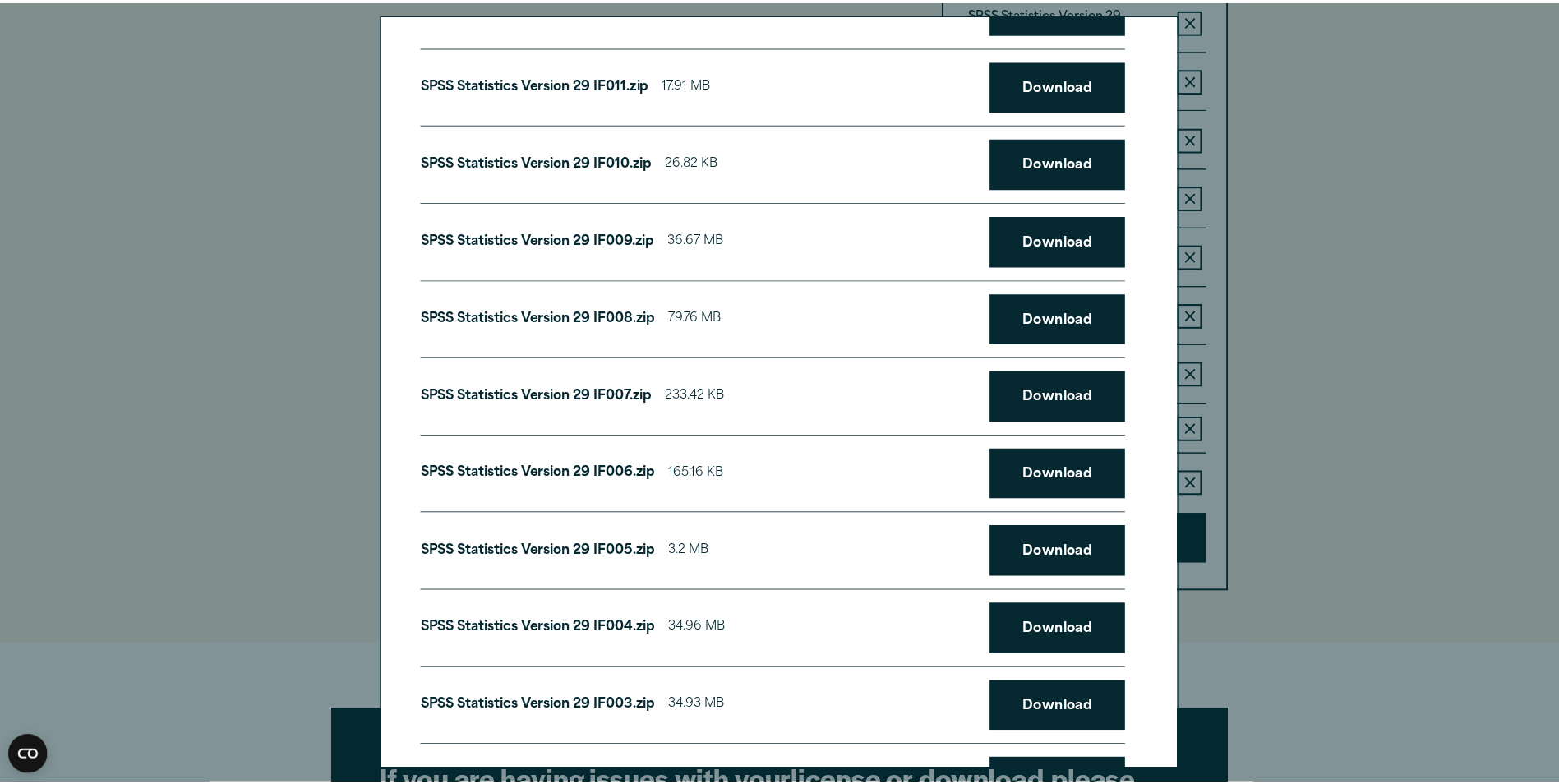
scroll to position [247, 0]
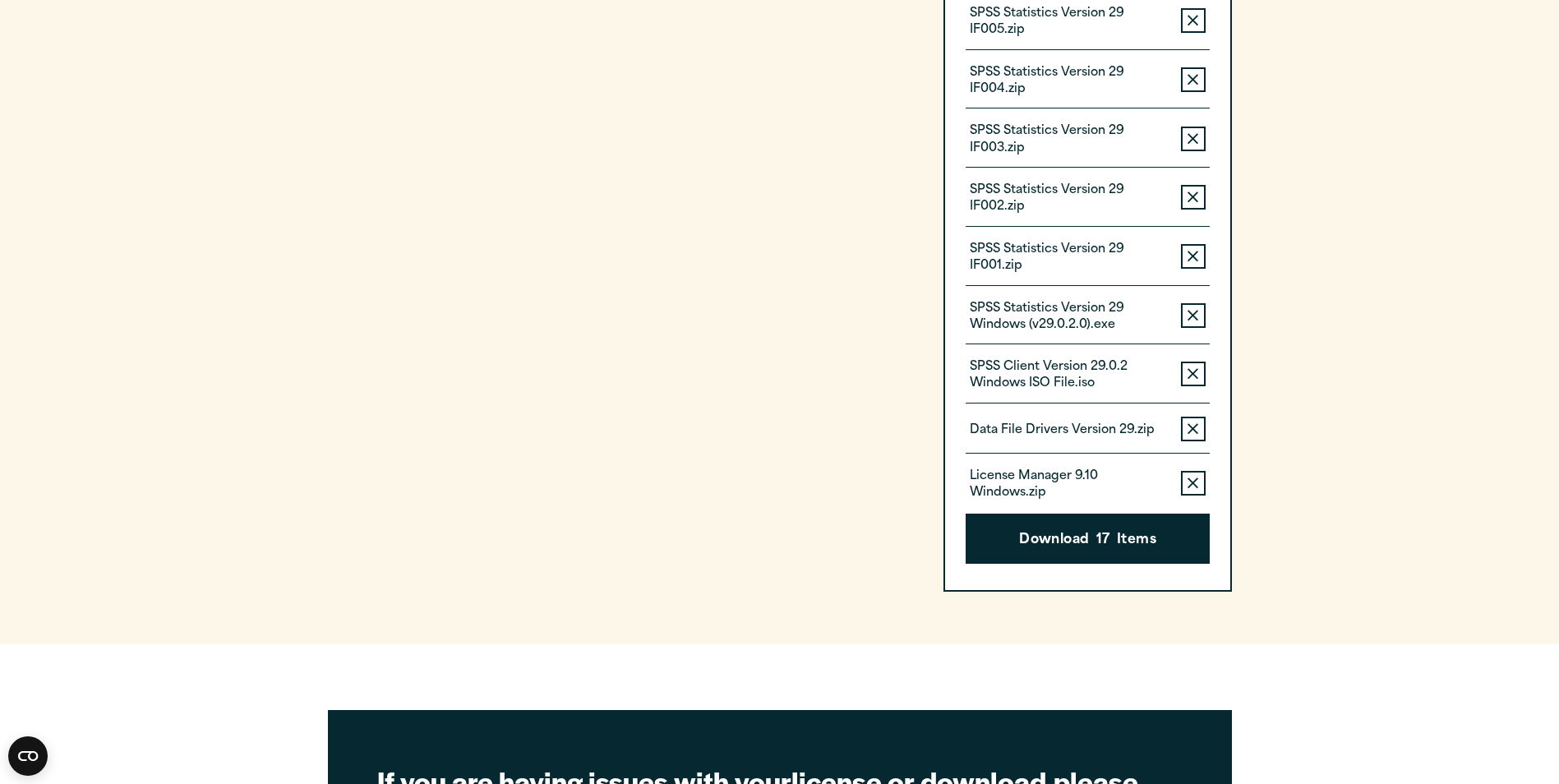
click at [1414, 558] on div "Your downloads are ready below. Close SPSS Amos Version 28 Windows.exe 176.13 M…" at bounding box center [780, 392] width 1559 height 784
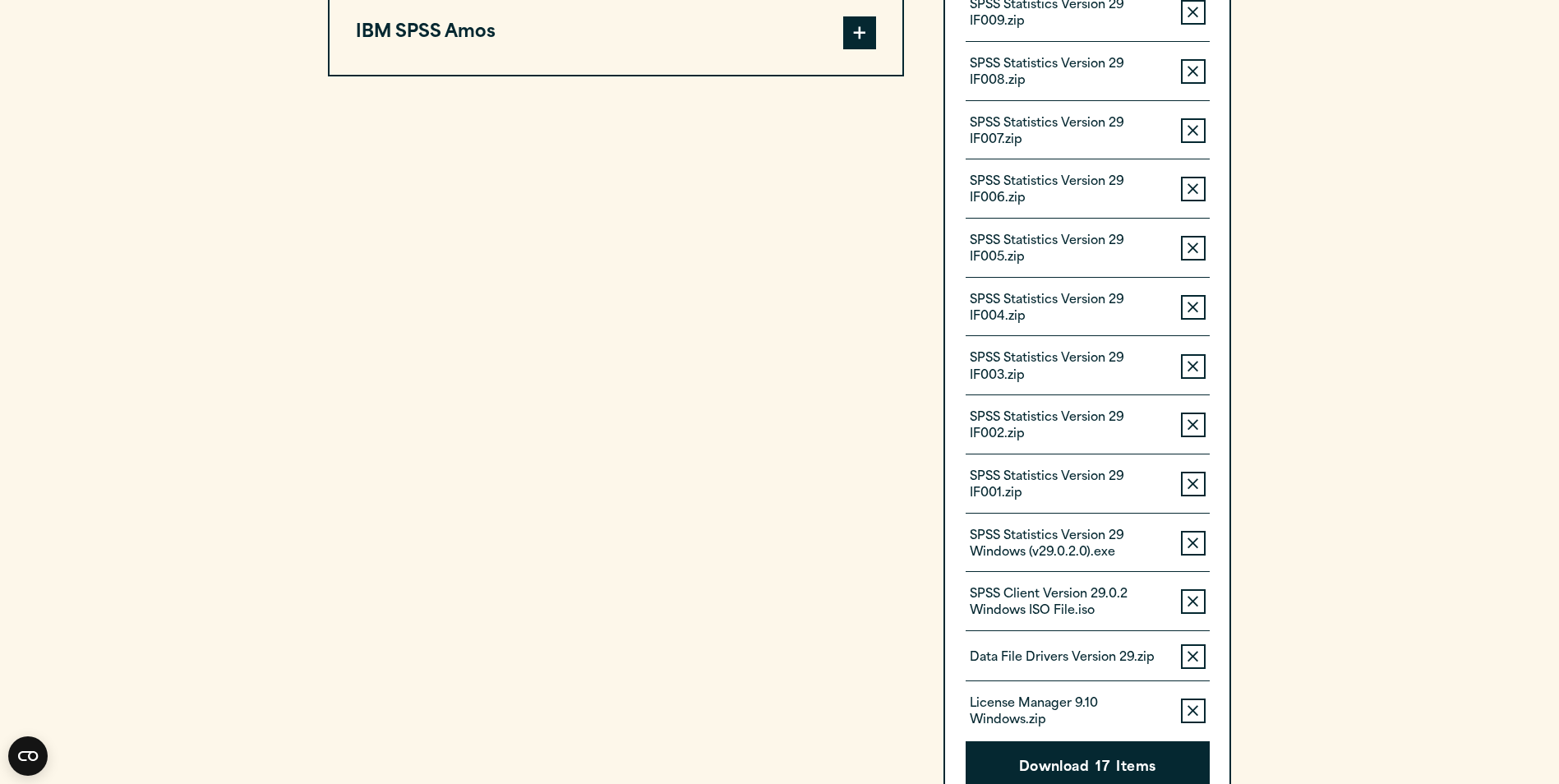
scroll to position [1808, 0]
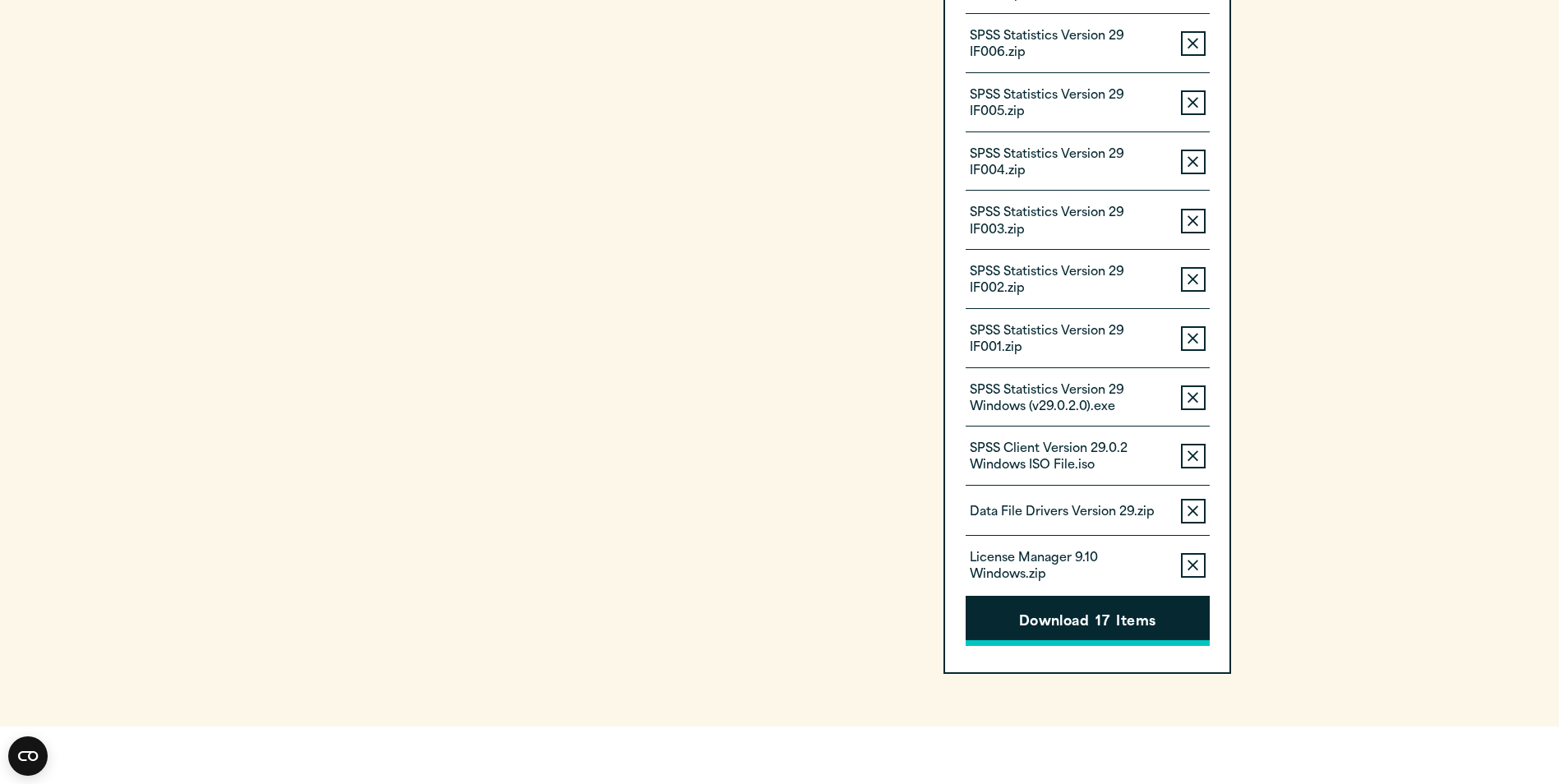
click at [1065, 616] on button "Download 17 Items" at bounding box center [1087, 621] width 244 height 51
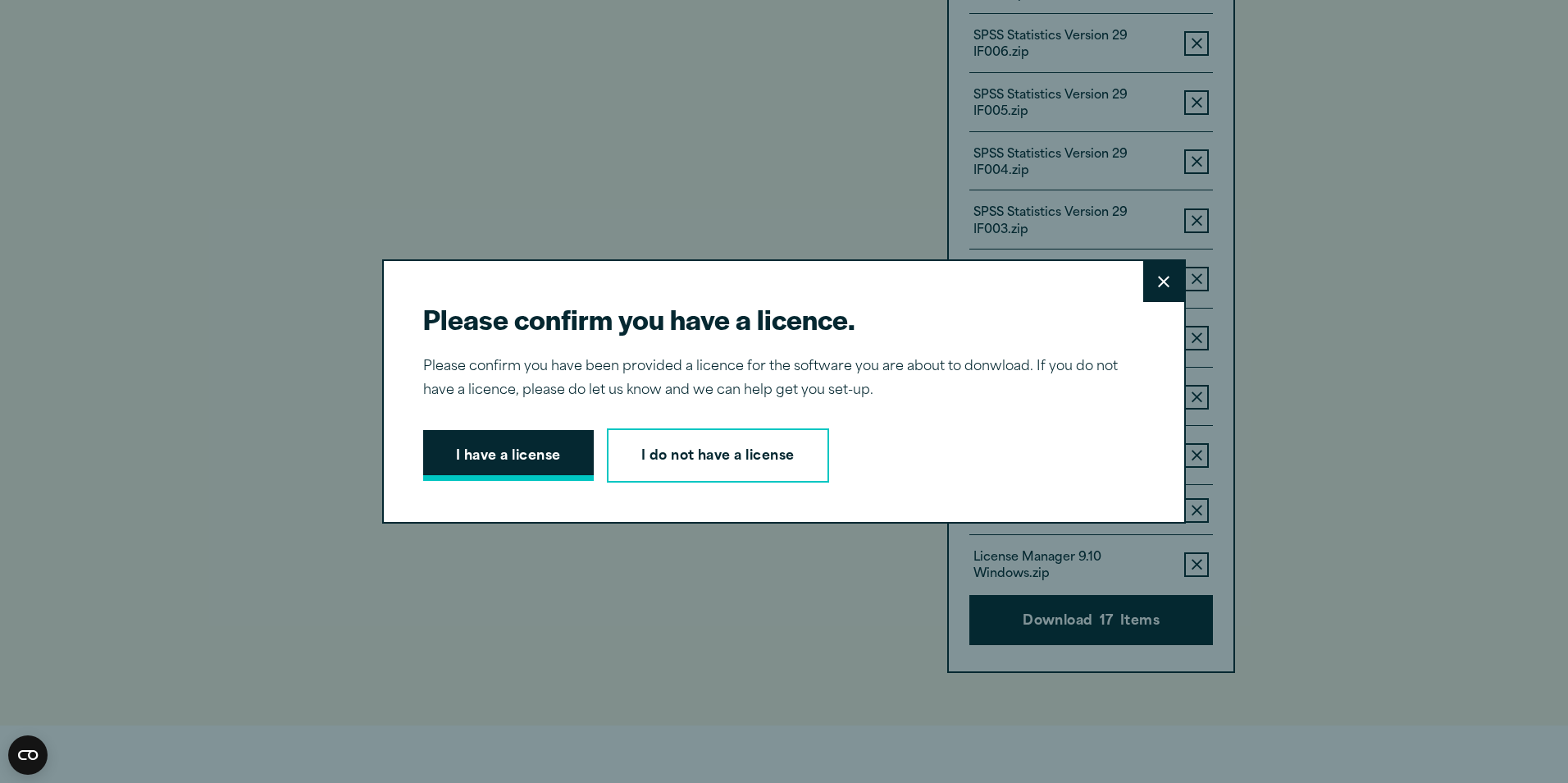
click at [472, 449] on button "I have a license" at bounding box center [508, 455] width 171 height 51
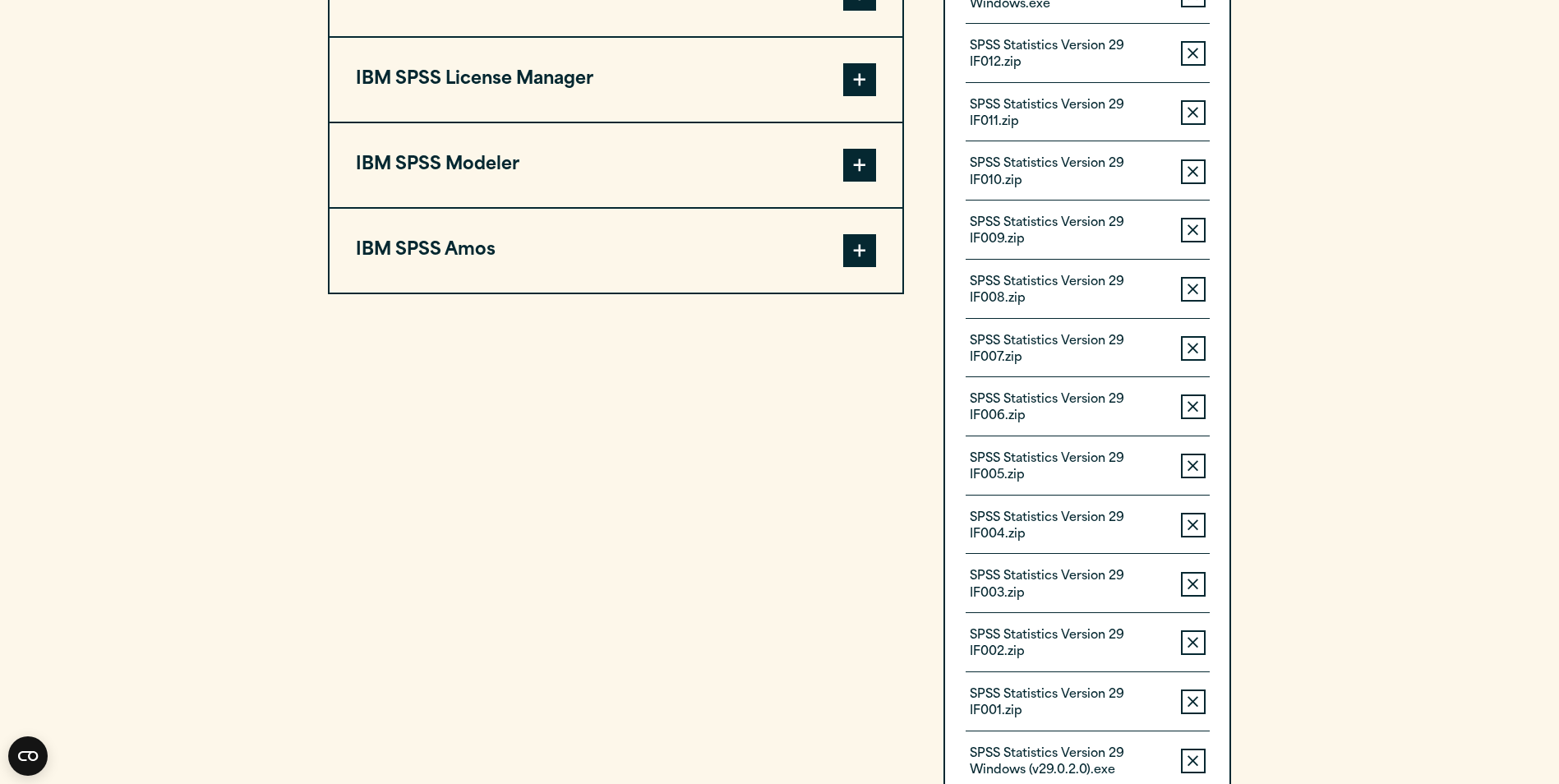
scroll to position [1446, 0]
click at [1111, 404] on p "SPSS Statistics Version 29 IF006.zip" at bounding box center [1069, 408] width 198 height 33
click at [1097, 418] on p "SPSS Statistics Version 29 IF006.zip" at bounding box center [1069, 408] width 198 height 33
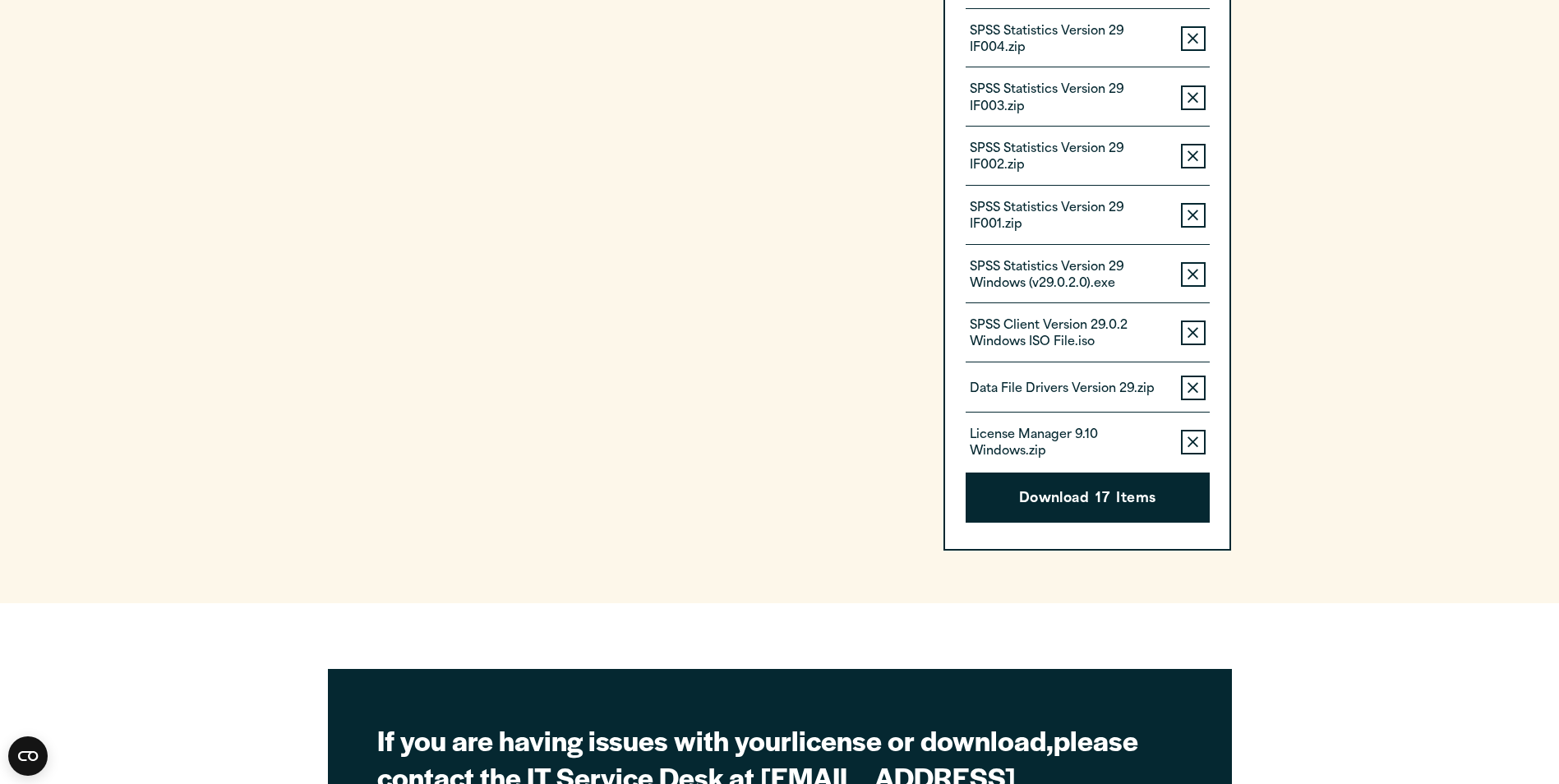
scroll to position [1938, 0]
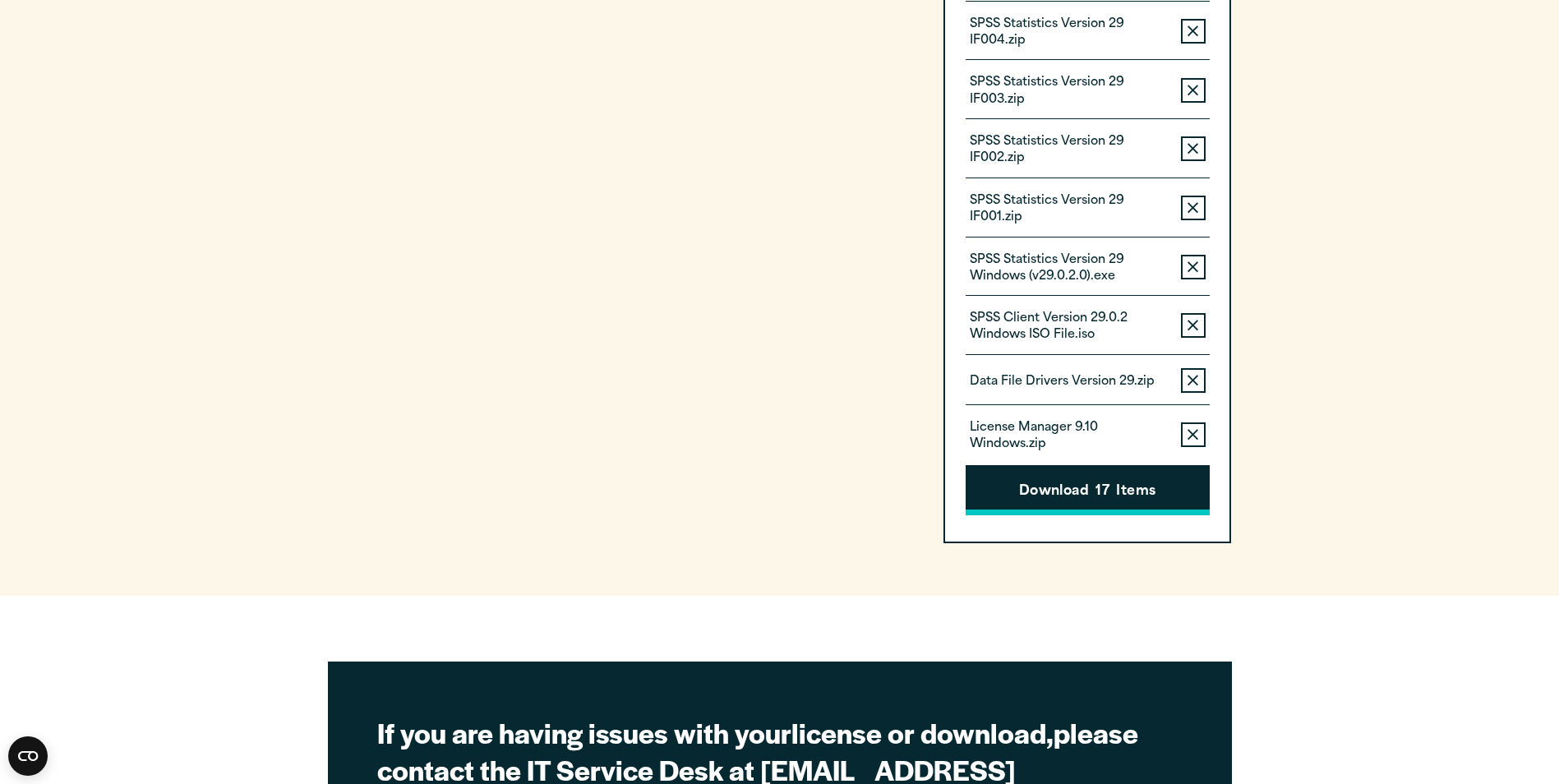
click at [1081, 489] on button "Download 17 Items" at bounding box center [1087, 490] width 244 height 51
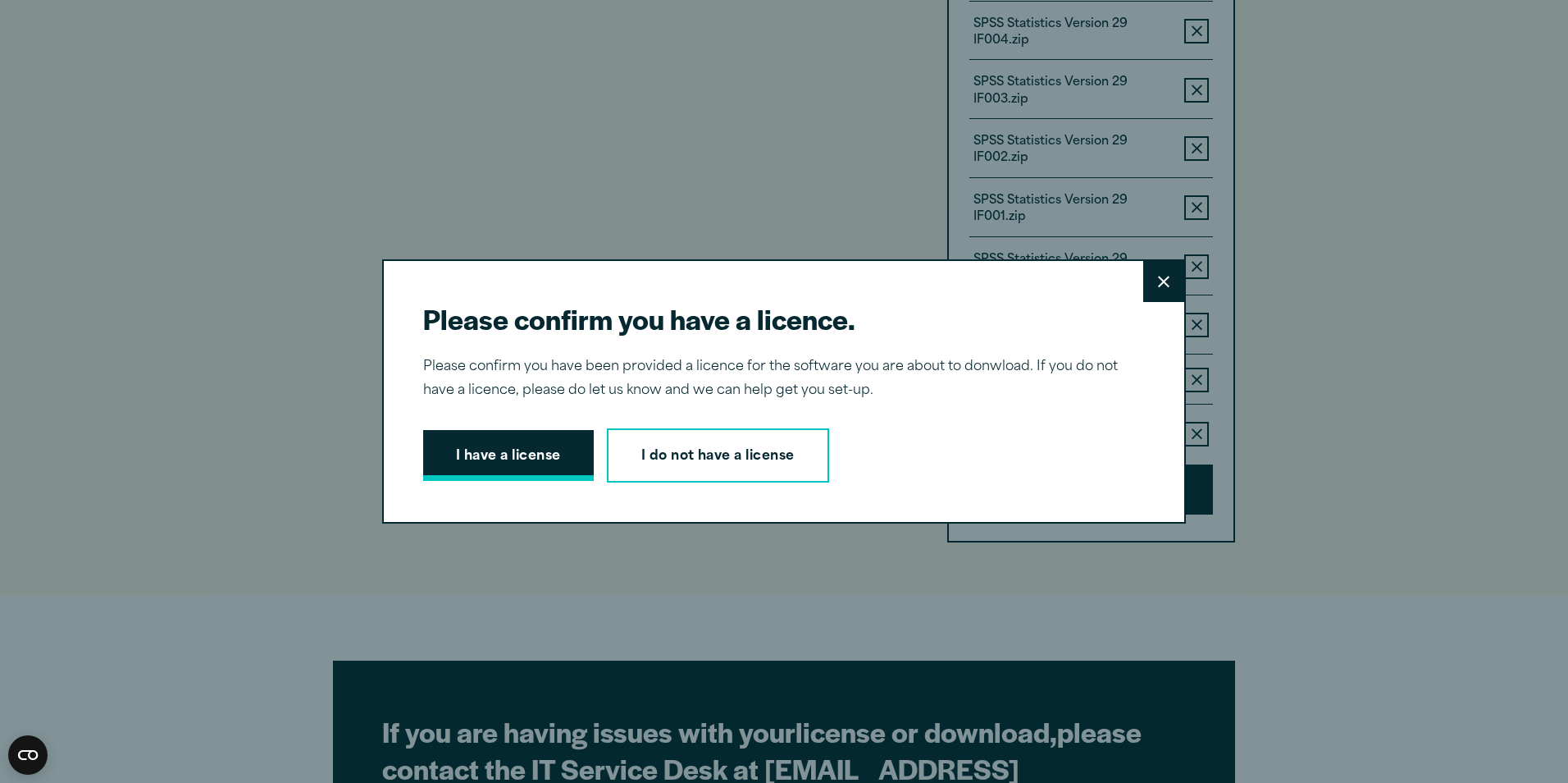
click at [513, 457] on button "I have a license" at bounding box center [508, 455] width 171 height 51
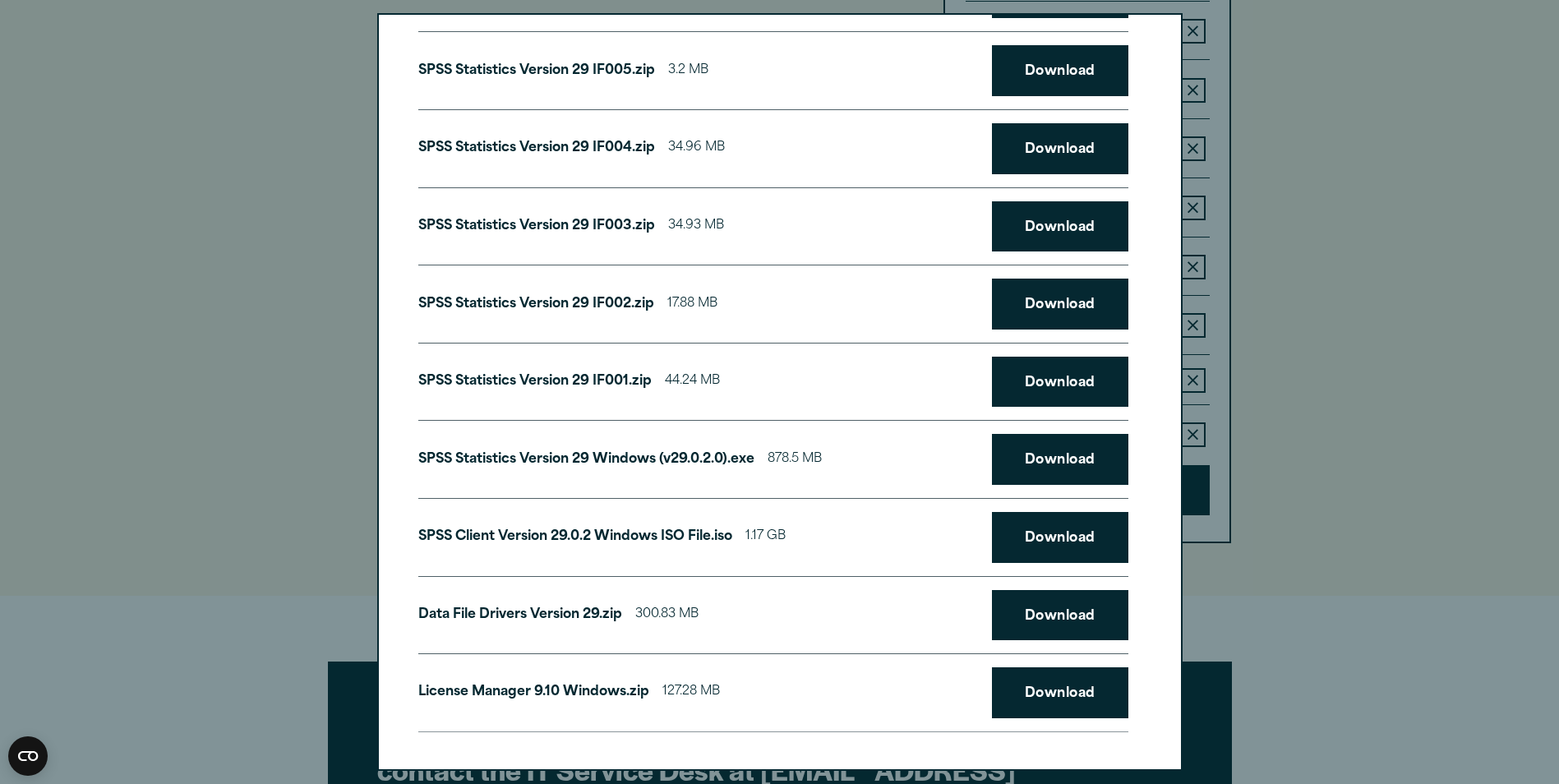
scroll to position [701, 0]
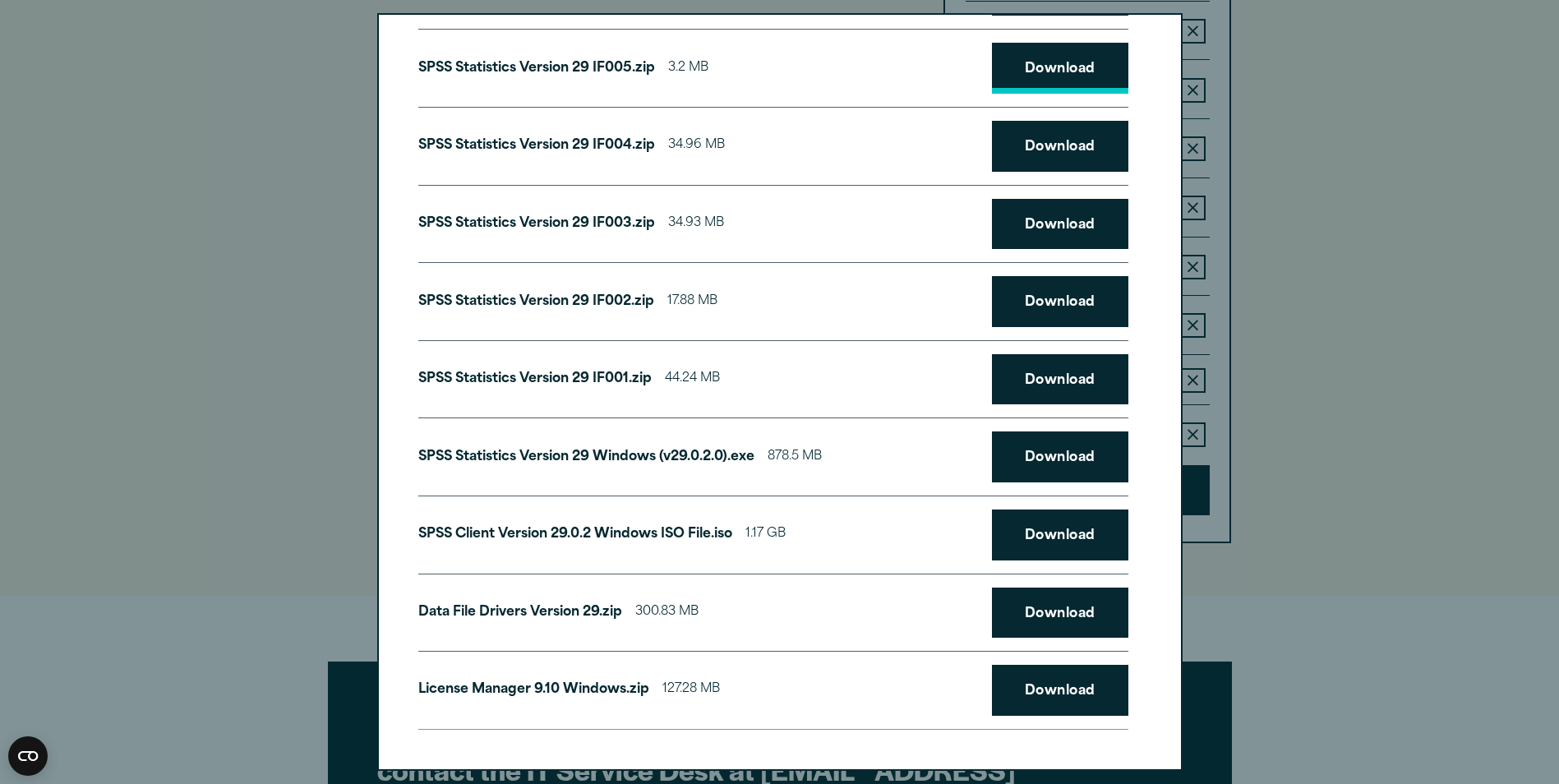
click at [1050, 57] on link "Download" at bounding box center [1060, 68] width 137 height 51
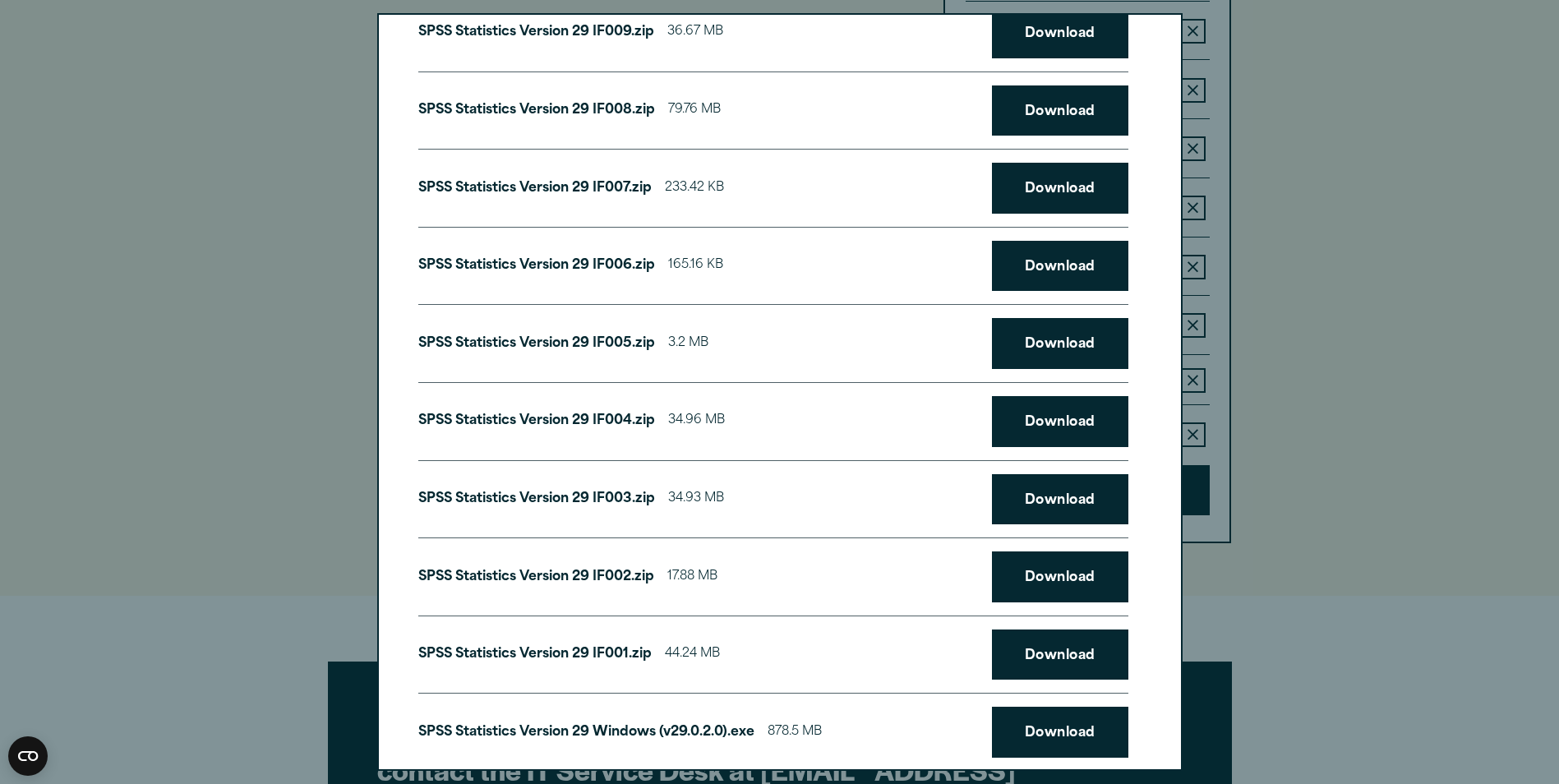
scroll to position [393, 0]
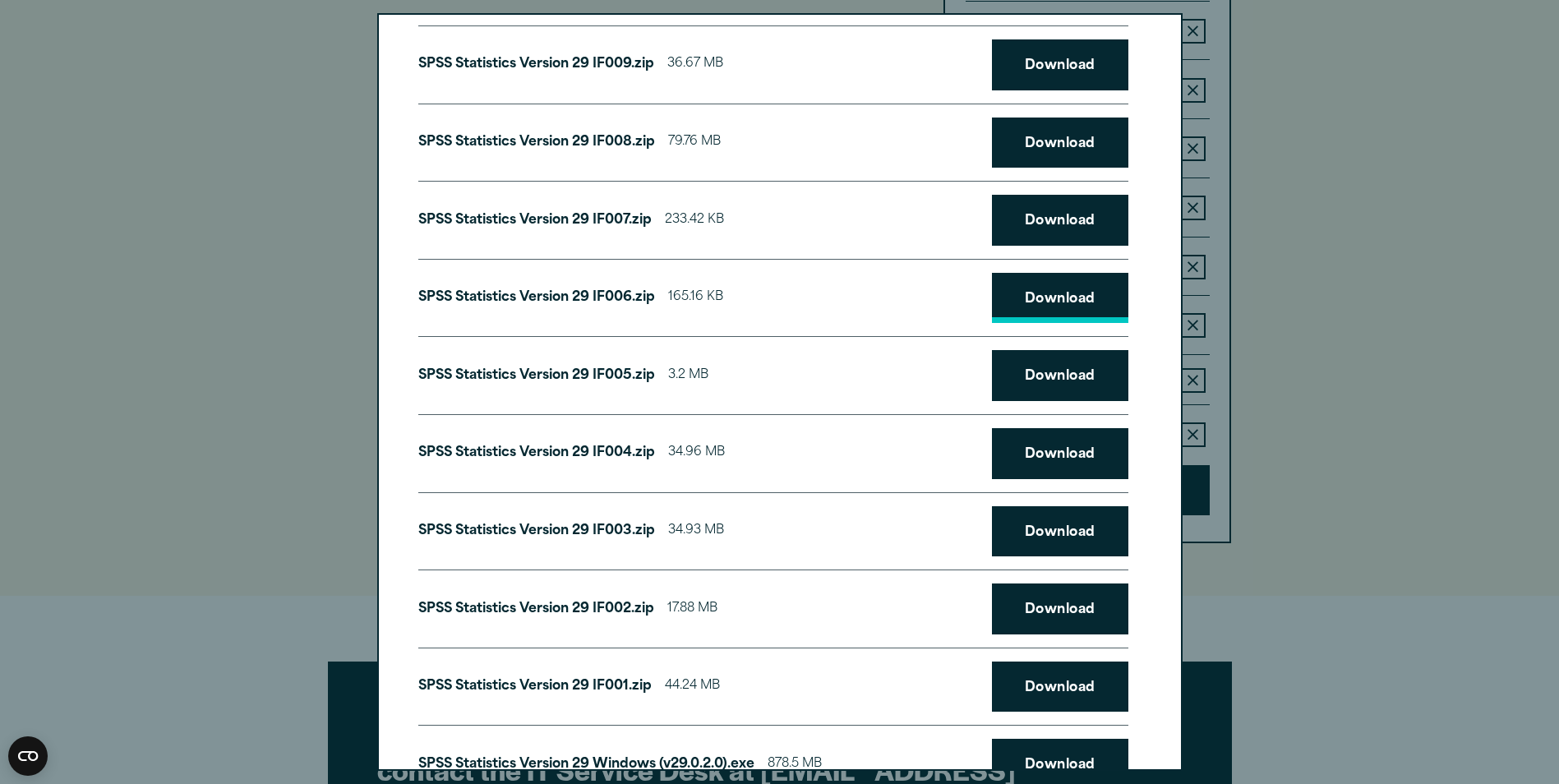
click at [1060, 305] on link "Download" at bounding box center [1060, 298] width 137 height 51
click at [1043, 462] on link "Download" at bounding box center [1060, 454] width 137 height 51
click at [1045, 523] on link "Download" at bounding box center [1060, 532] width 137 height 51
click at [1061, 616] on link "Download" at bounding box center [1060, 609] width 137 height 51
click at [1047, 692] on link "Download" at bounding box center [1060, 687] width 137 height 51
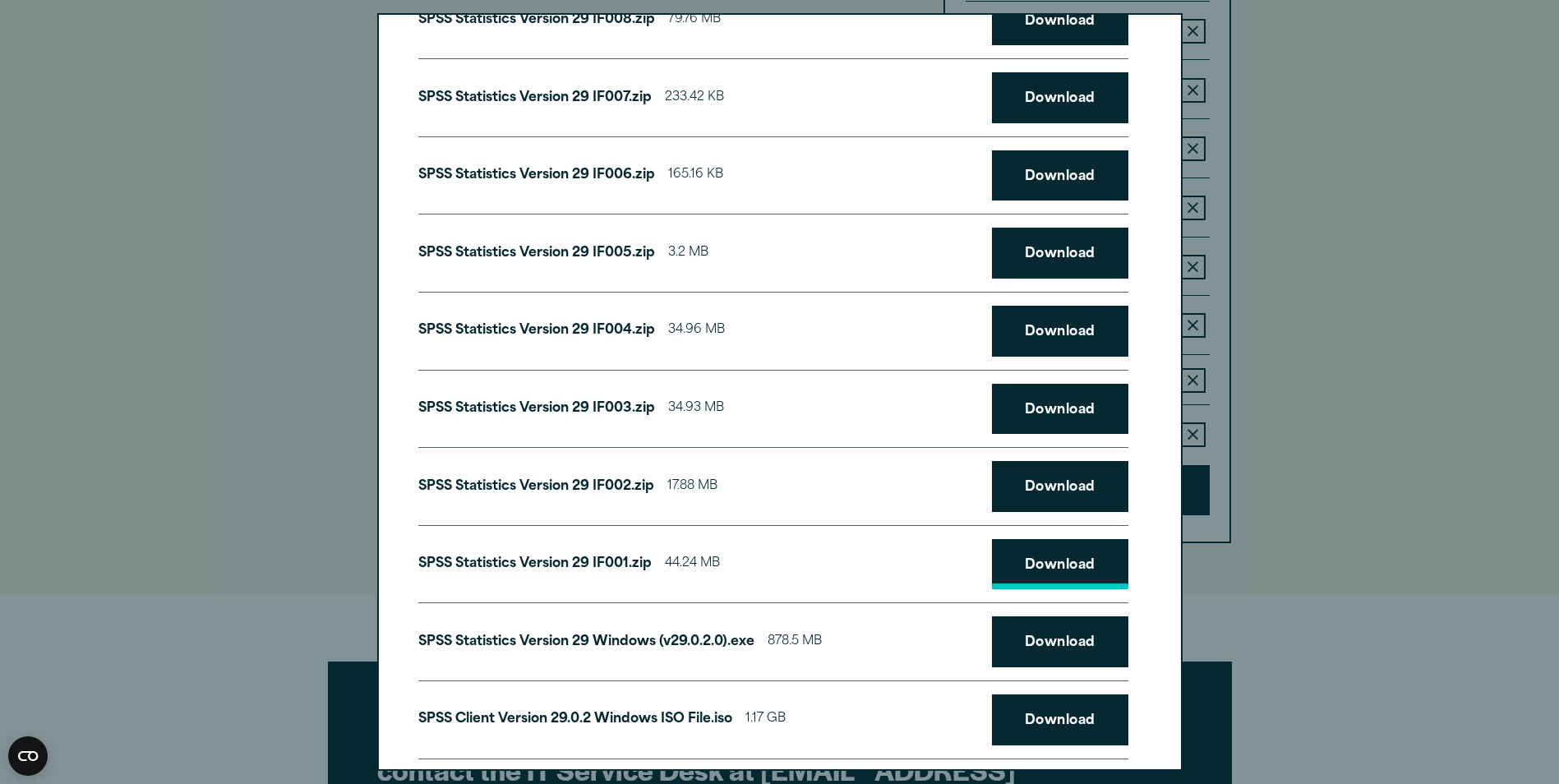
scroll to position [558, 0]
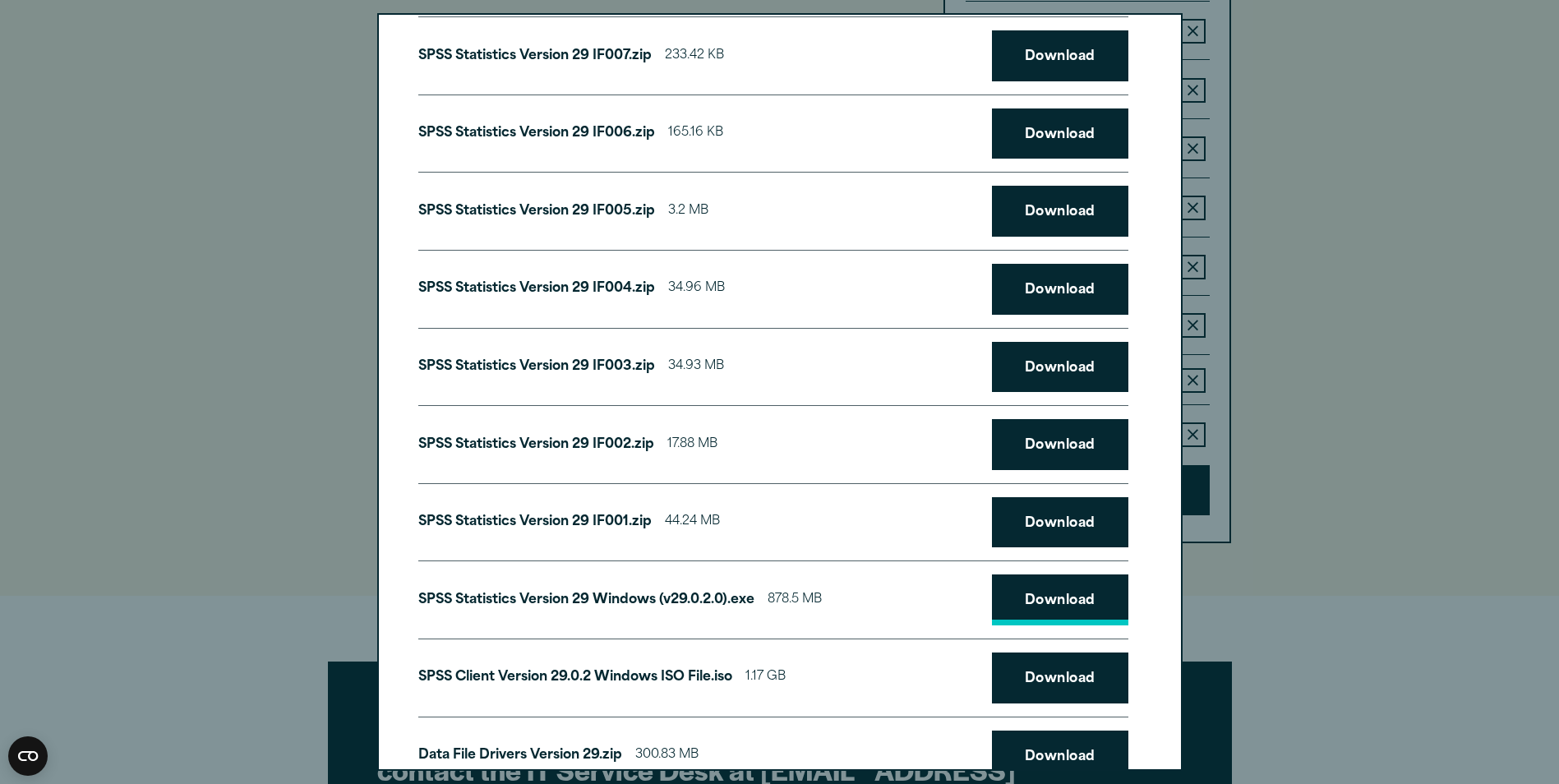
click at [1038, 595] on link "Download" at bounding box center [1060, 600] width 137 height 51
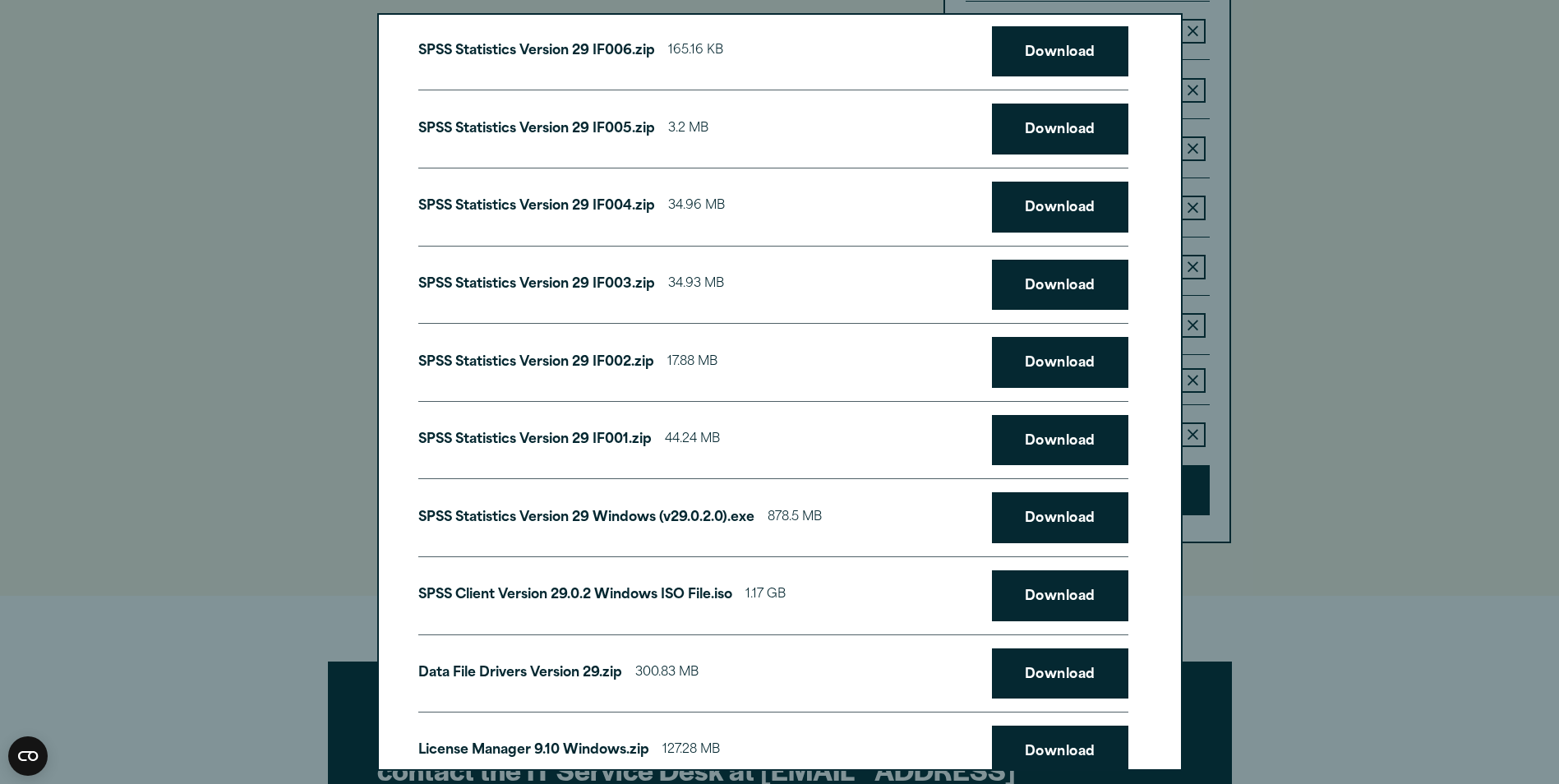
scroll to position [701, 0]
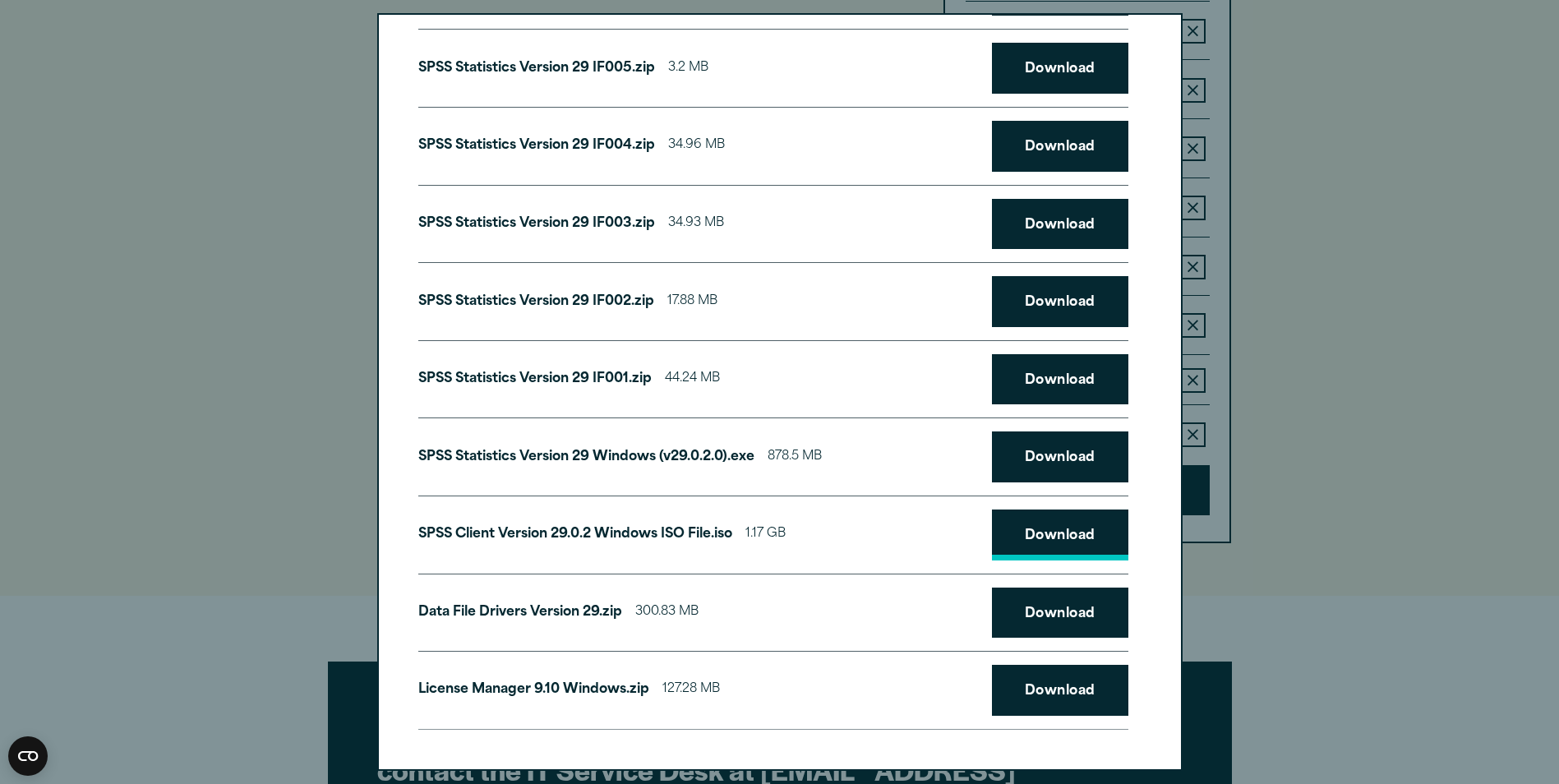
click at [1065, 543] on link "Download" at bounding box center [1060, 535] width 137 height 51
click at [1040, 607] on link "Download" at bounding box center [1060, 613] width 137 height 51
click at [1032, 684] on link "Download" at bounding box center [1060, 690] width 137 height 51
click at [1317, 688] on div "Your downloads are ready below. Close SPSS Amos Version 28 Windows.exe 176.13 M…" at bounding box center [780, 392] width 1559 height 784
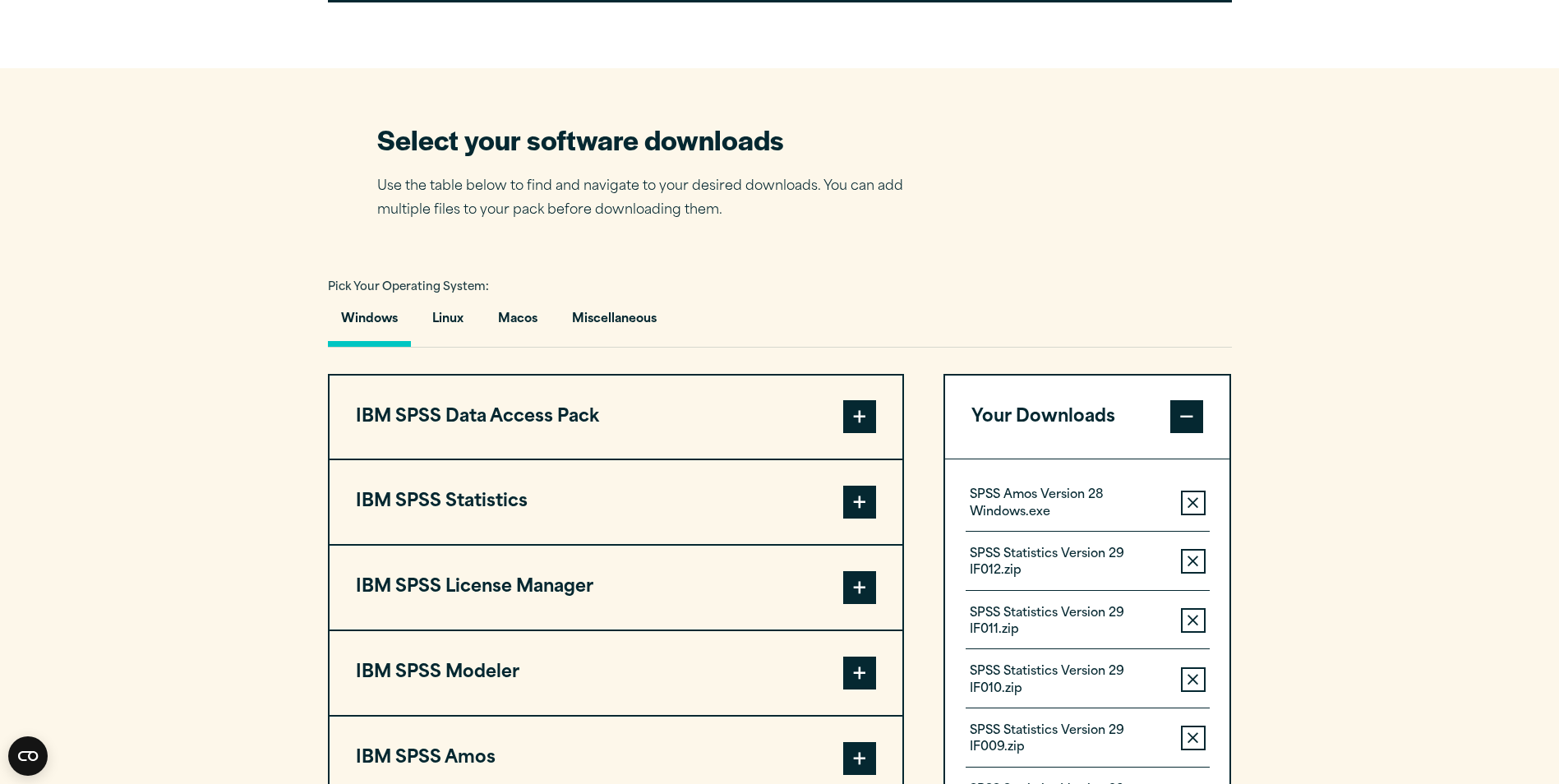
scroll to position [870, 0]
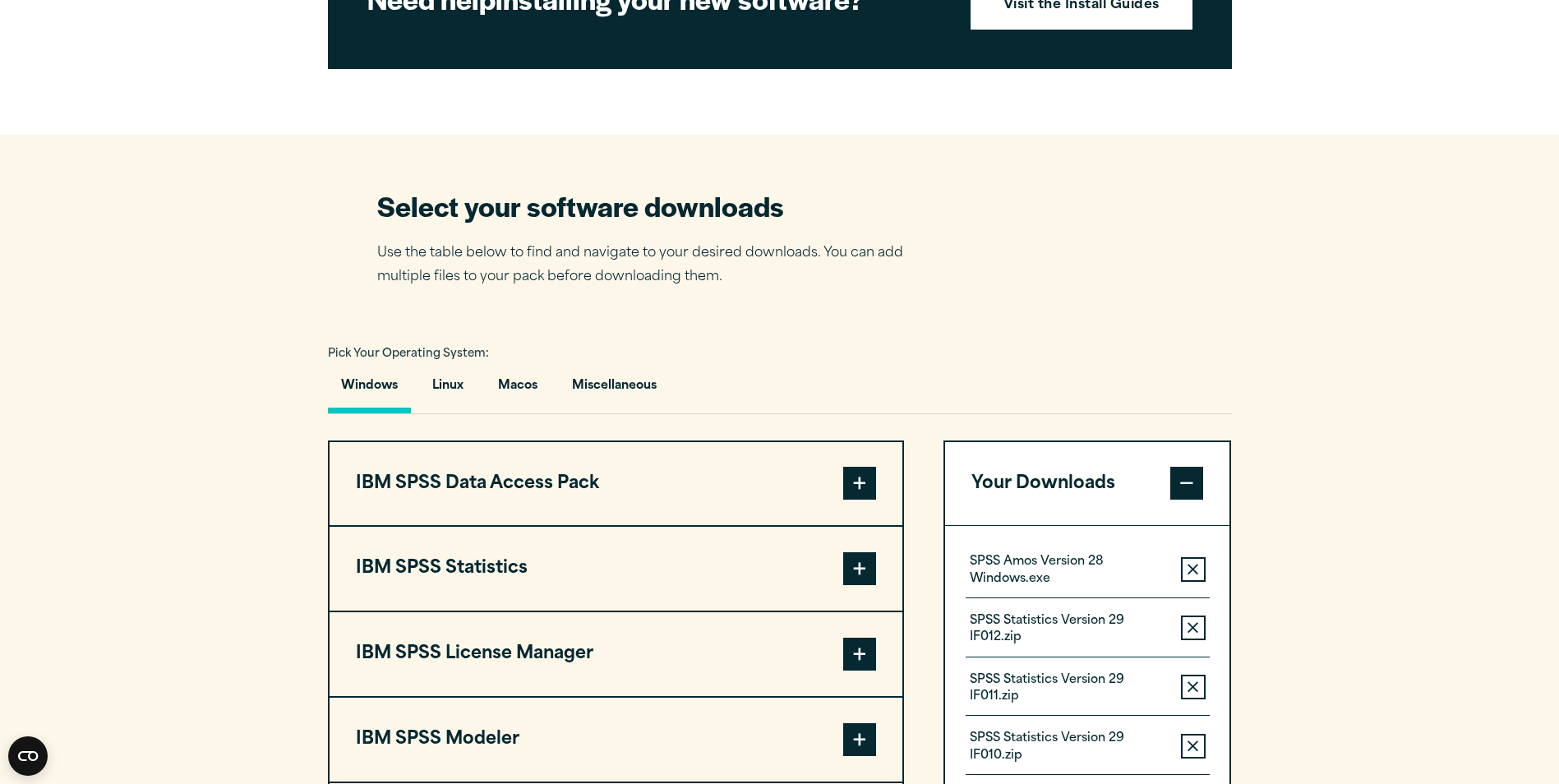
click at [852, 466] on button "IBM SPSS Data Access Pack" at bounding box center [616, 484] width 572 height 84
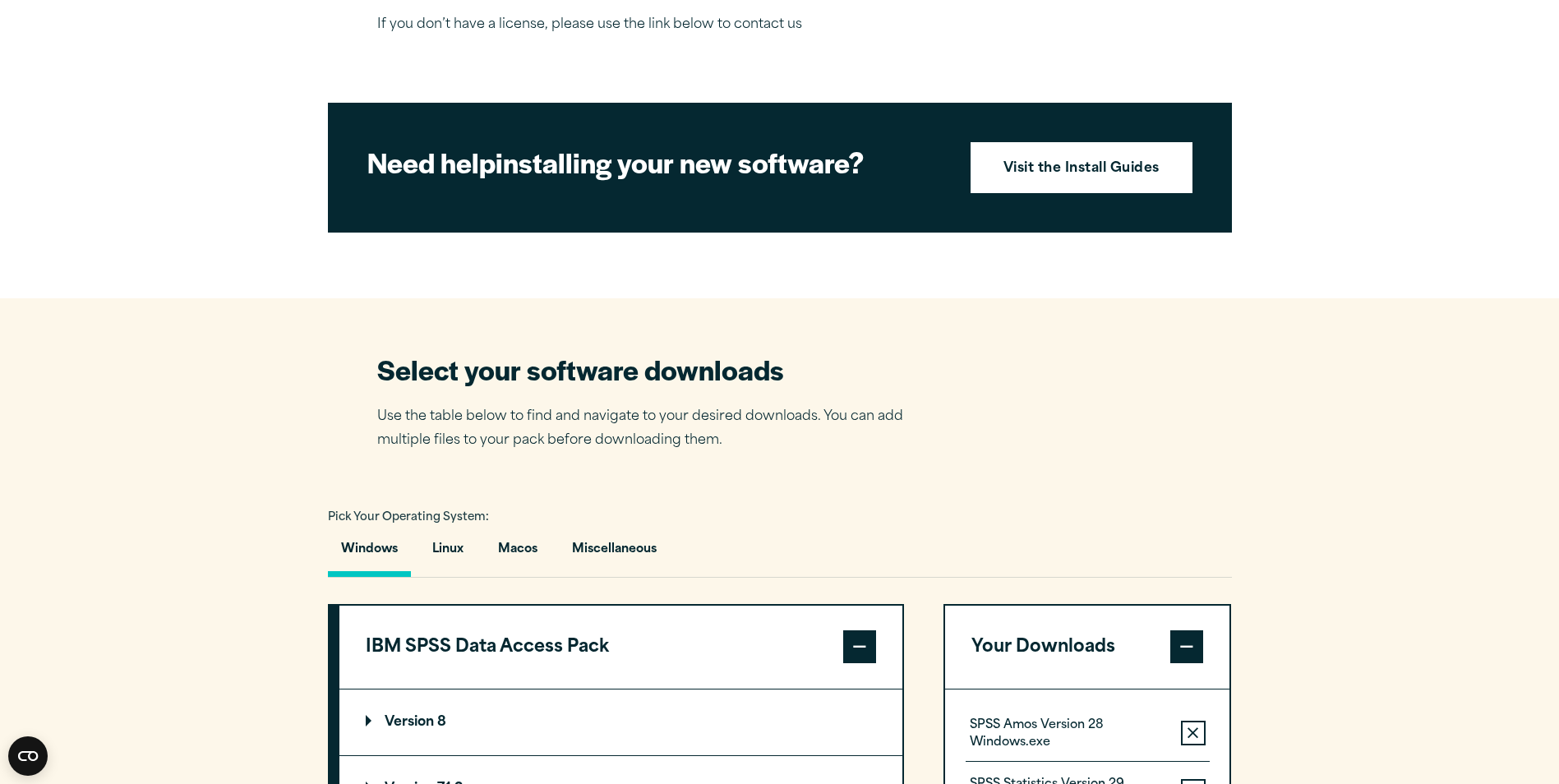
scroll to position [706, 0]
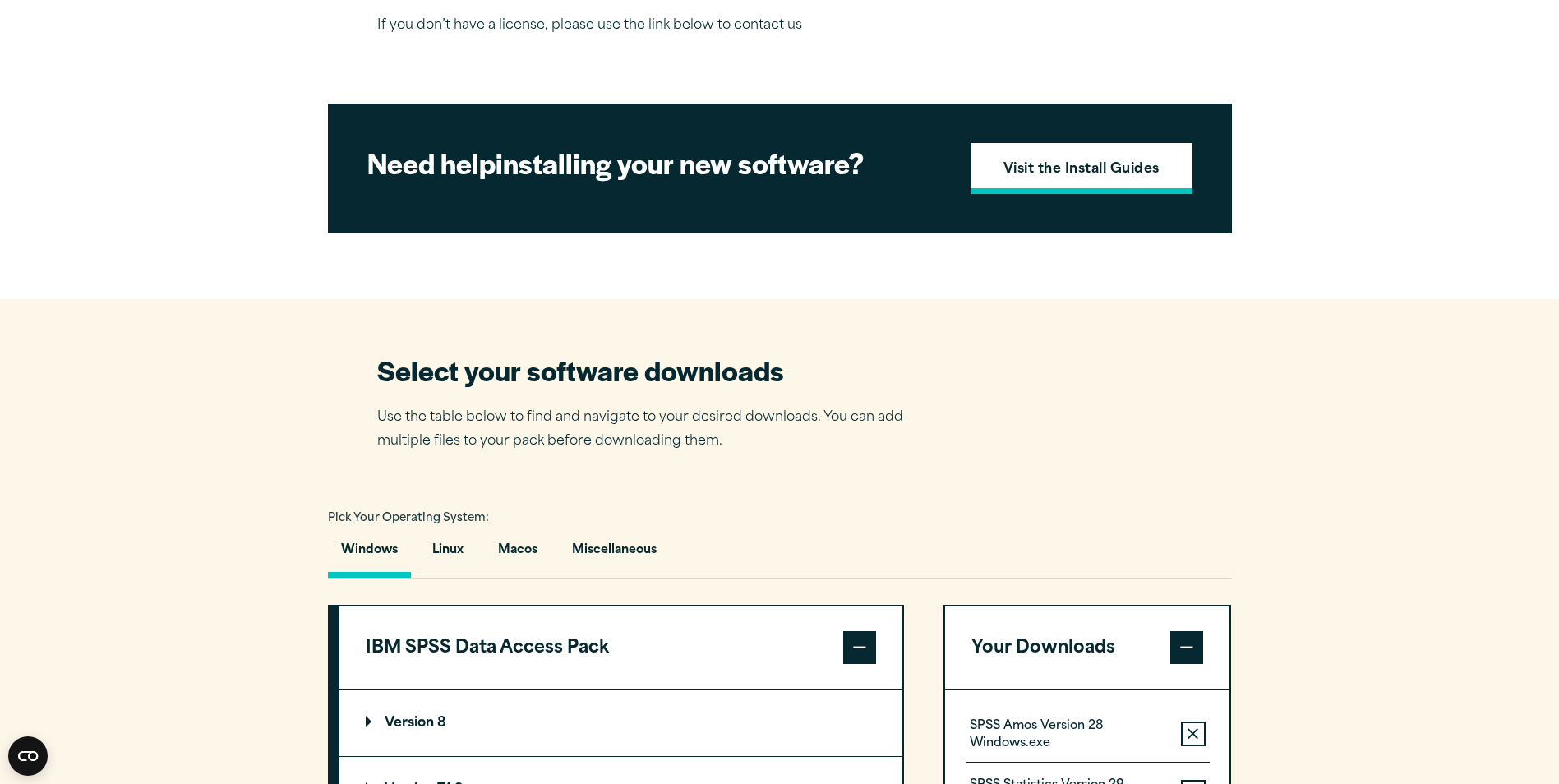
click at [1084, 178] on strong "Visit the Install Guides" at bounding box center [1082, 169] width 156 height 22
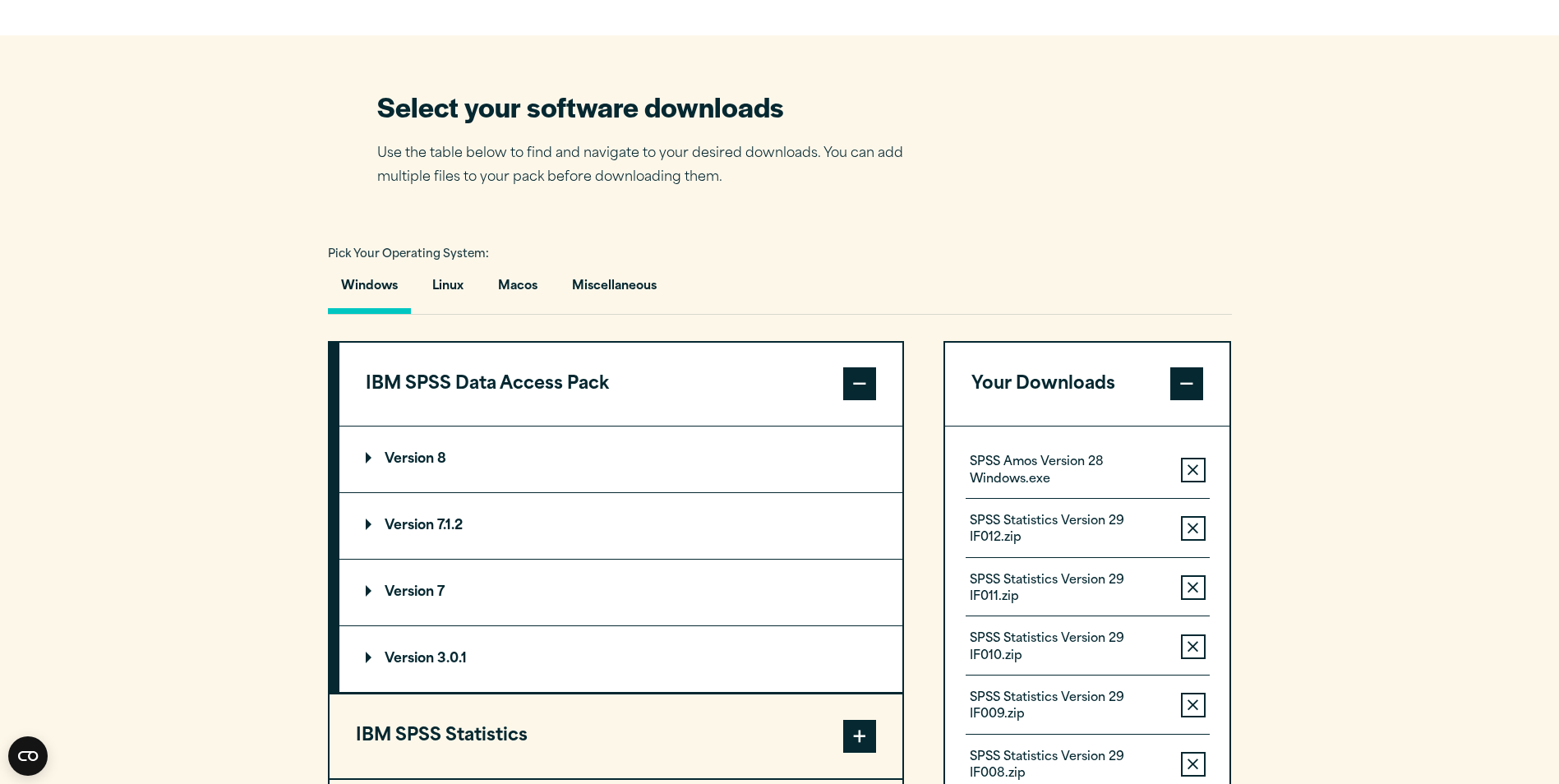
scroll to position [1116, 0]
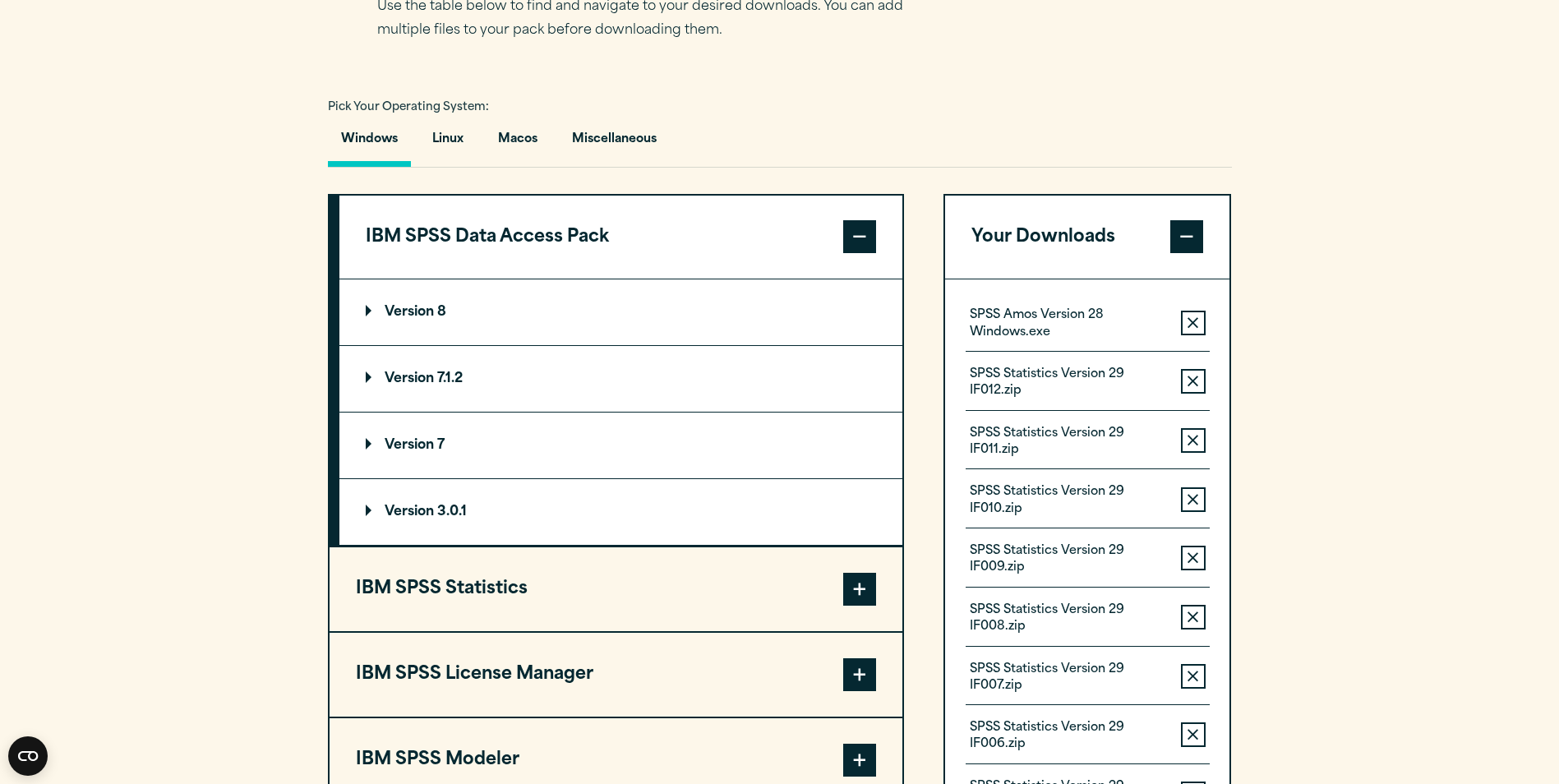
click at [404, 307] on p "Version 8" at bounding box center [406, 312] width 81 height 13
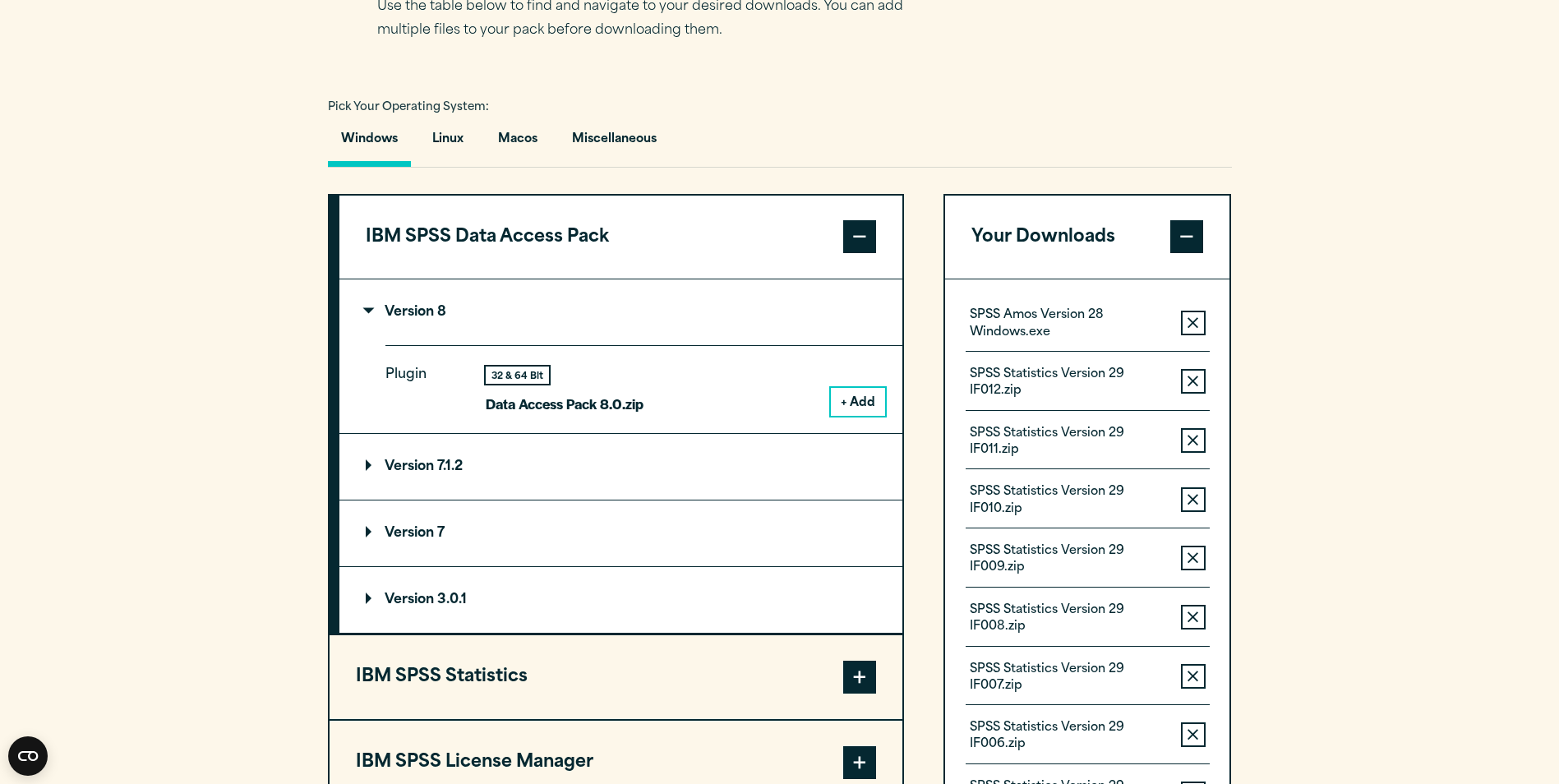
click at [863, 398] on button "+ Add" at bounding box center [859, 402] width 55 height 28
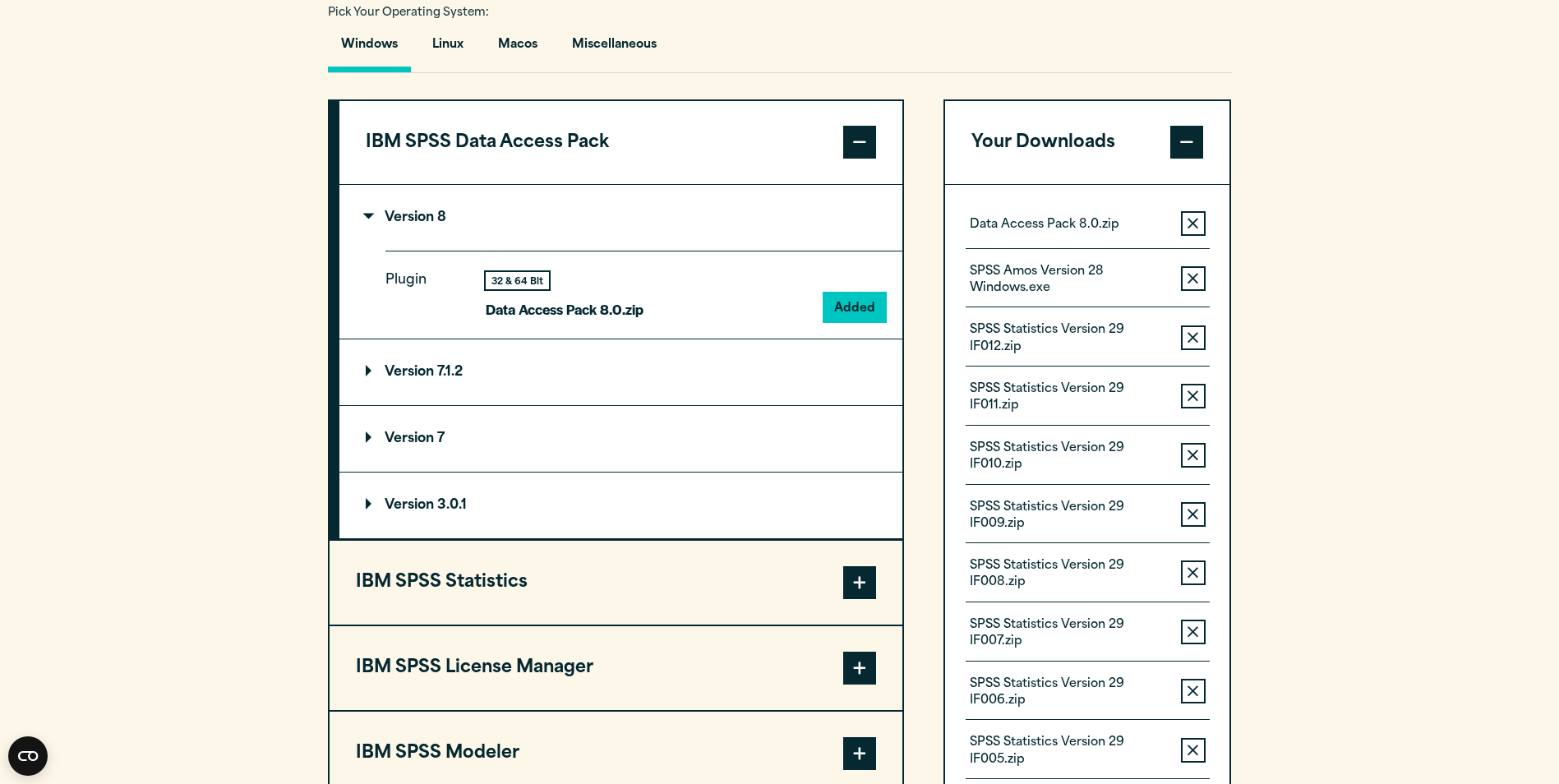
scroll to position [1199, 0]
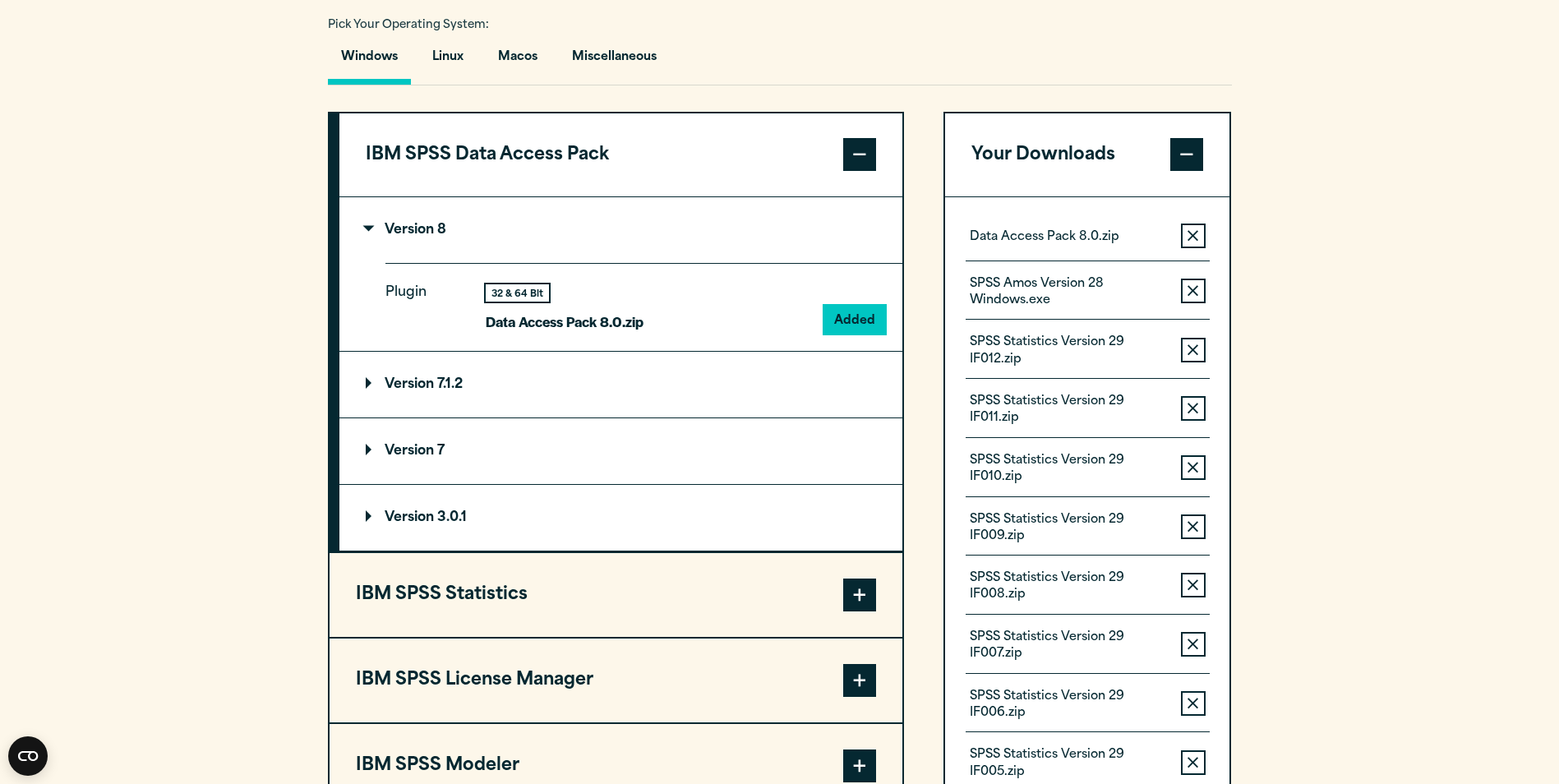
click at [1068, 241] on p "Data Access Pack 8.0.zip" at bounding box center [1044, 237] width 150 height 16
click at [372, 225] on p "Version 8" at bounding box center [406, 230] width 81 height 13
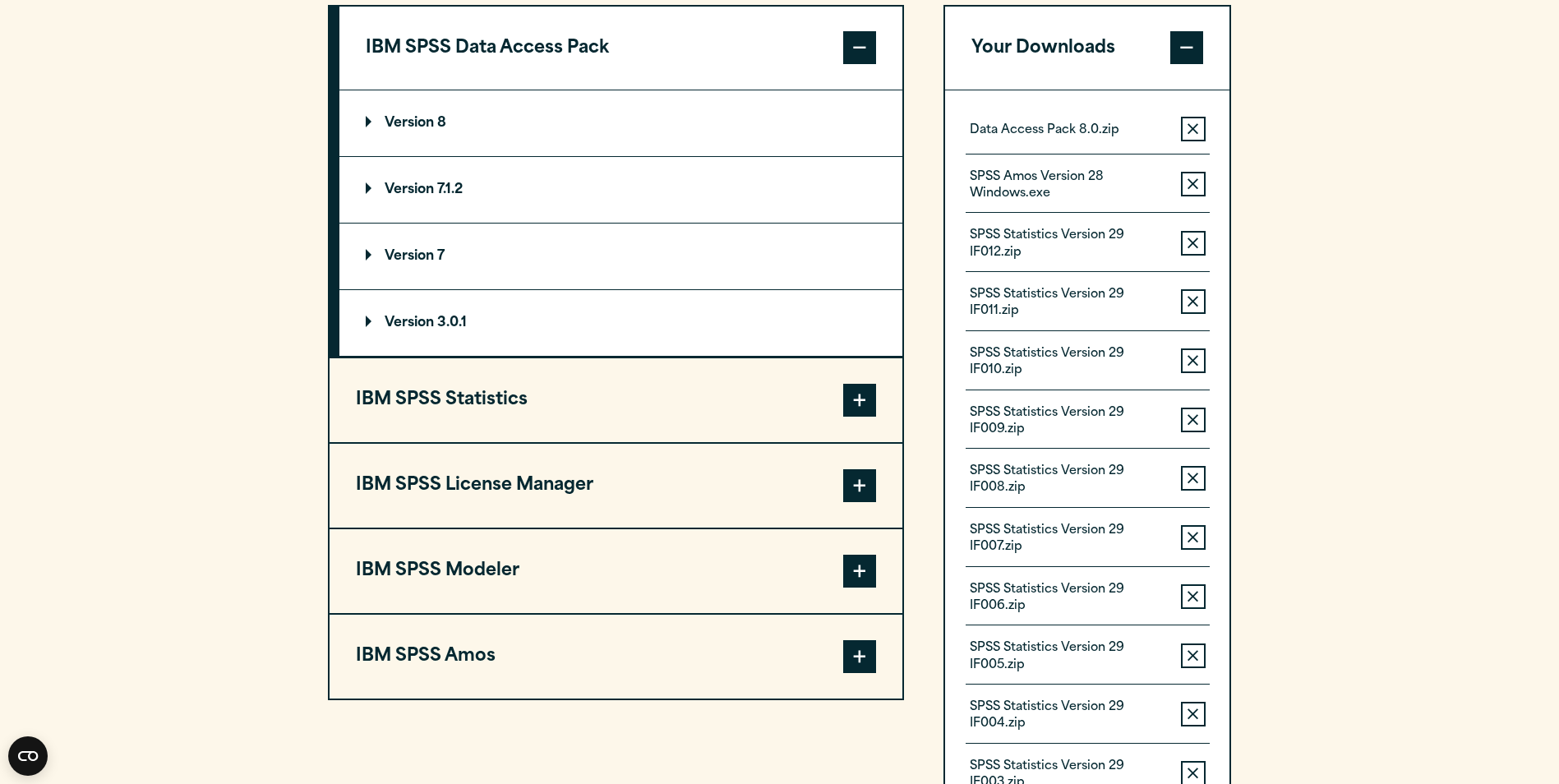
scroll to position [1281, 0]
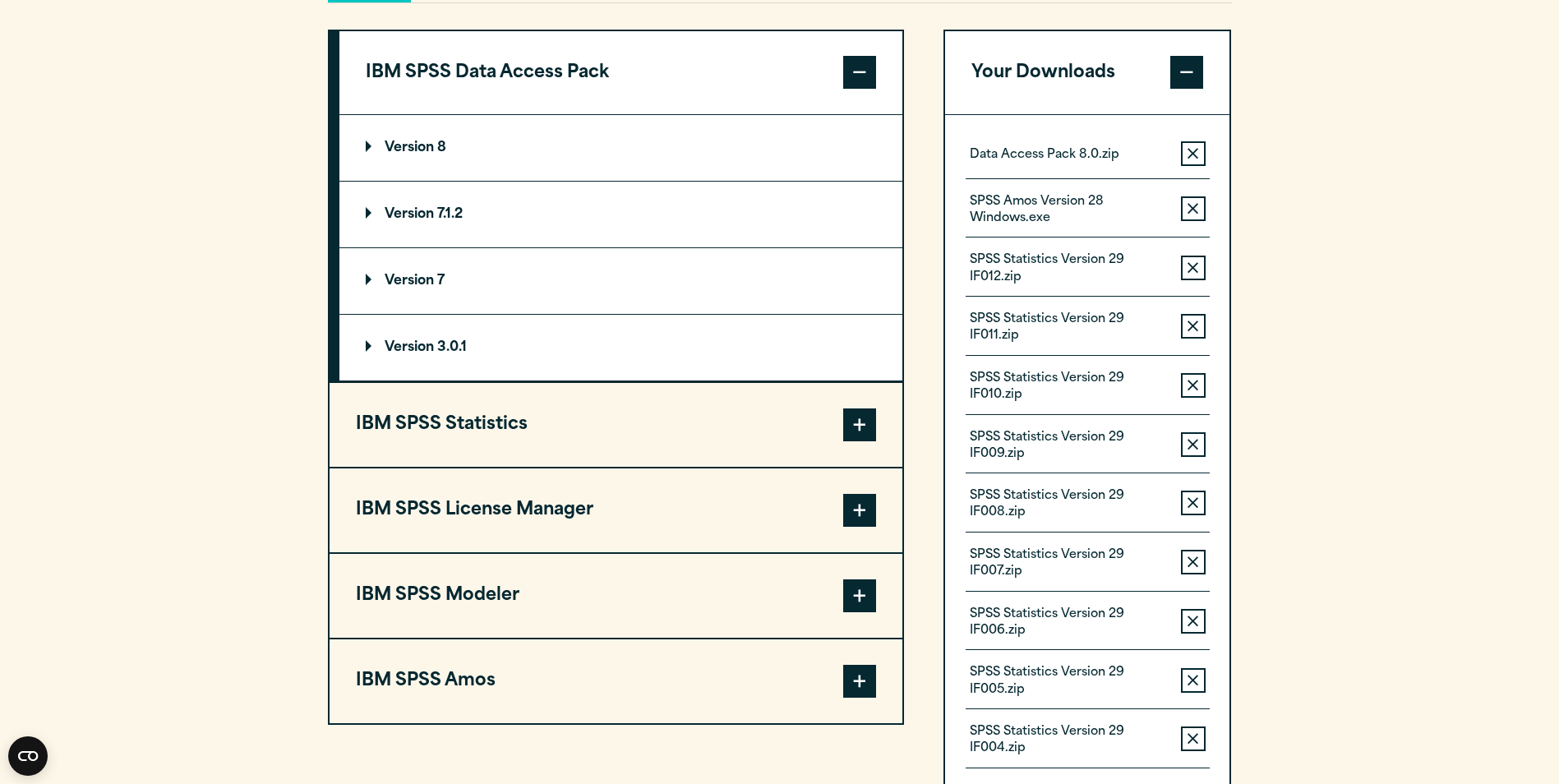
click at [871, 507] on span at bounding box center [860, 510] width 33 height 33
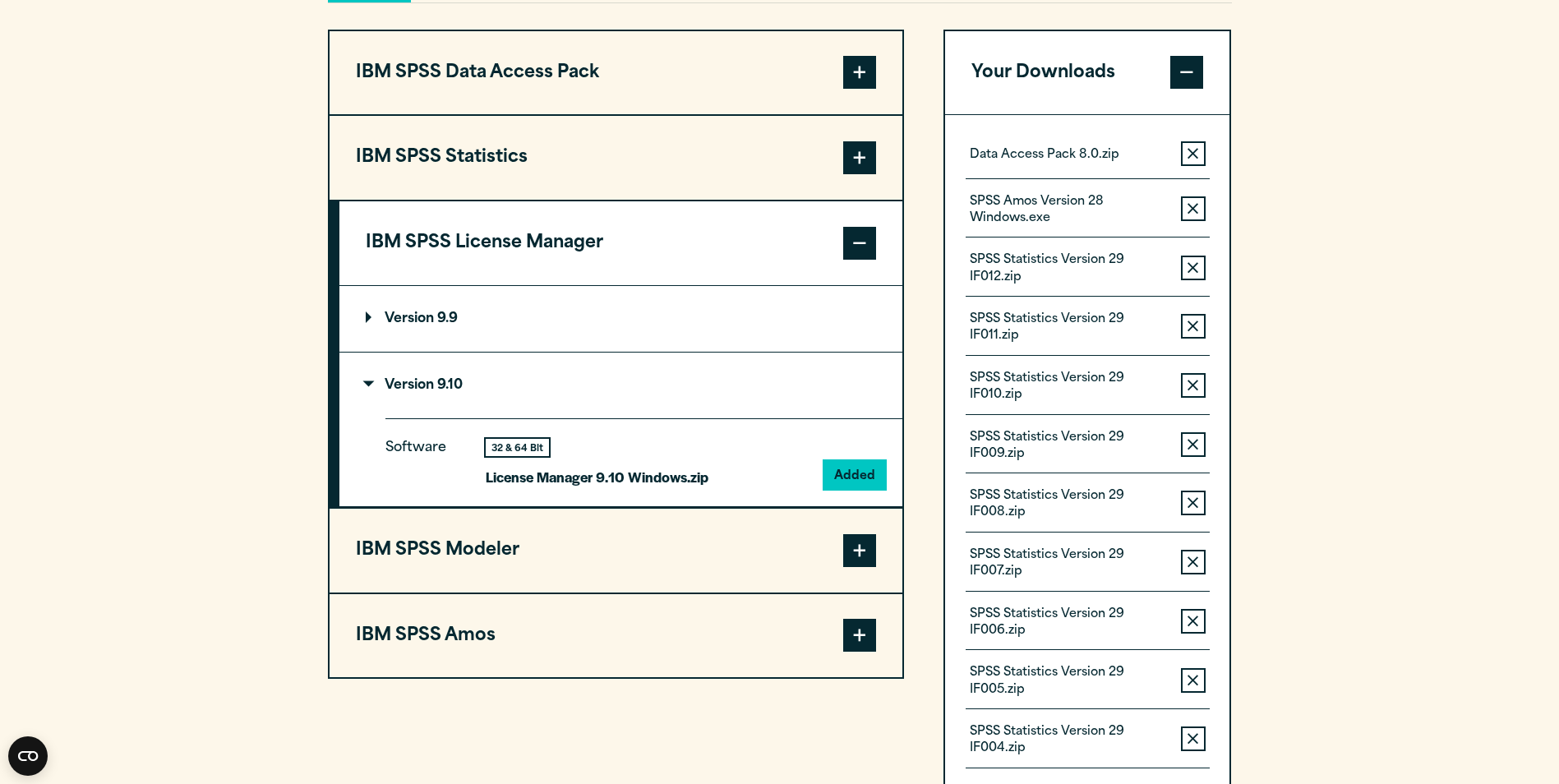
click at [854, 235] on span at bounding box center [860, 243] width 33 height 33
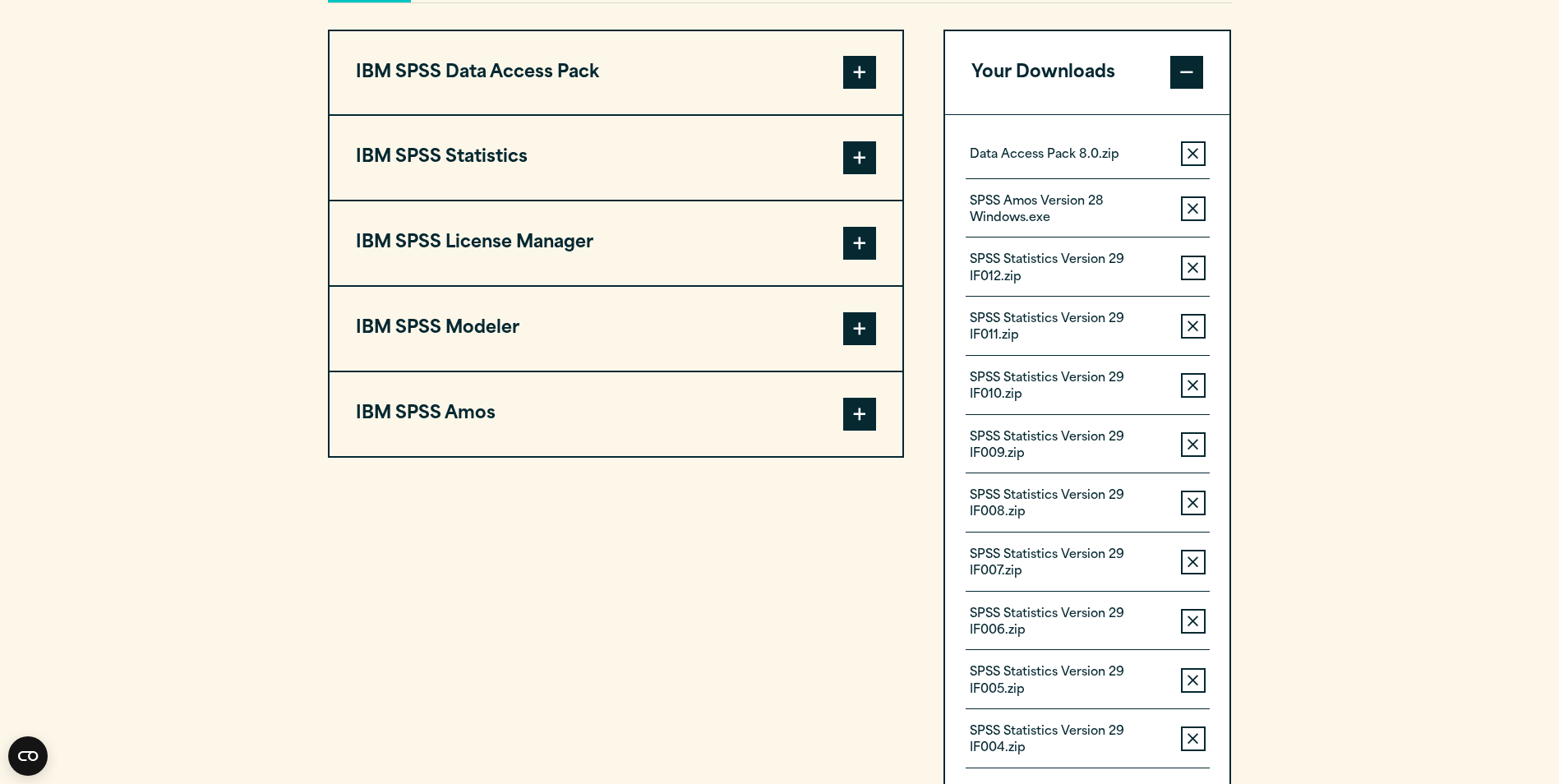
click at [867, 330] on span at bounding box center [860, 328] width 33 height 33
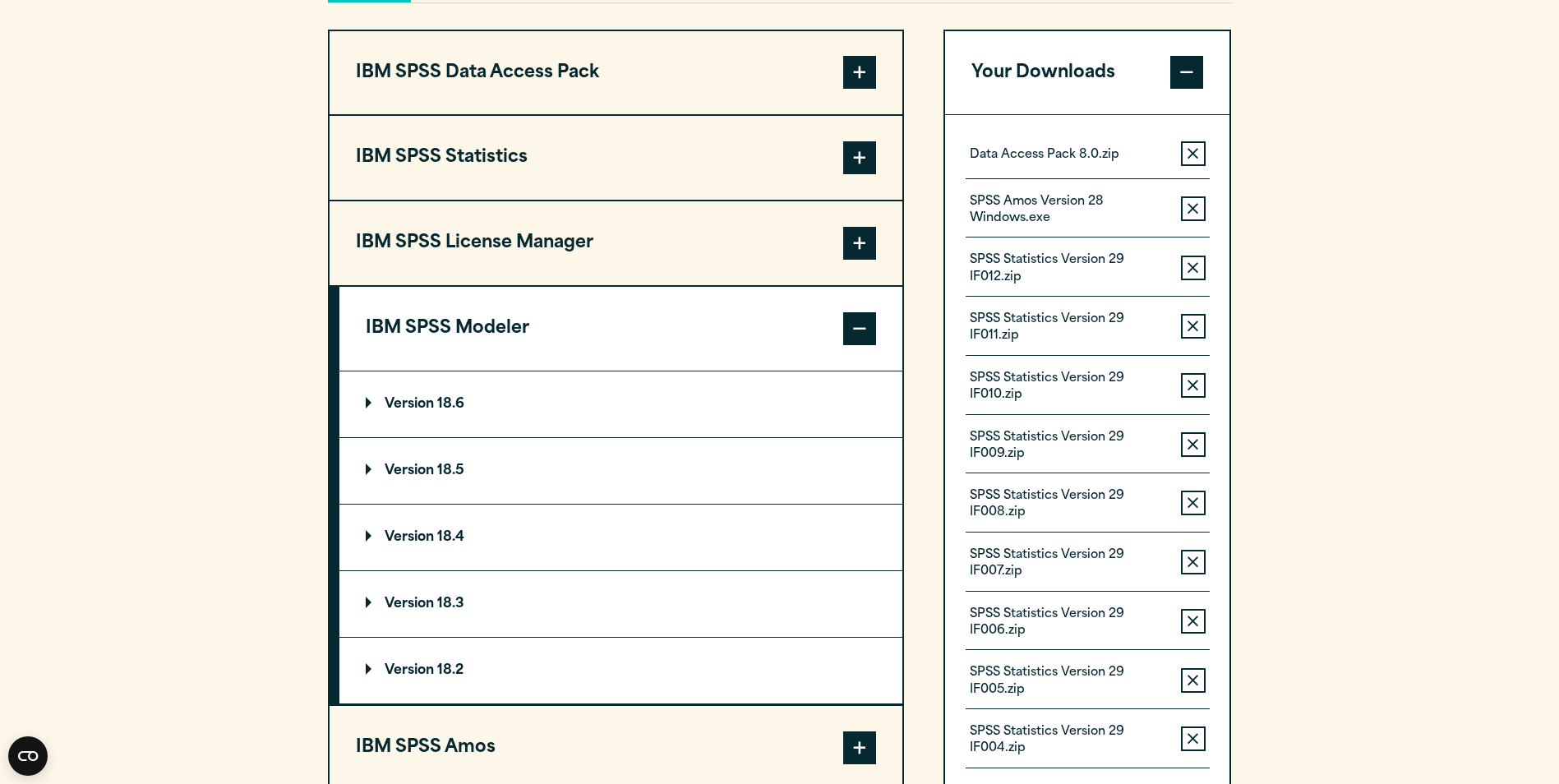
click at [399, 403] on p "Version 18.6" at bounding box center [414, 405] width 99 height 13
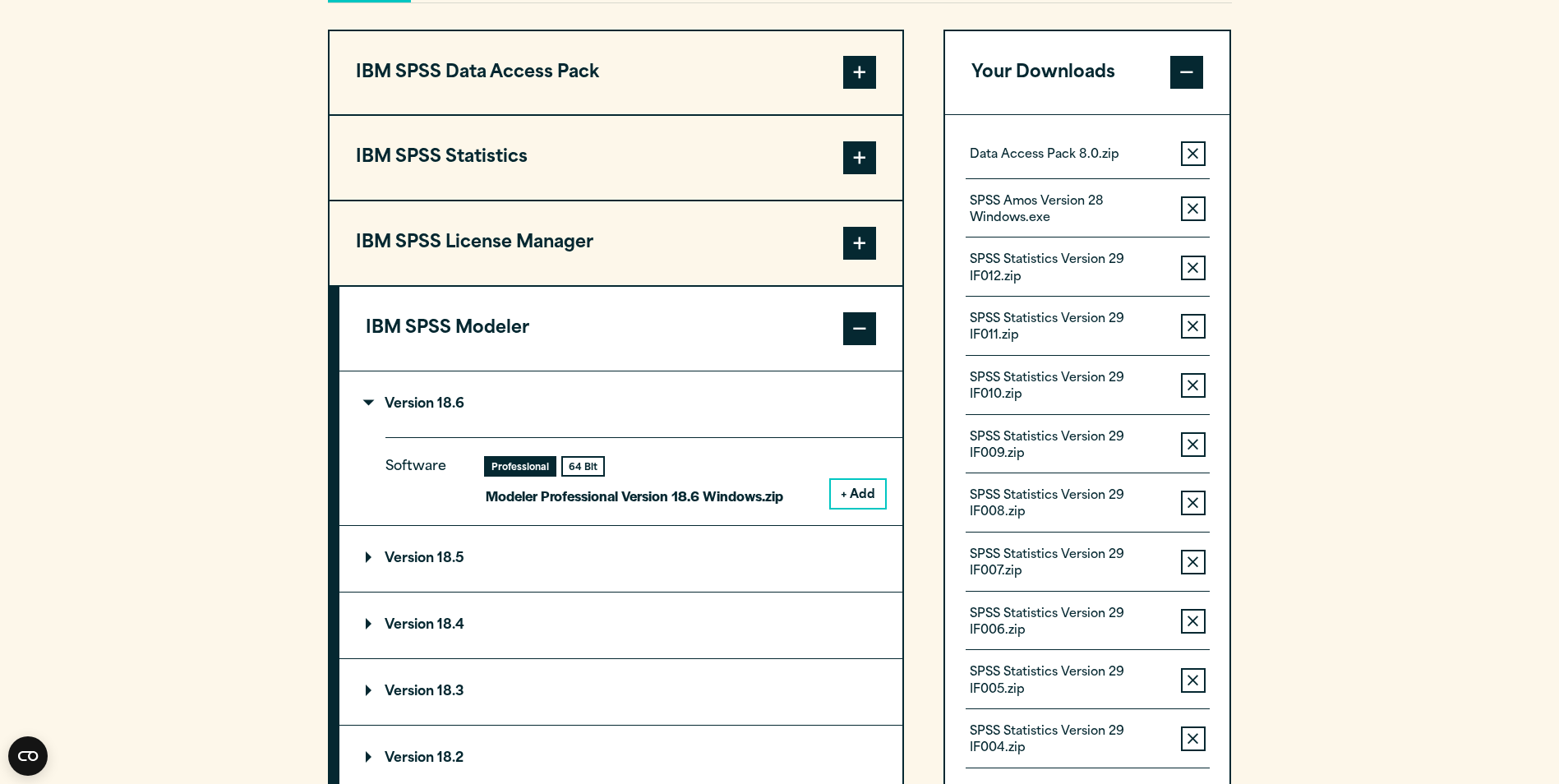
click at [853, 490] on button "+ Add" at bounding box center [859, 494] width 55 height 28
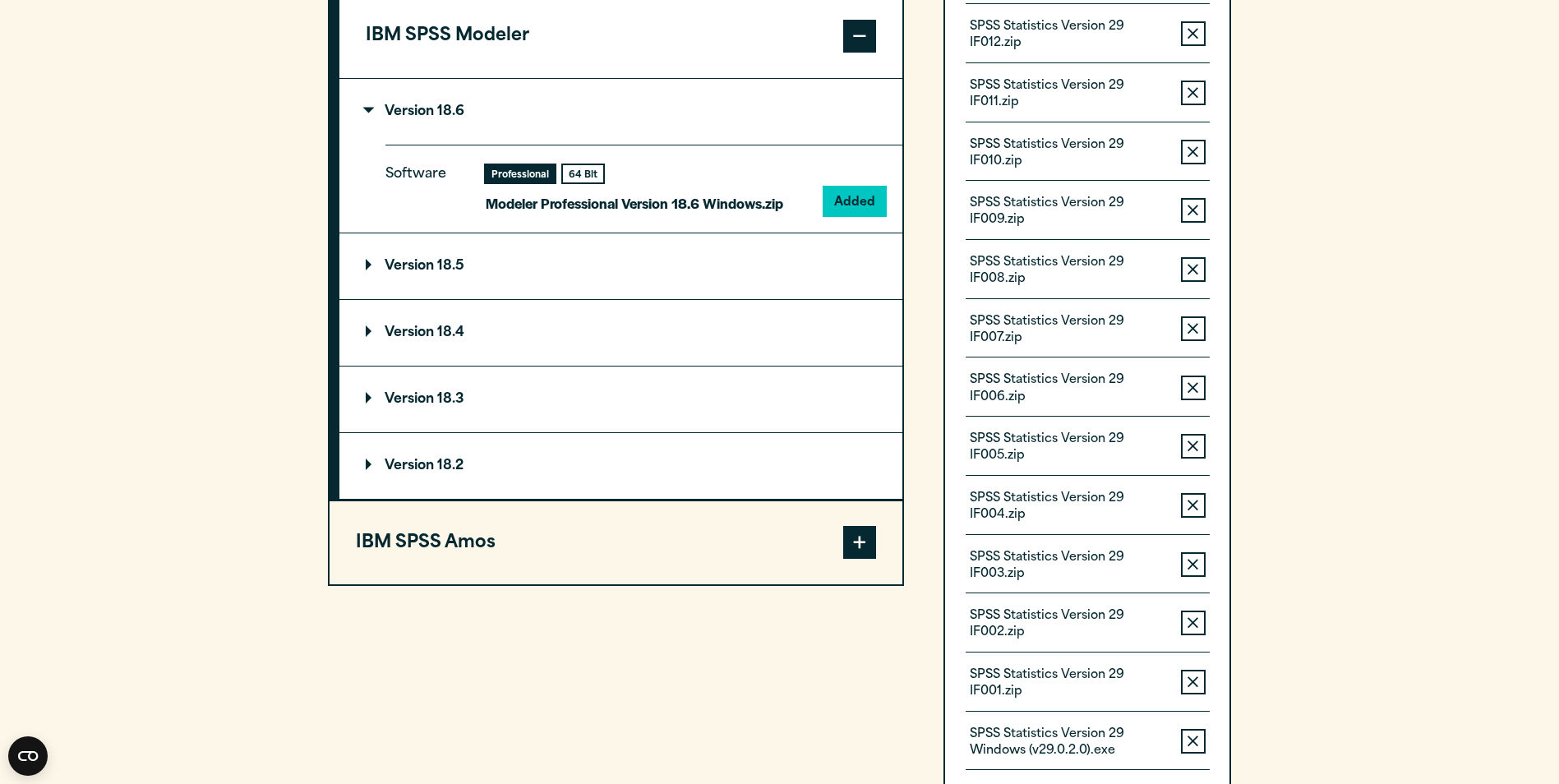
scroll to position [1528, 0]
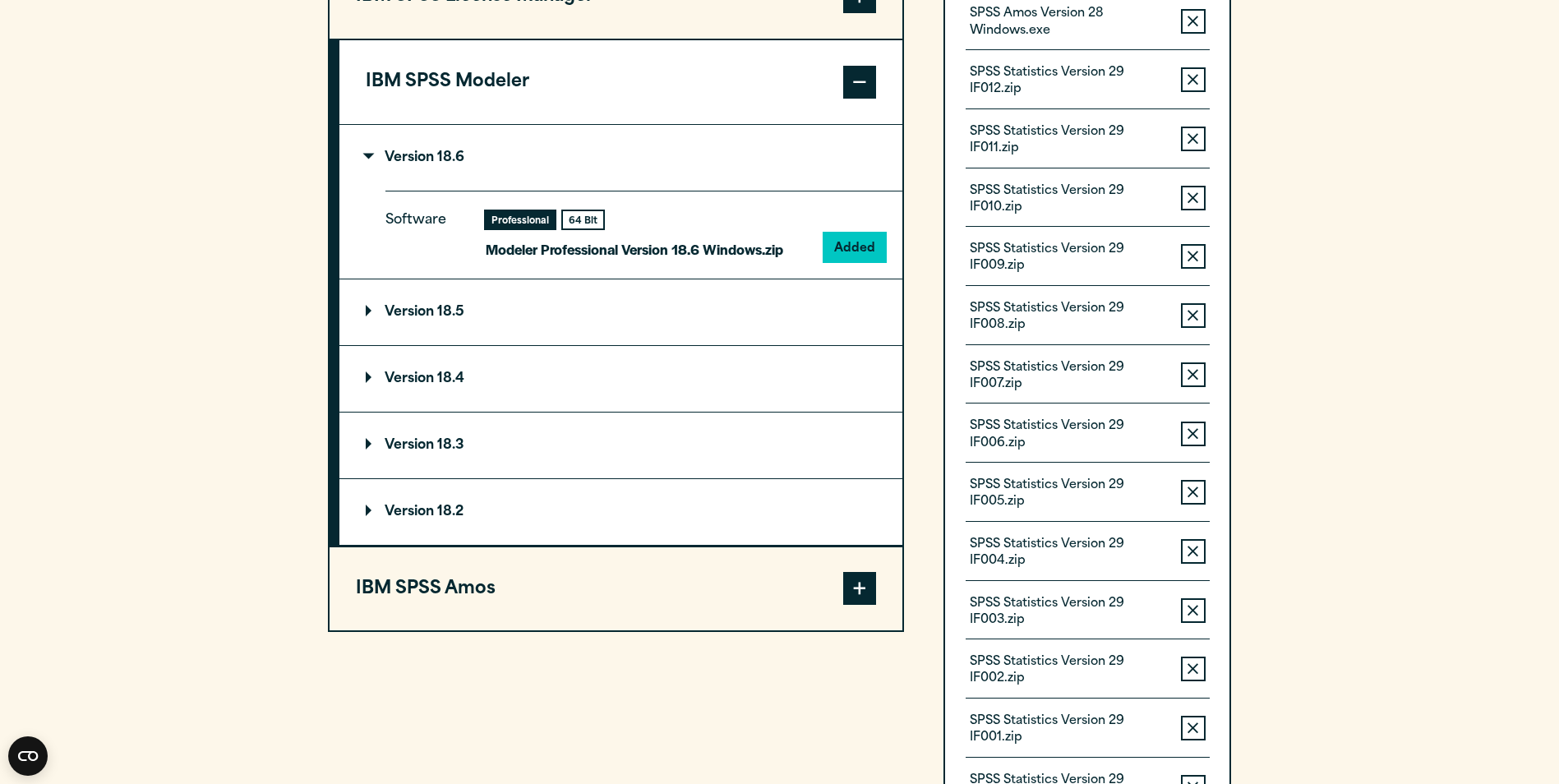
click at [853, 589] on span at bounding box center [860, 588] width 33 height 33
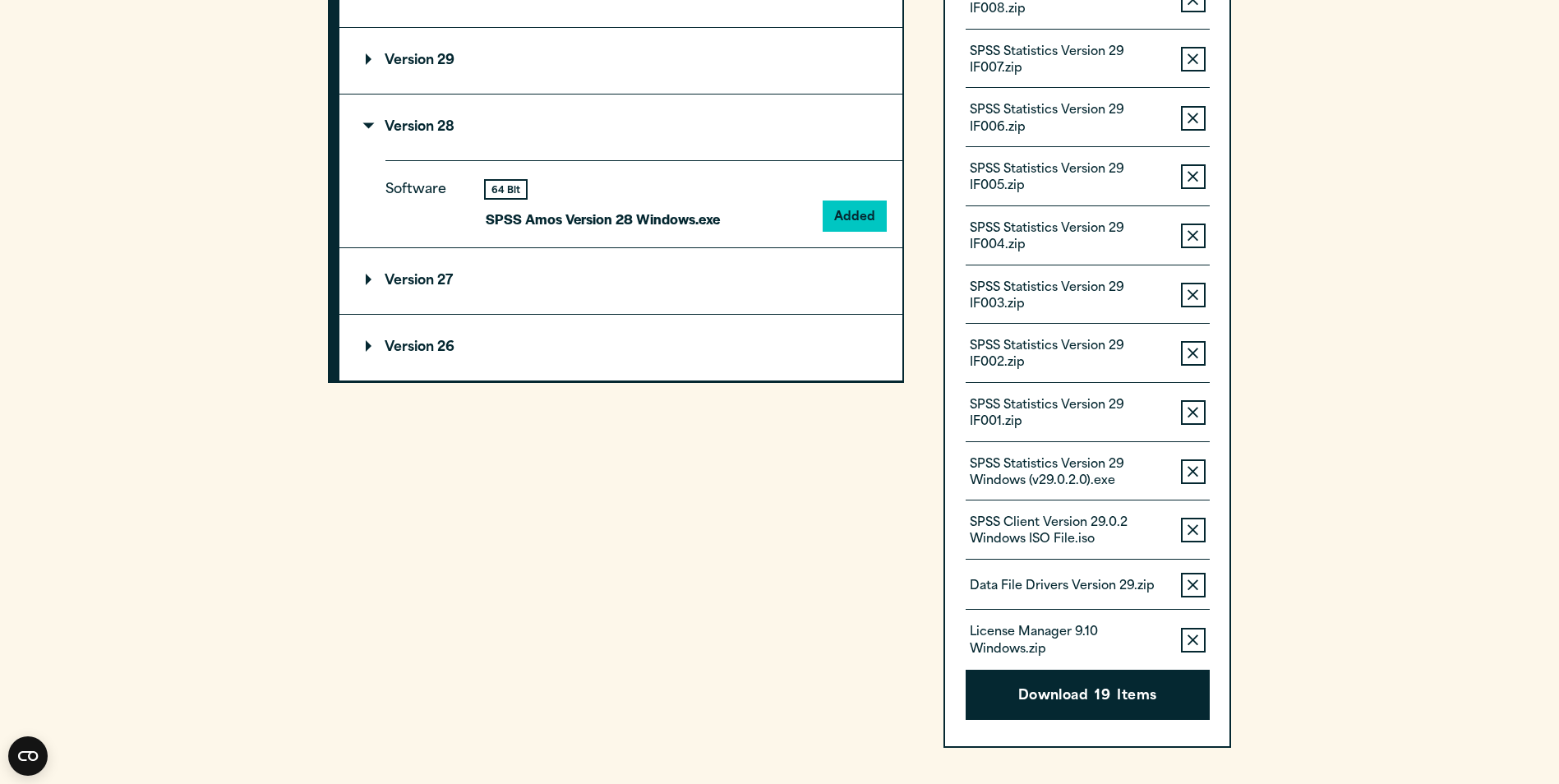
scroll to position [1938, 0]
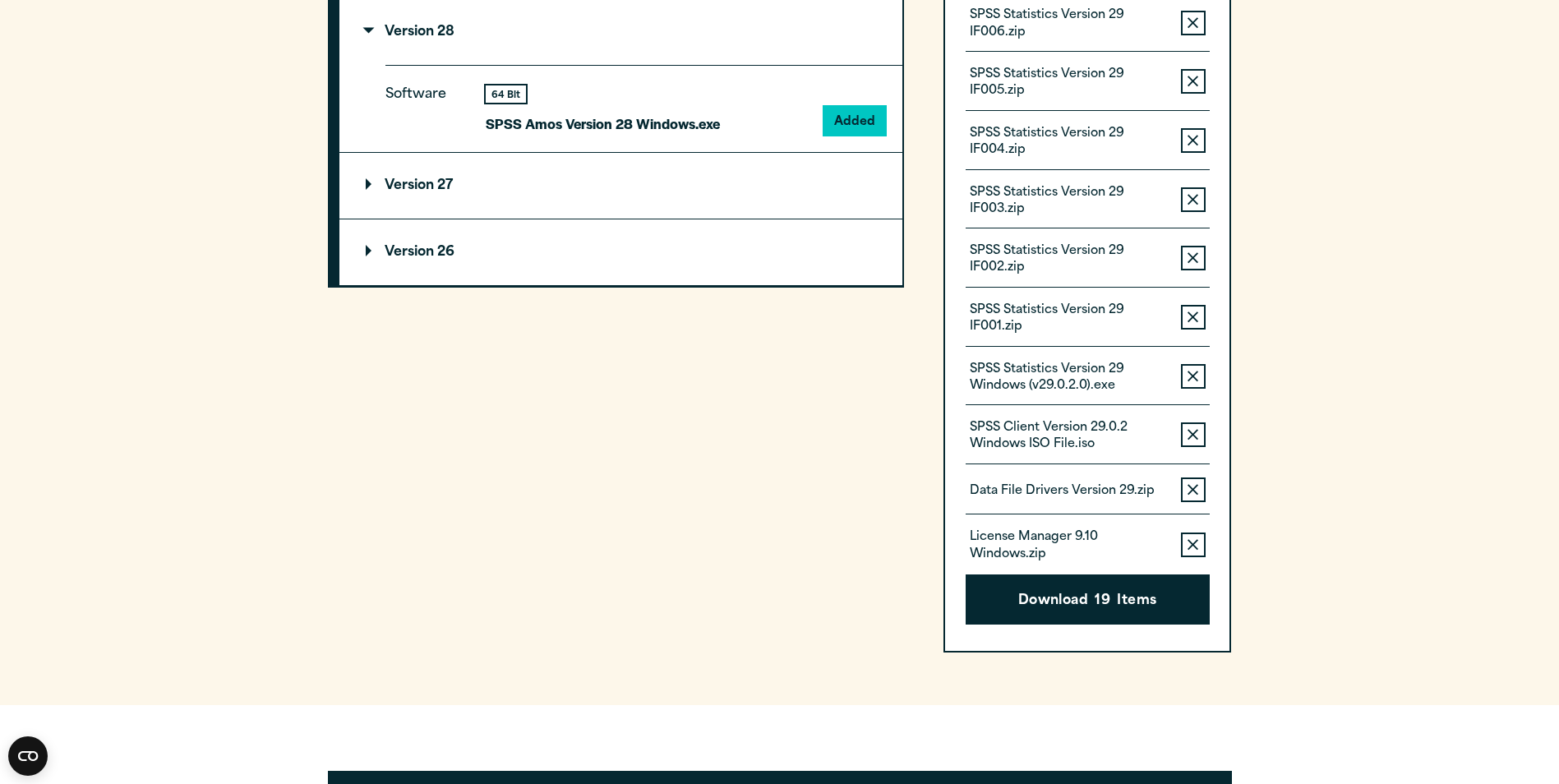
click at [1126, 597] on button "Download 19 Items" at bounding box center [1087, 600] width 244 height 51
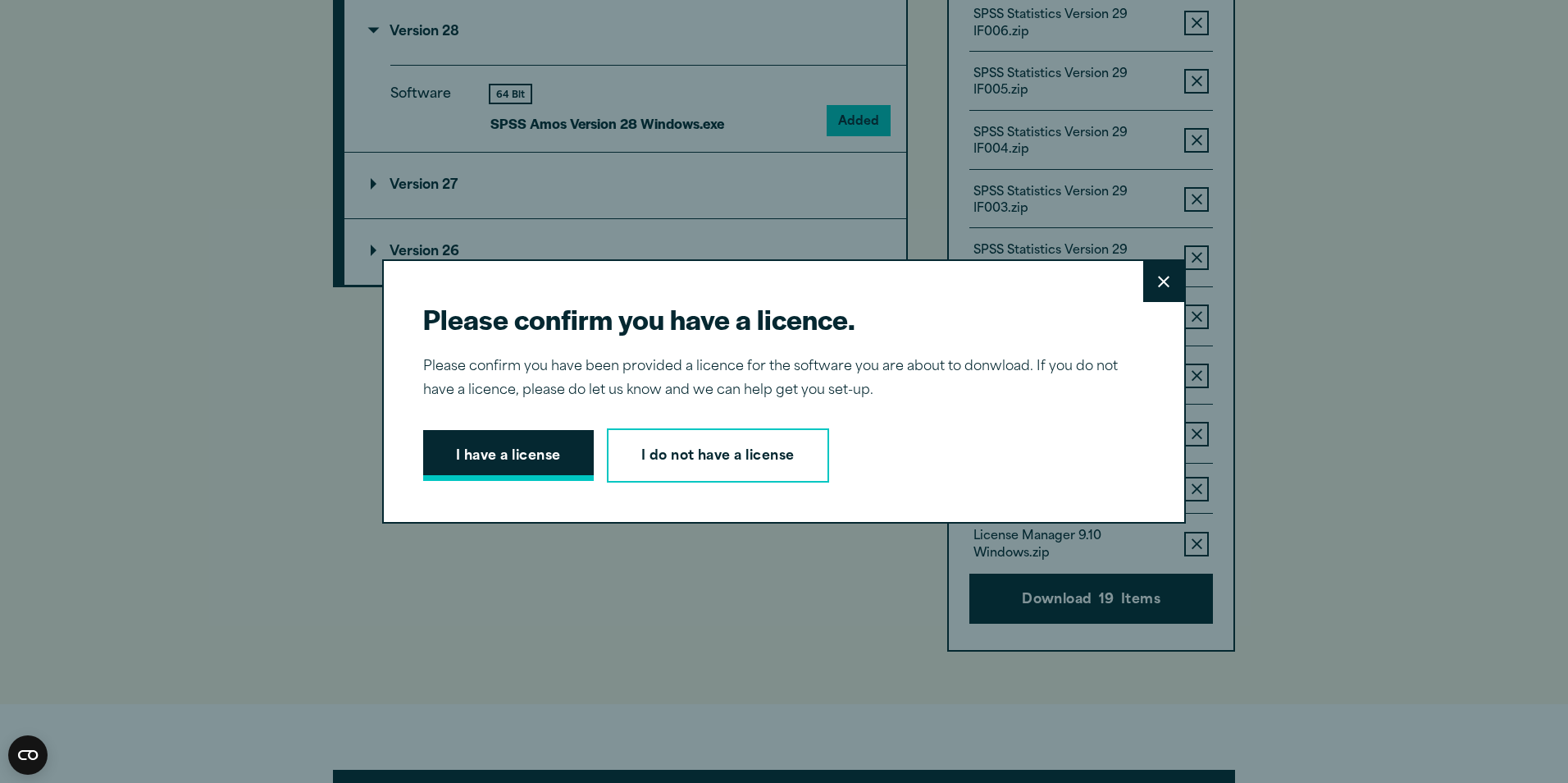
click at [551, 438] on button "I have a license" at bounding box center [508, 455] width 171 height 51
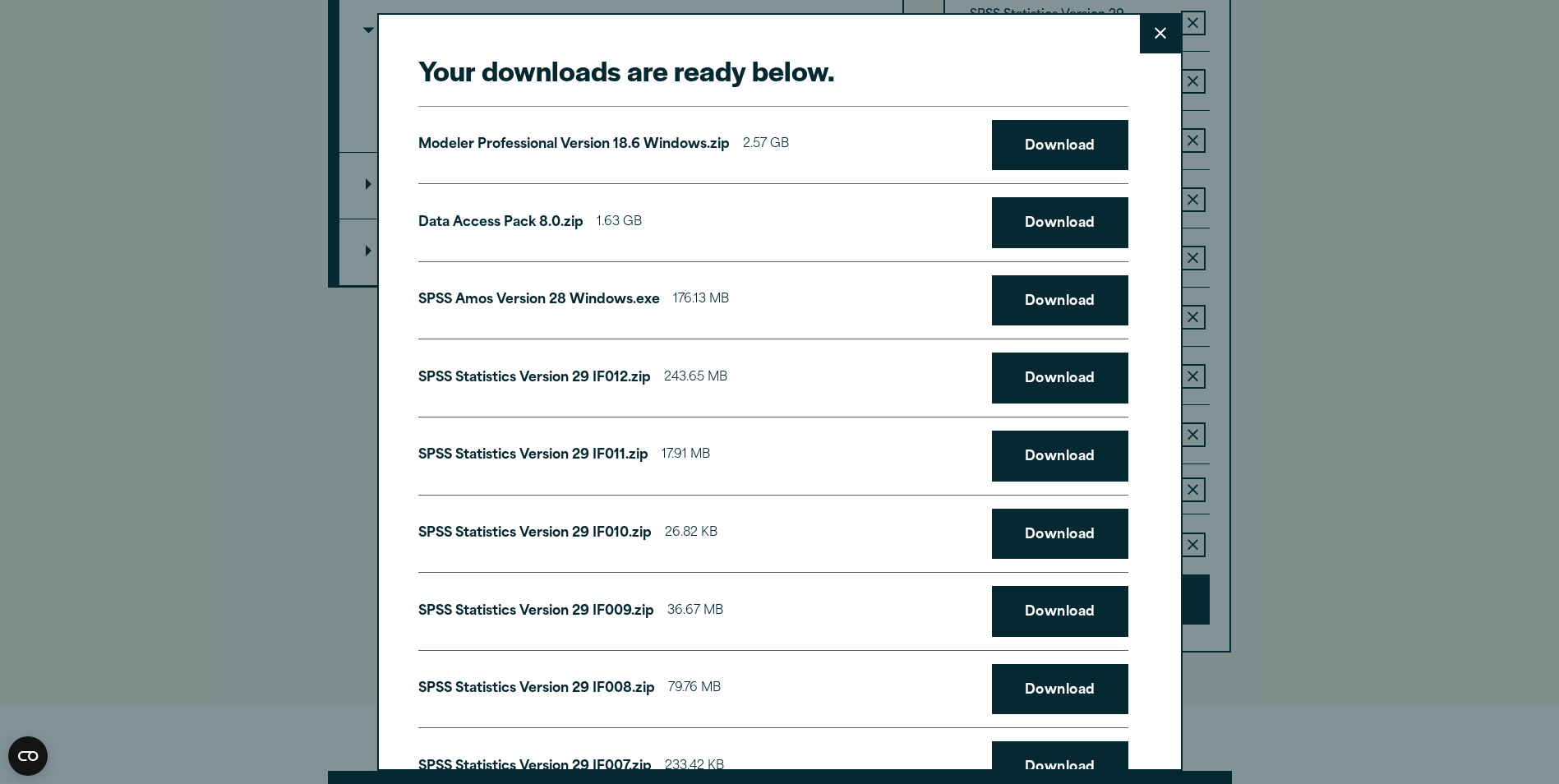
scroll to position [0, 0]
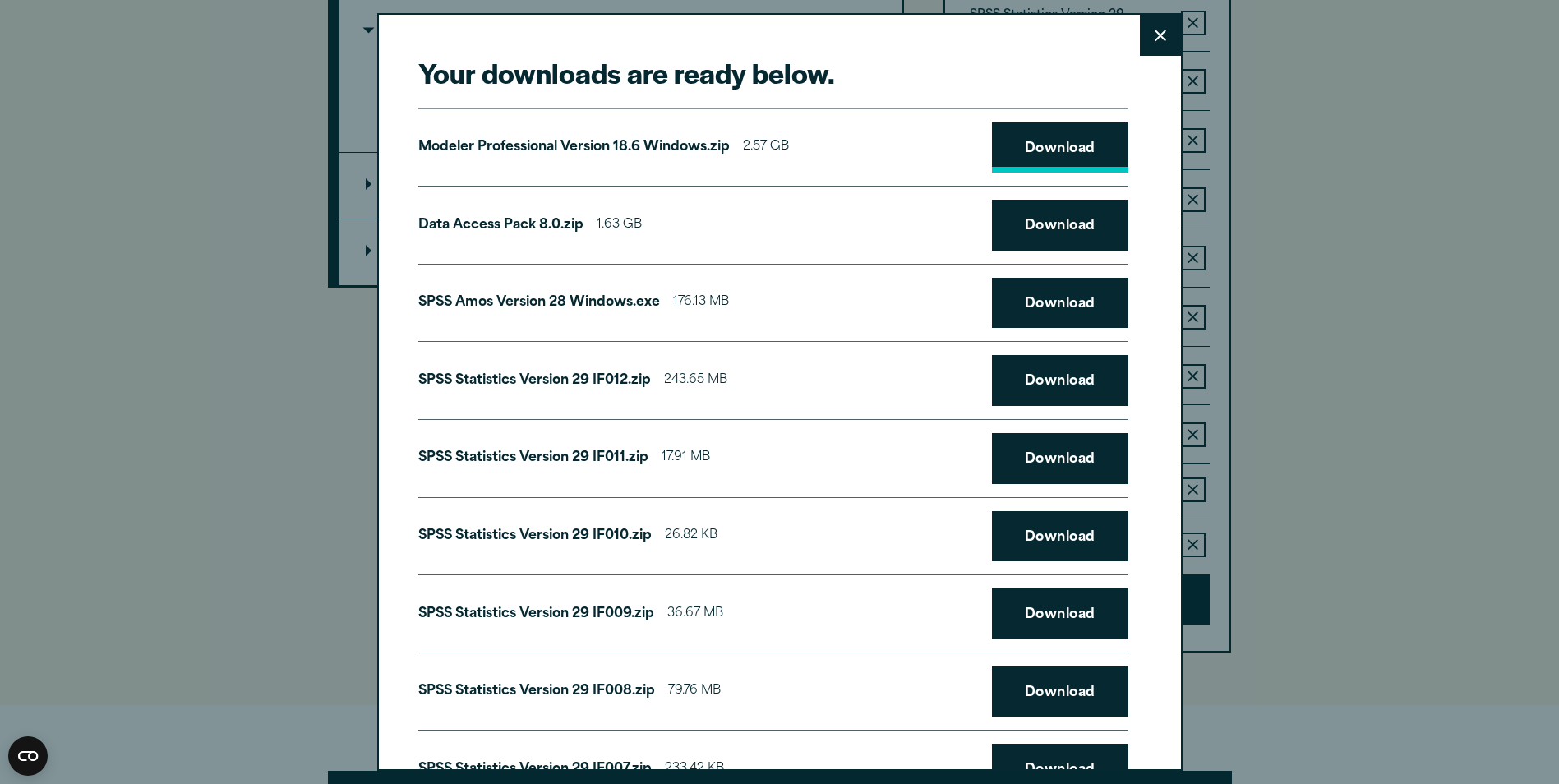
click at [1059, 144] on link "Download" at bounding box center [1060, 148] width 137 height 51
click at [1056, 221] on link "Download" at bounding box center [1060, 225] width 137 height 51
click at [1155, 38] on icon at bounding box center [1161, 35] width 11 height 12
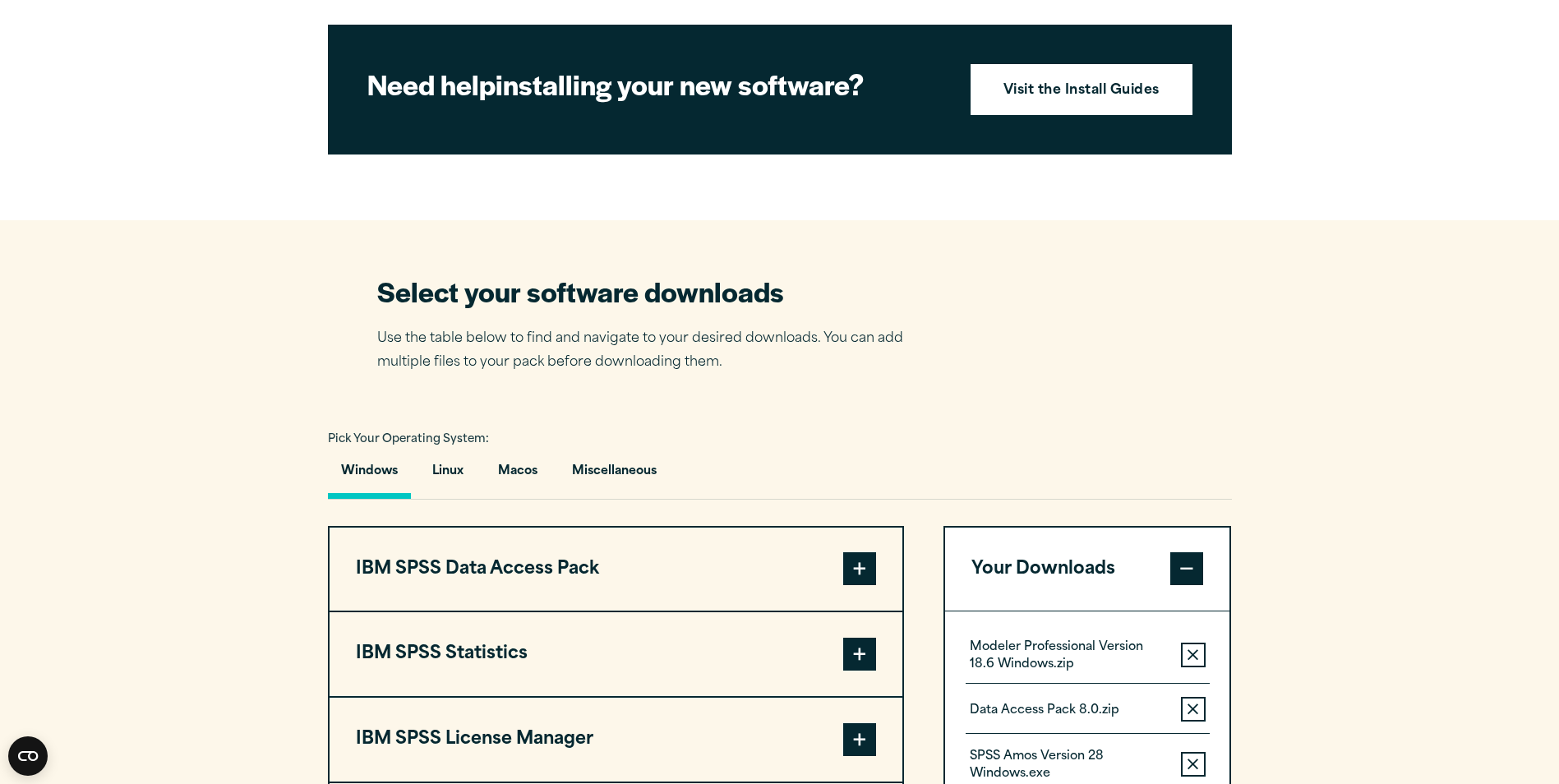
scroll to position [706, 0]
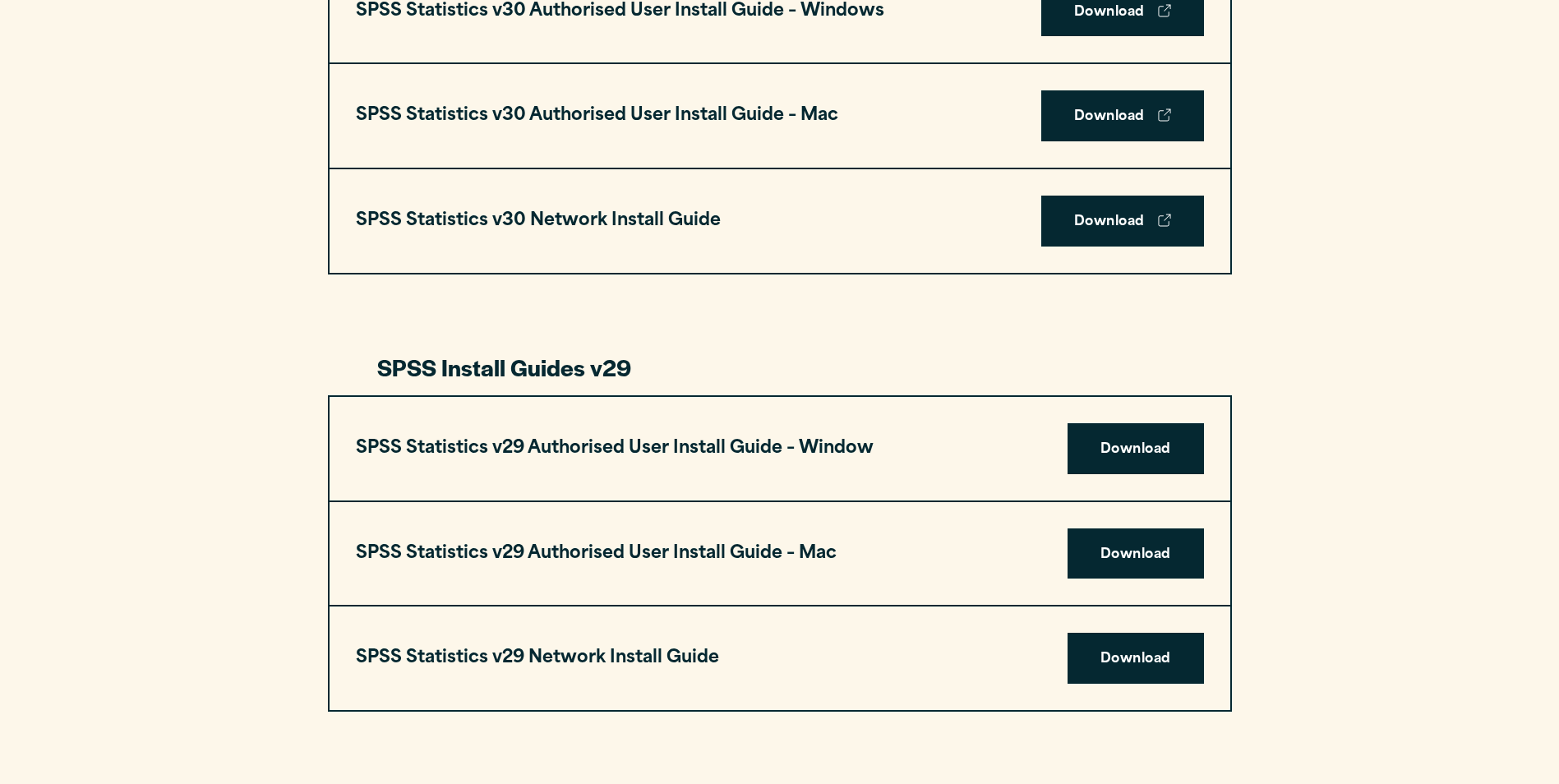
scroll to position [1315, 0]
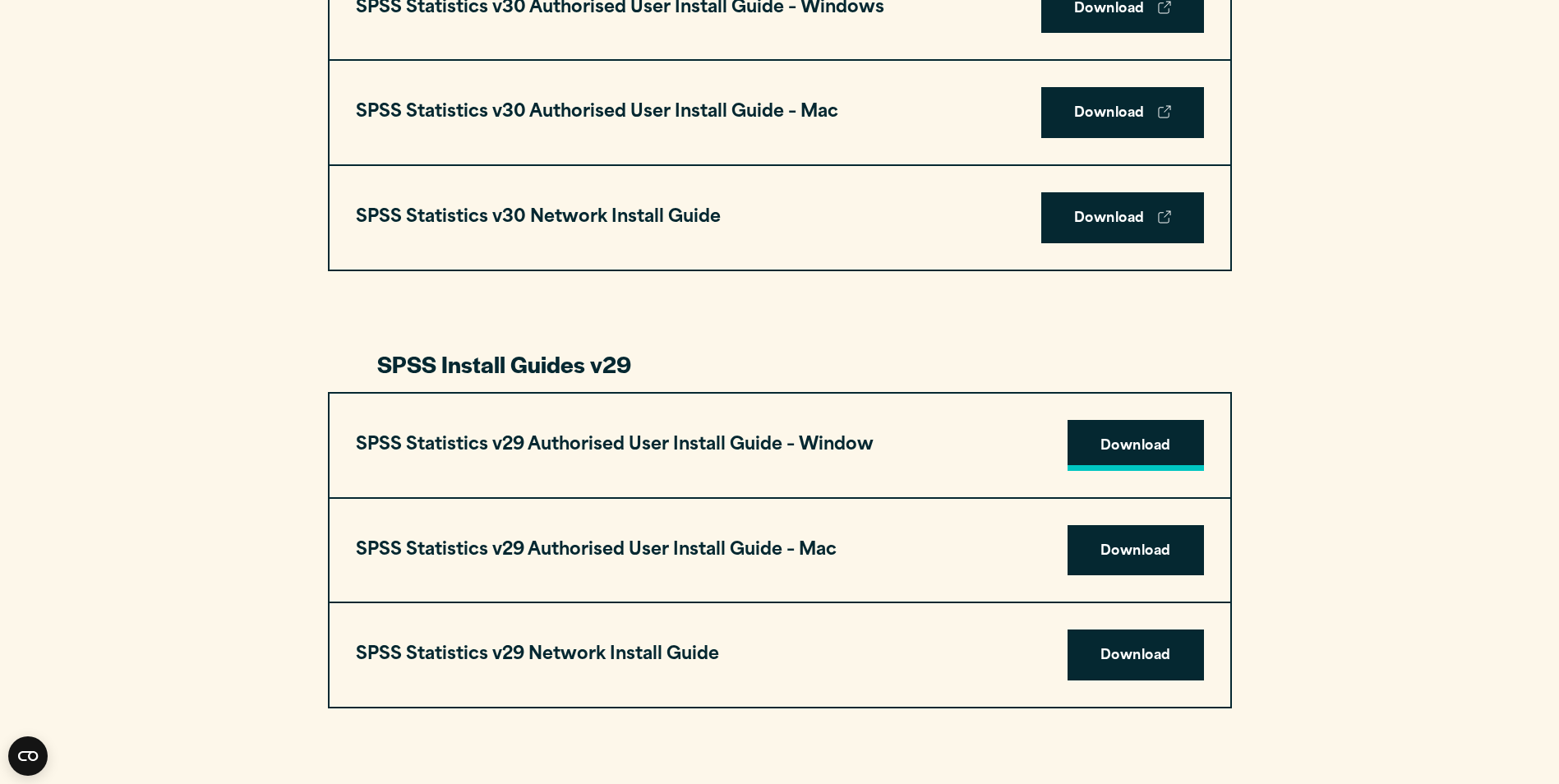
click at [1107, 436] on link "Download" at bounding box center [1135, 445] width 137 height 51
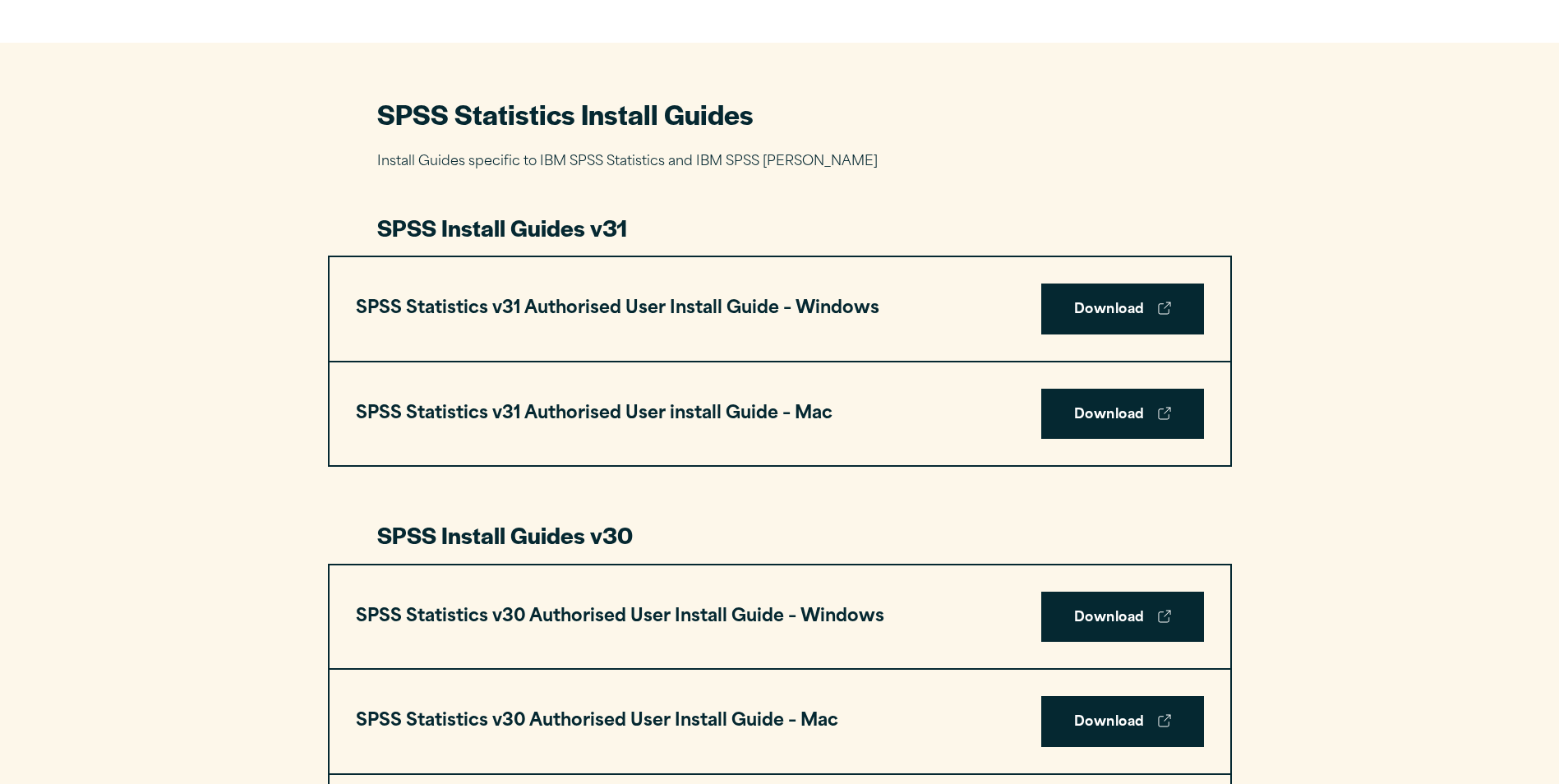
scroll to position [575, 0]
